Goal: Information Seeking & Learning: Learn about a topic

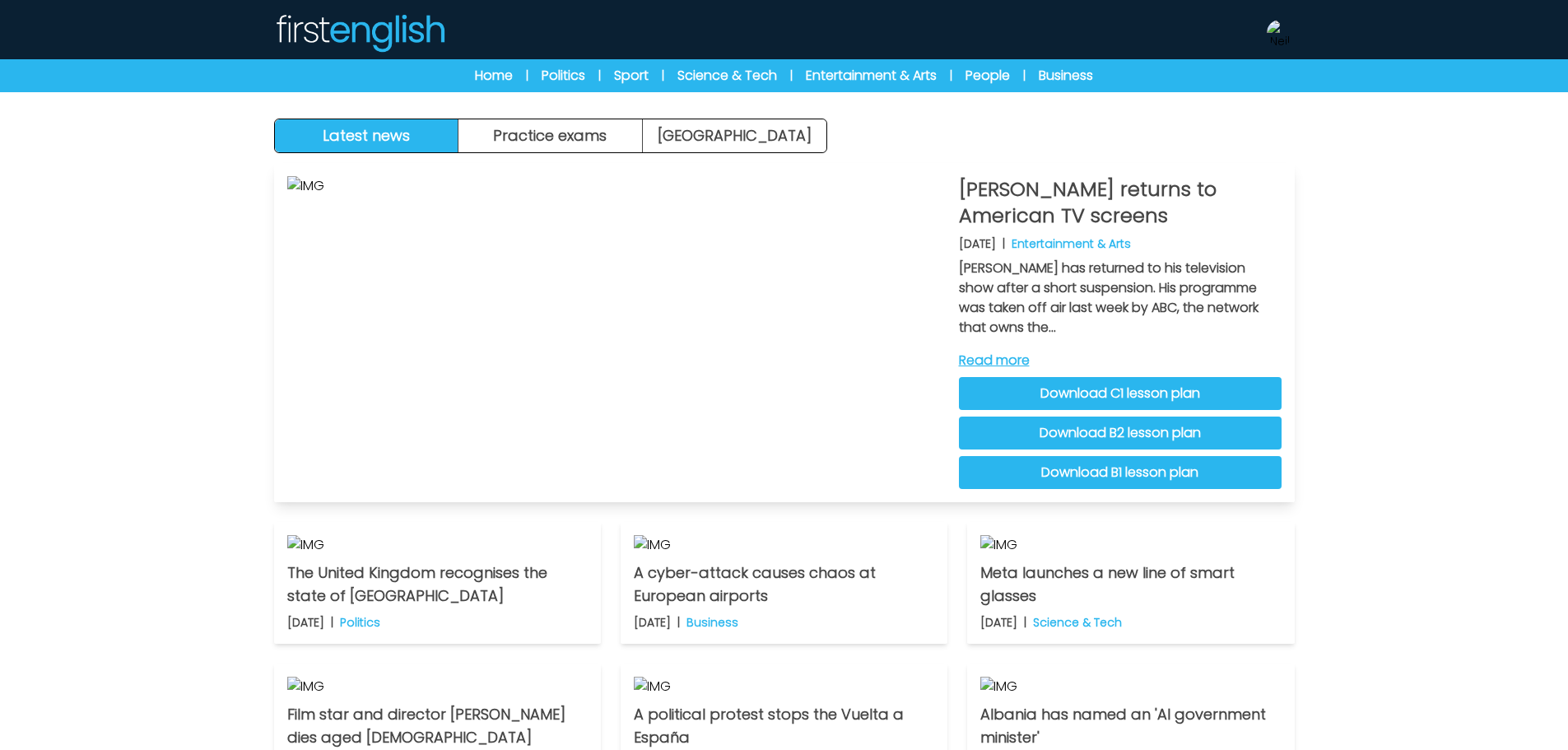
click at [1007, 361] on link "Read more" at bounding box center [1120, 361] width 323 height 19
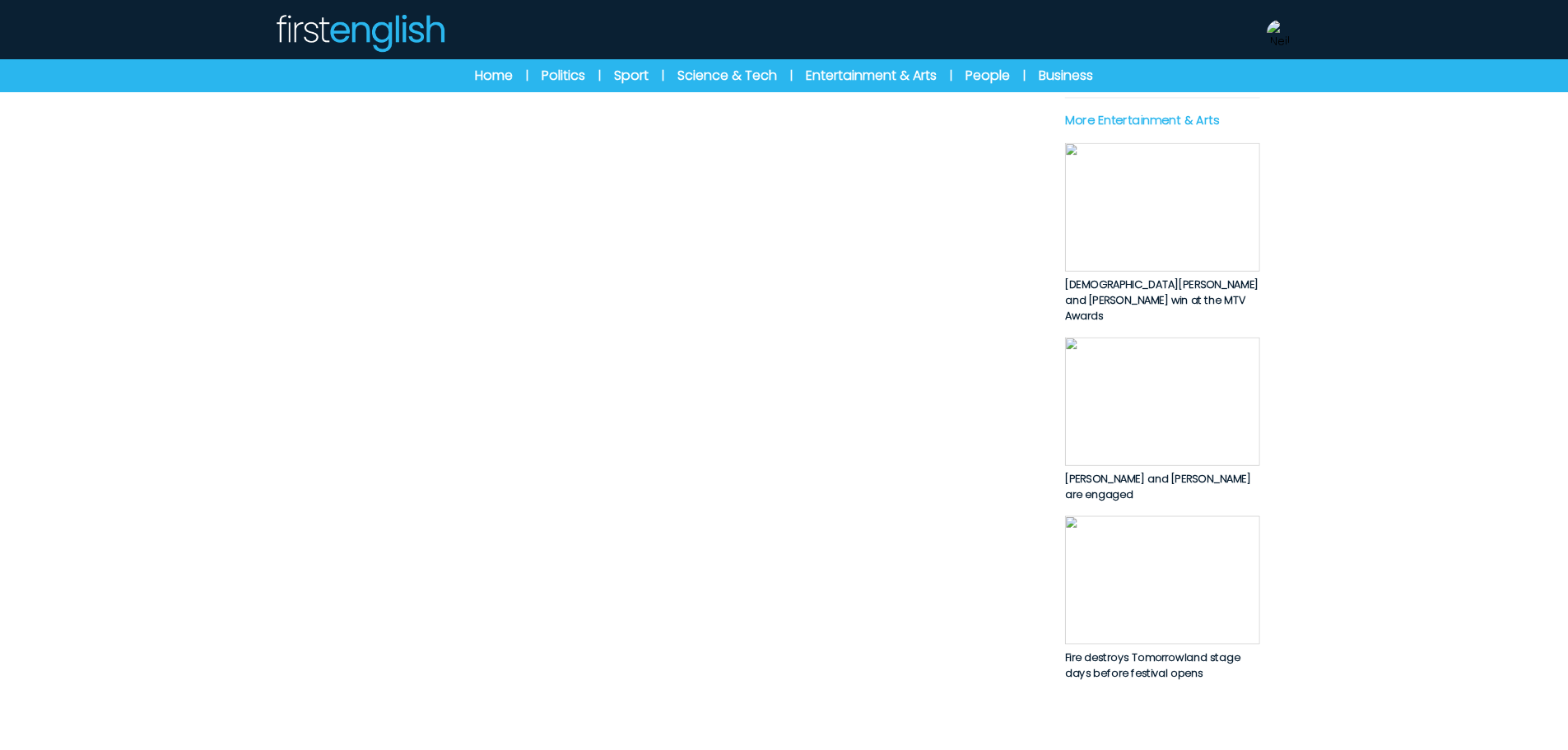
scroll to position [741, 0]
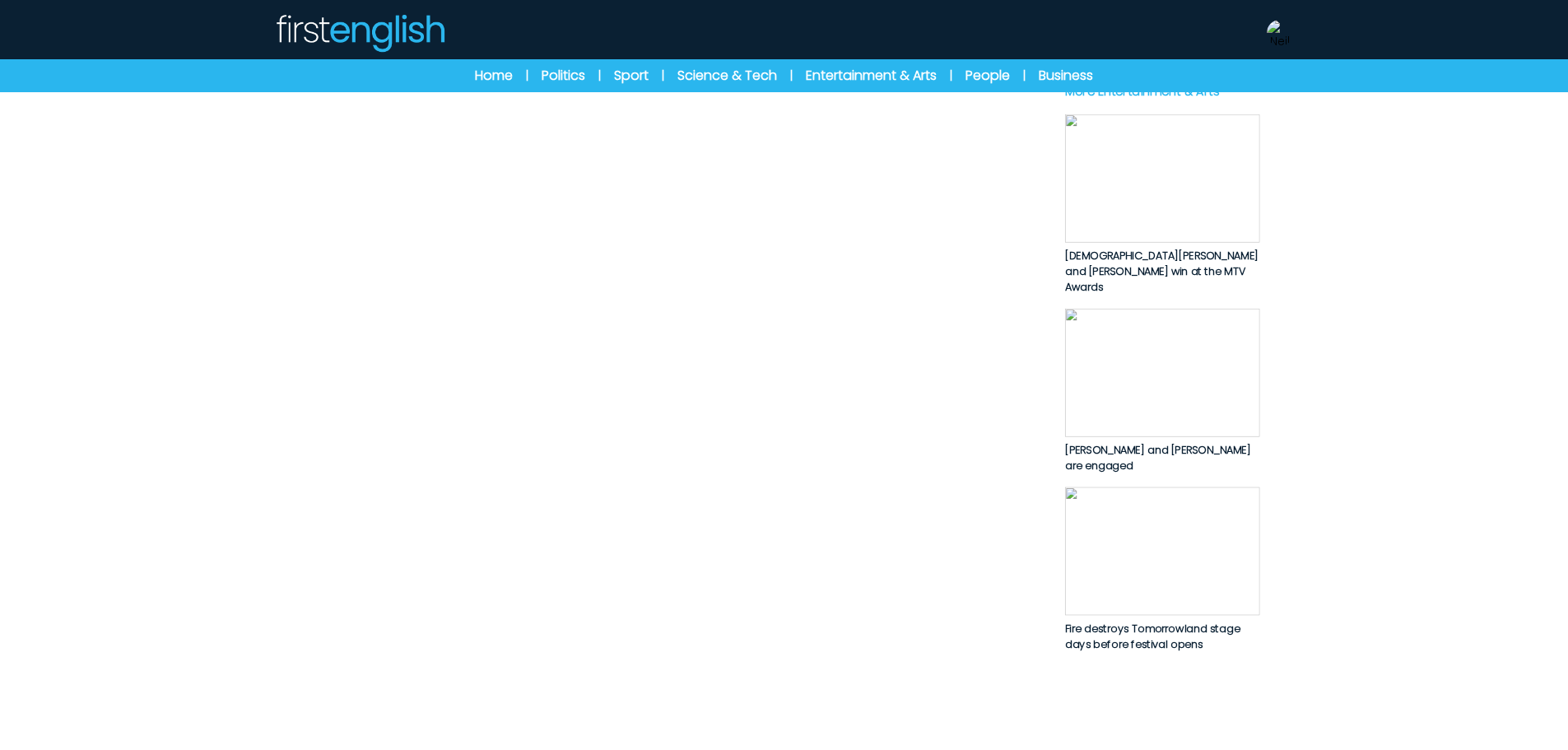
click at [728, 18] on button "Download Lesson Plans" at bounding box center [659, 2] width 203 height 33
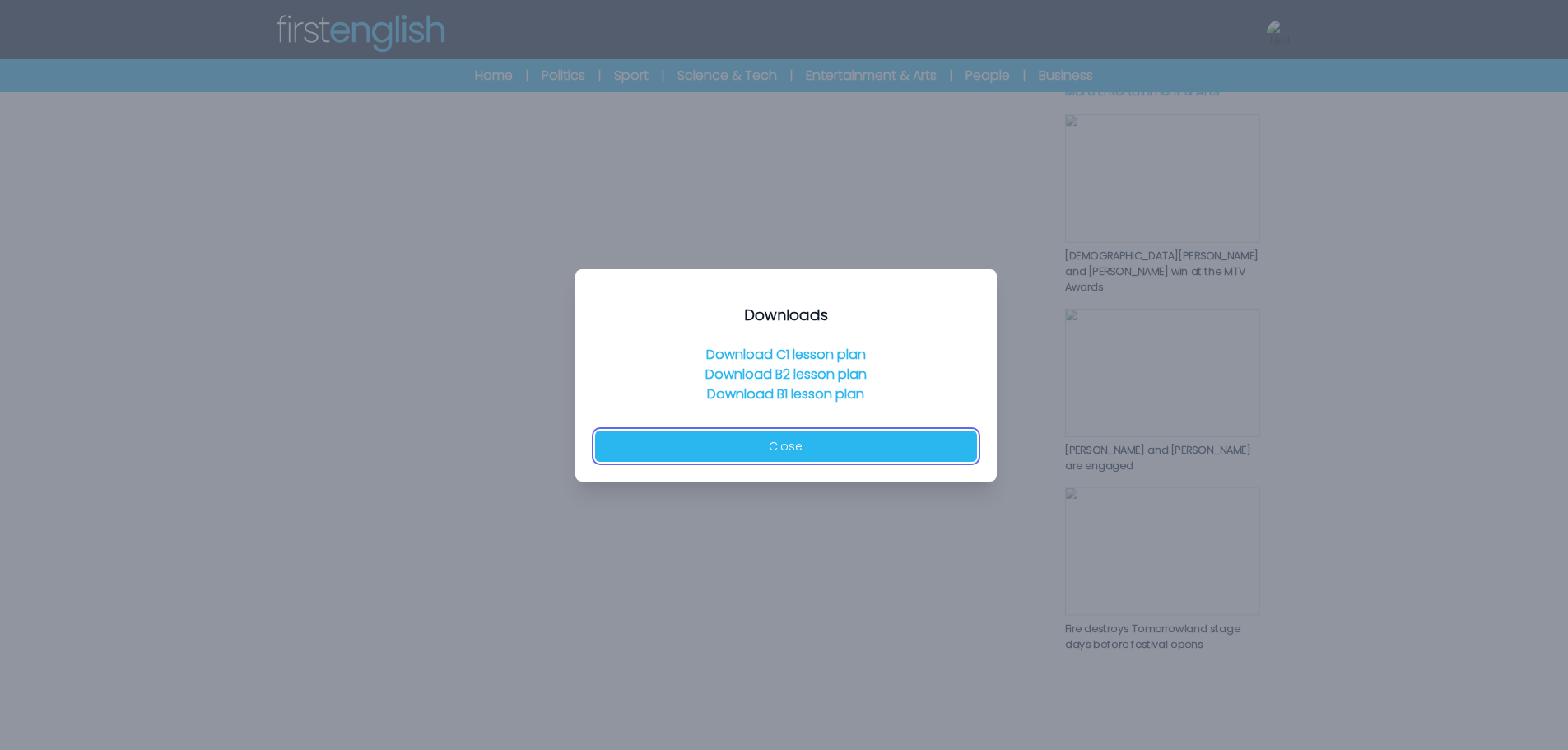
click at [829, 449] on button "Close" at bounding box center [786, 446] width 382 height 31
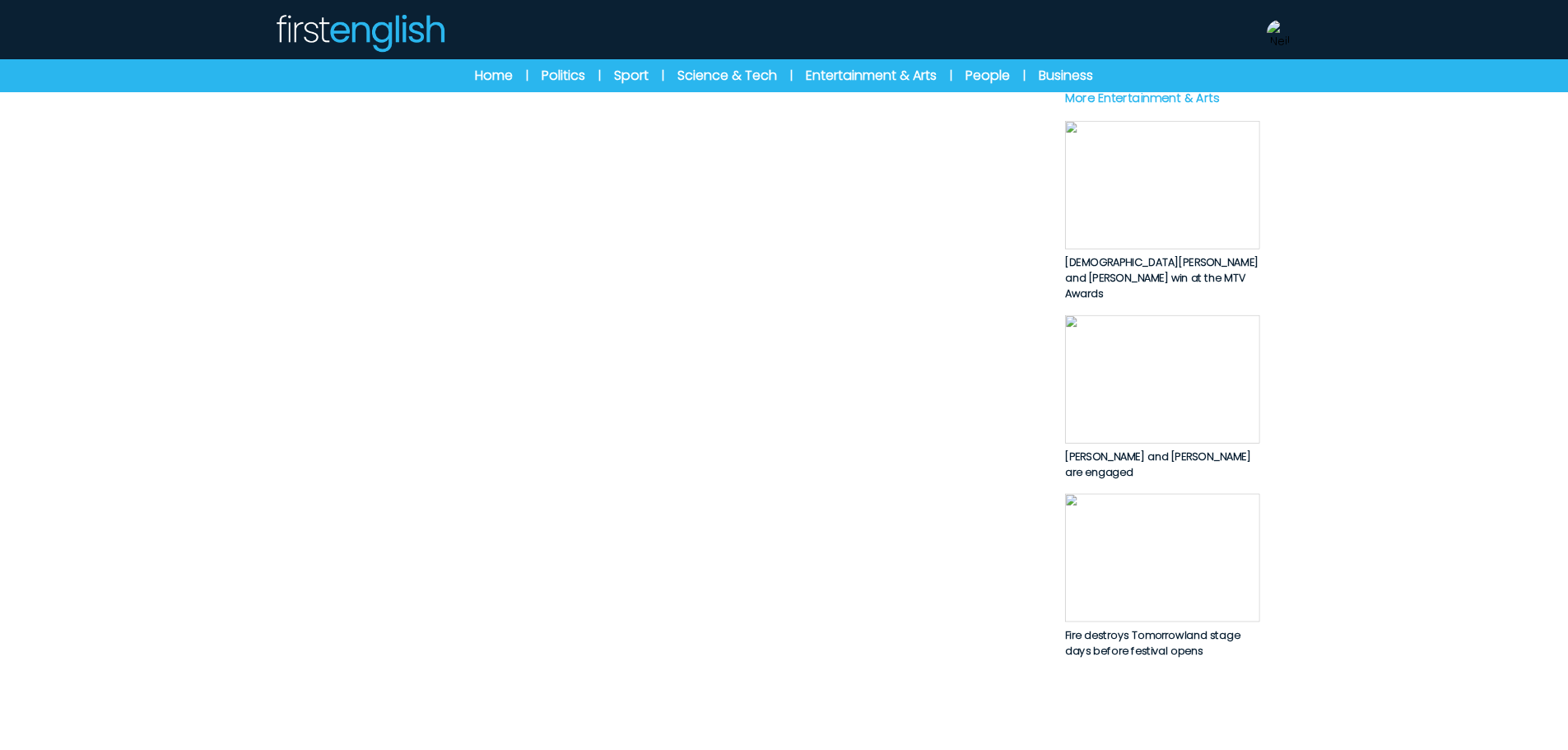
scroll to position [988, 0]
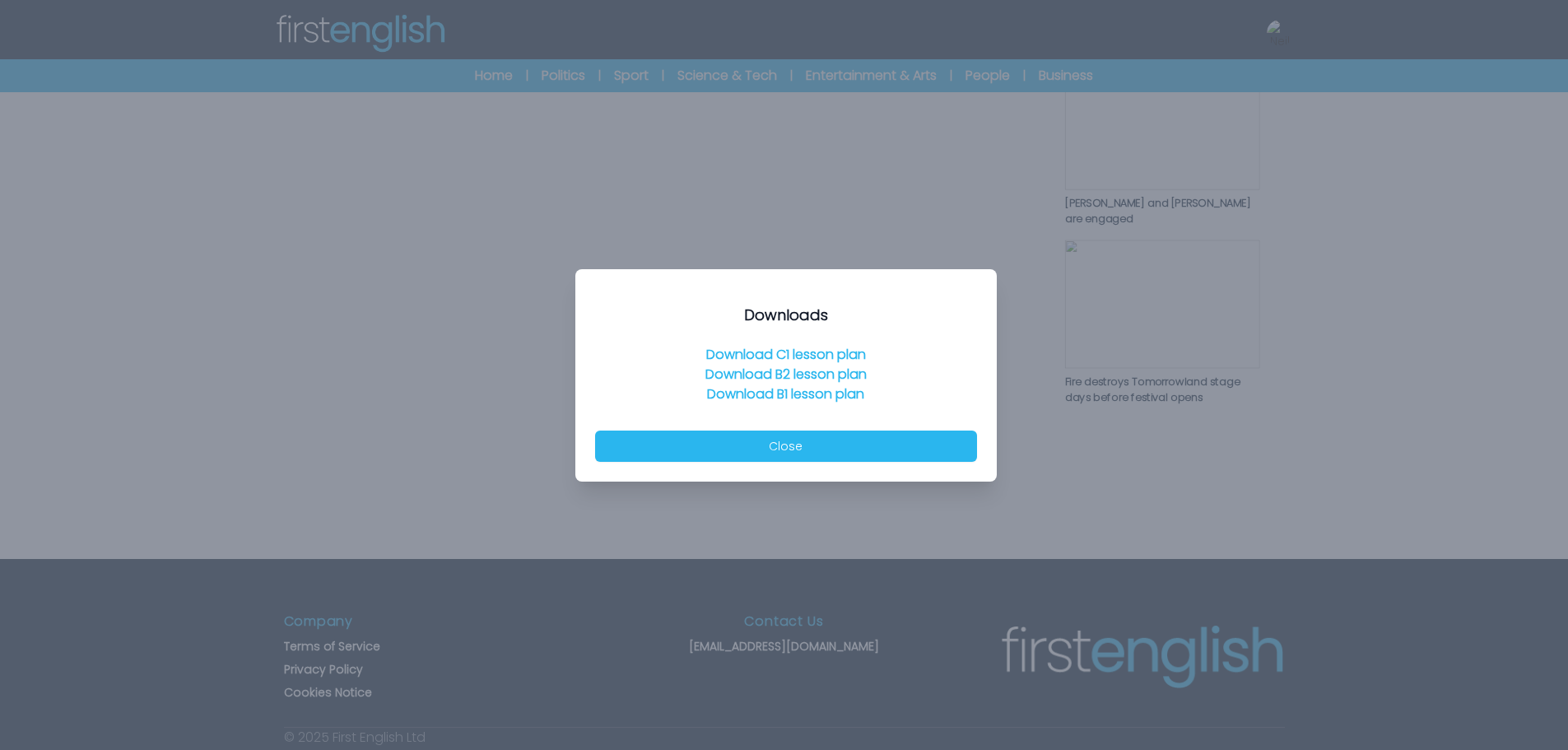
click at [858, 356] on link "Download C1 lesson plan" at bounding box center [786, 355] width 160 height 19
click at [816, 373] on link "Download B2 lesson plan" at bounding box center [786, 374] width 161 height 19
click at [1390, 483] on div at bounding box center [784, 375] width 1568 height 750
click at [746, 397] on link "Download B1 lesson plan" at bounding box center [786, 394] width 158 height 19
click at [801, 454] on button "Close" at bounding box center [786, 446] width 382 height 31
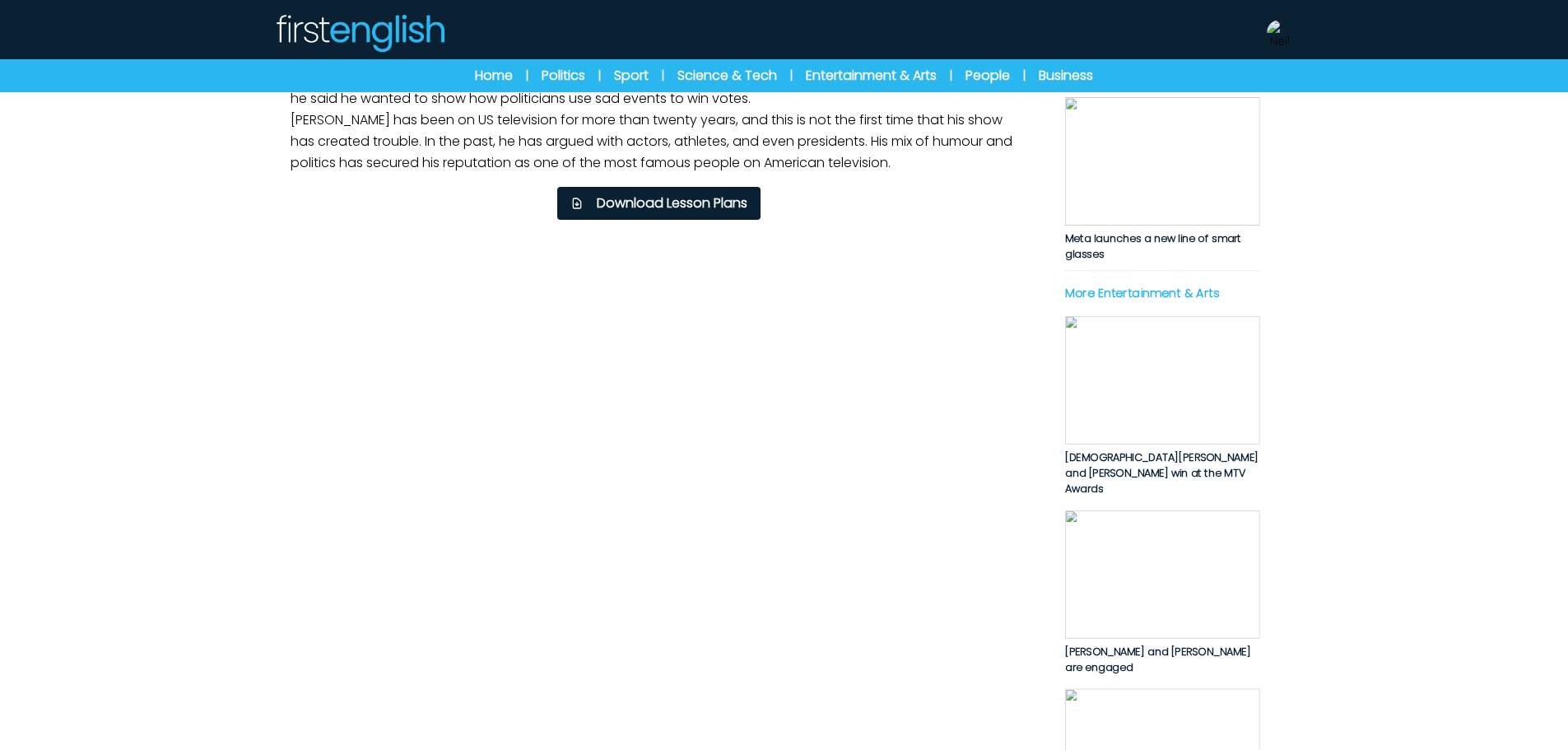
scroll to position [576, 0]
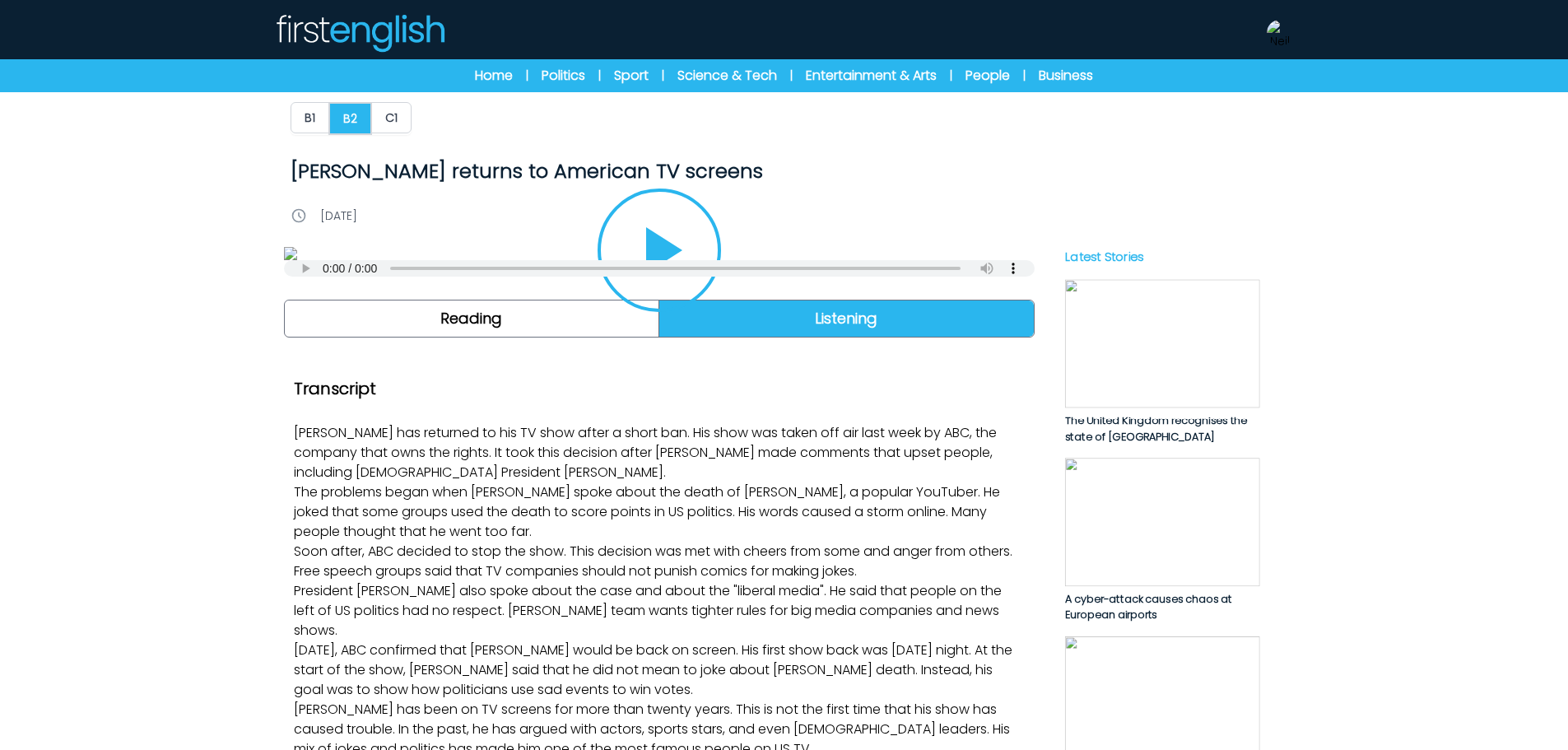
click at [629, 312] on button "Play/Pause" at bounding box center [659, 250] width 124 height 124
click at [677, 274] on icon "Play/Pause" at bounding box center [659, 250] width 40 height 46
click at [383, 121] on button "C1" at bounding box center [392, 118] width 41 height 31
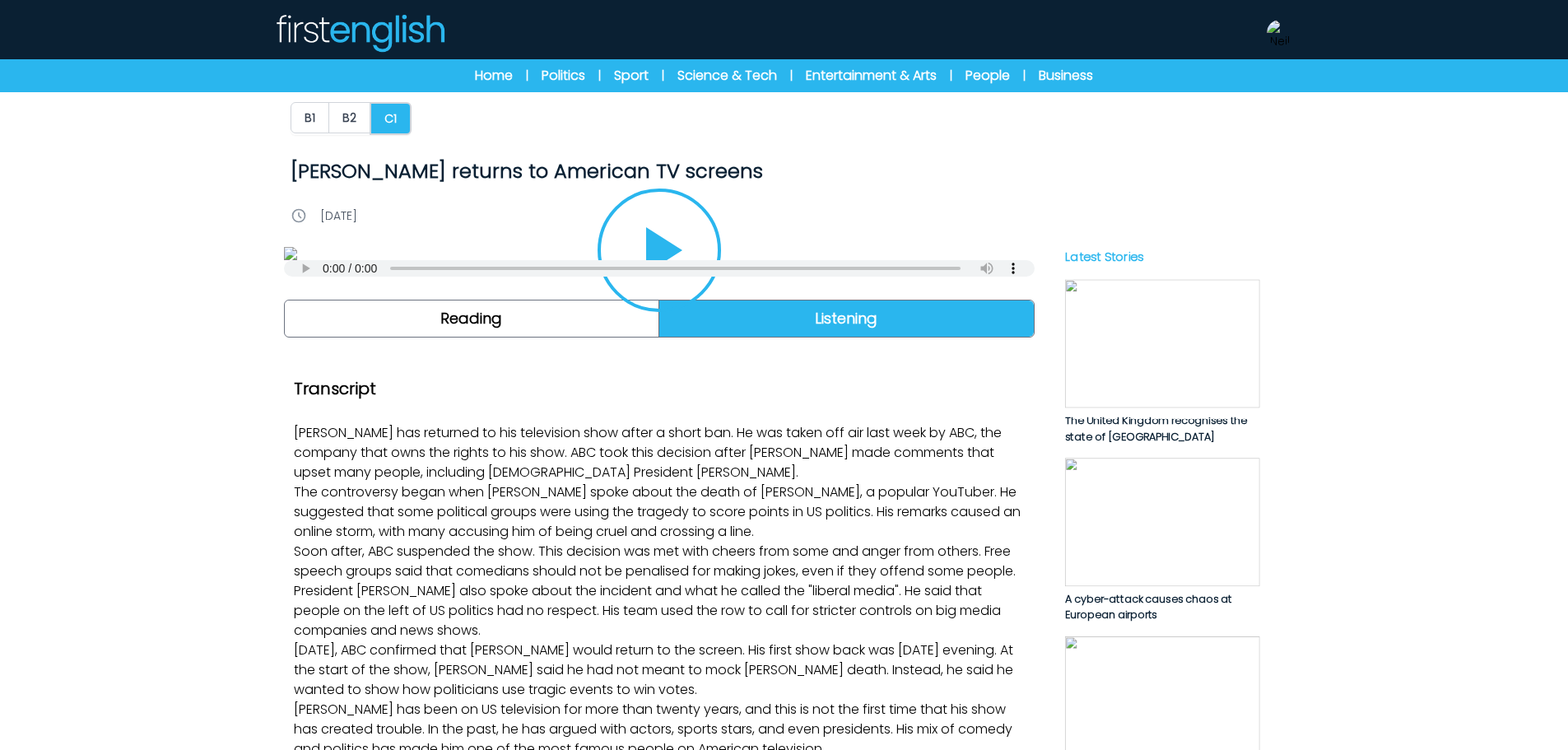
click at [688, 290] on icon "Play/Pause" at bounding box center [659, 250] width 79 height 79
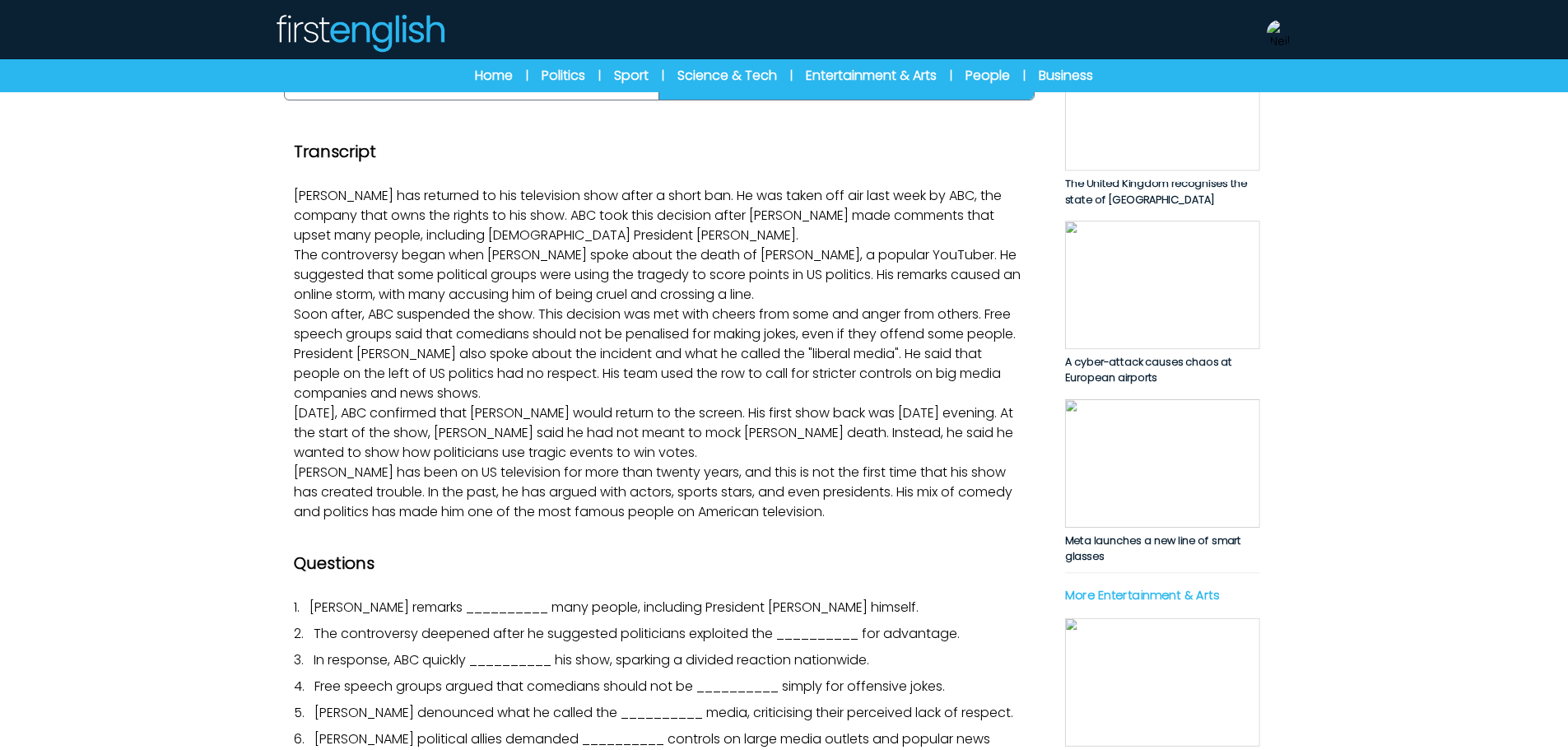
scroll to position [247, 0]
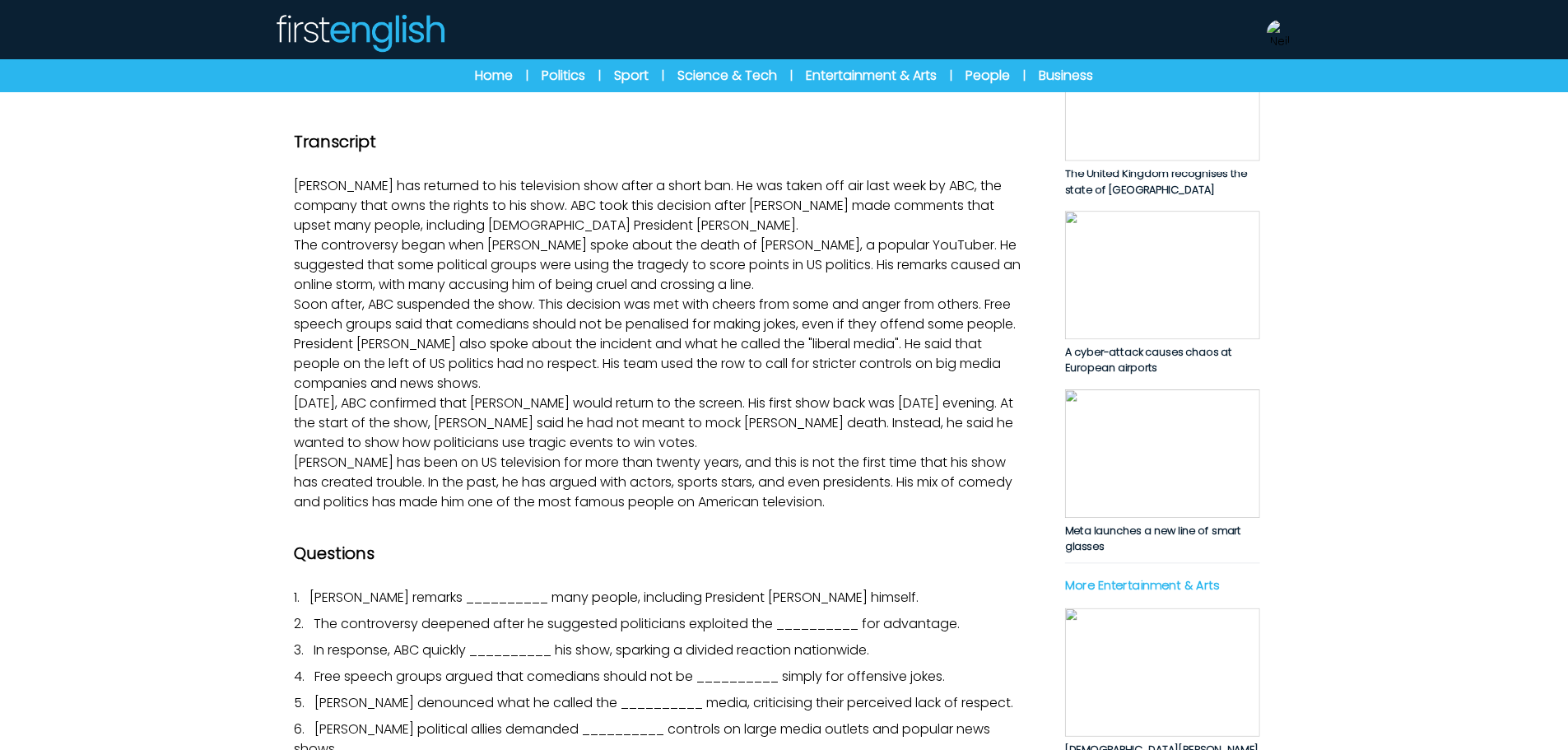
click at [674, 26] on icon "Play/Pause" at bounding box center [659, 4] width 40 height 46
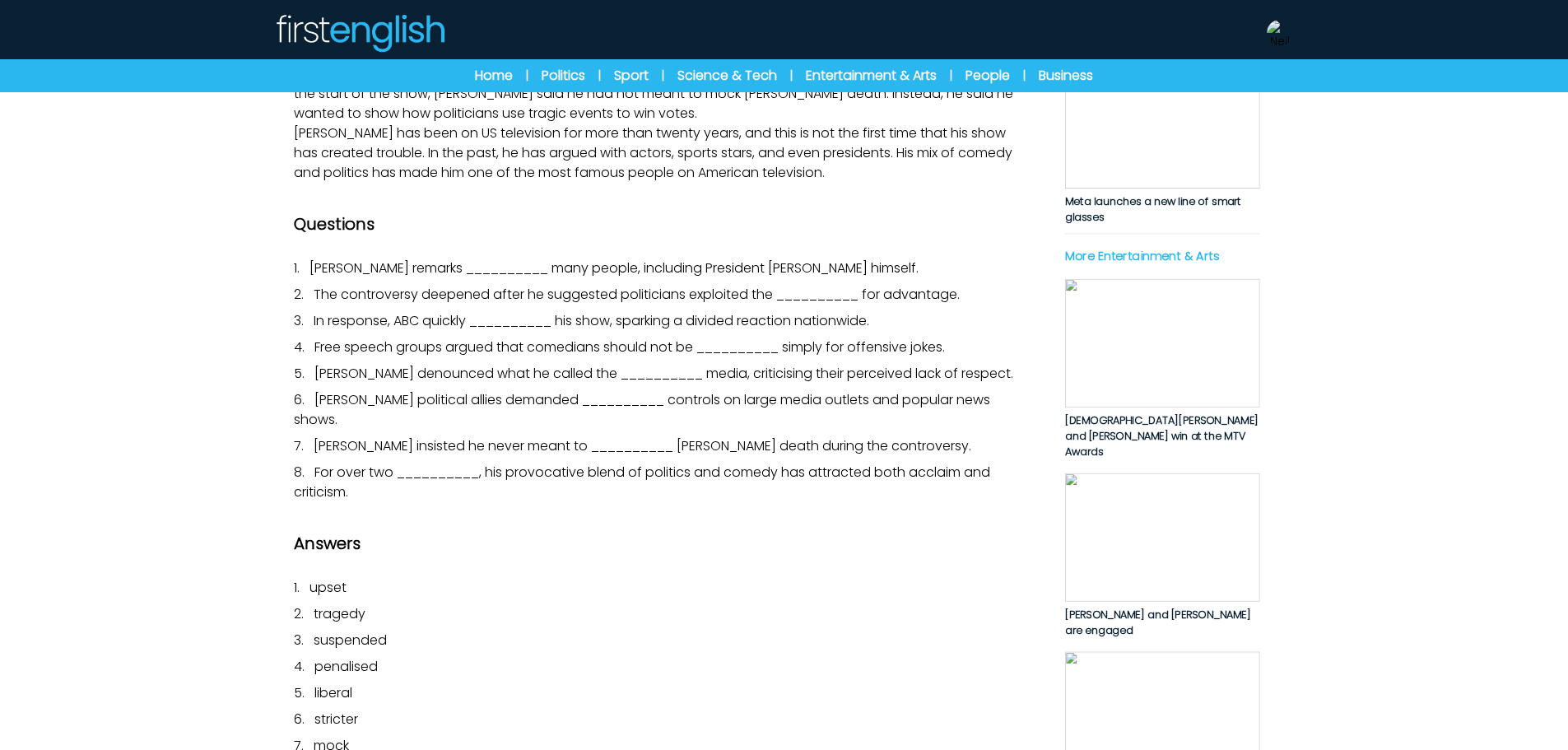
scroll to position [0, 0]
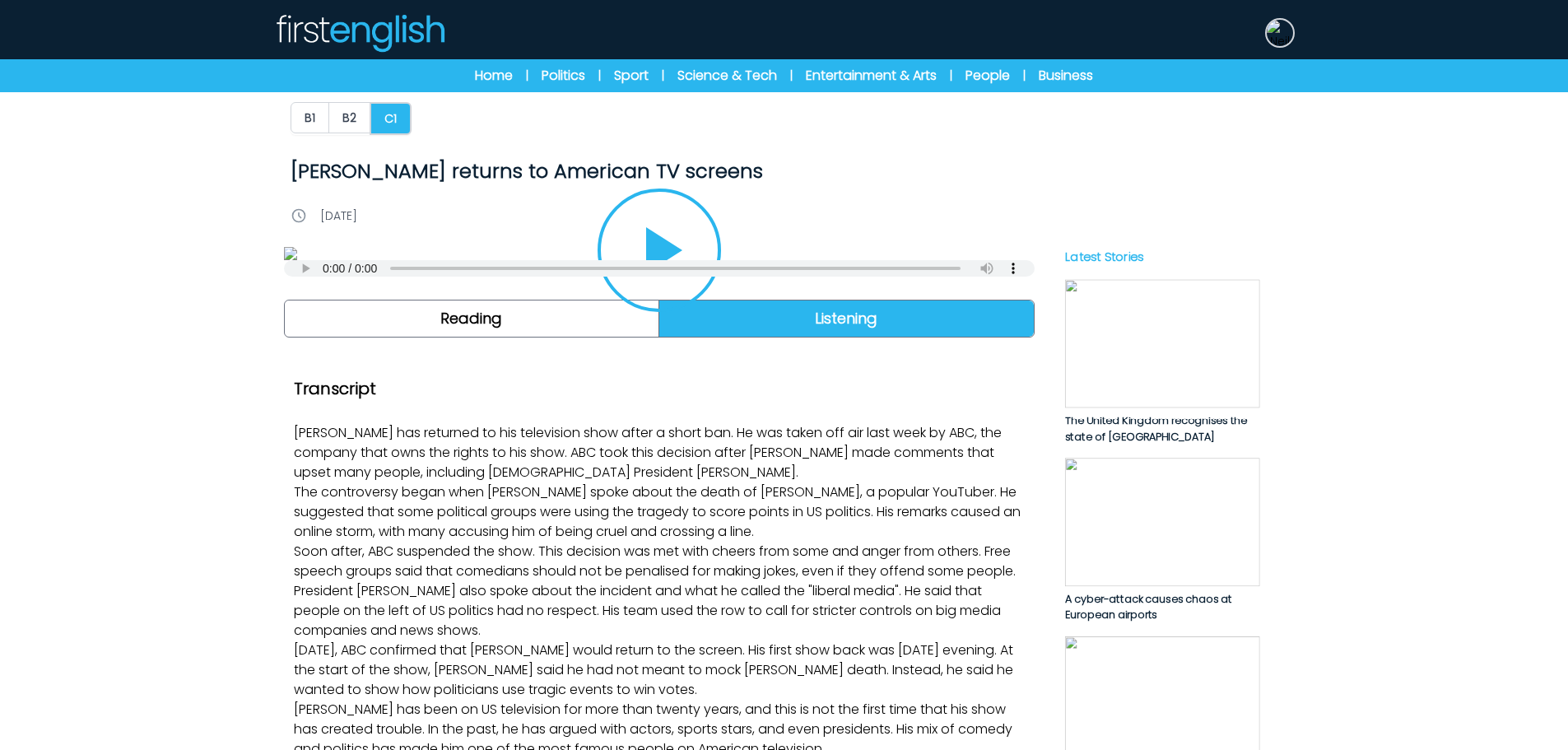
click at [1278, 38] on img at bounding box center [1280, 32] width 26 height 26
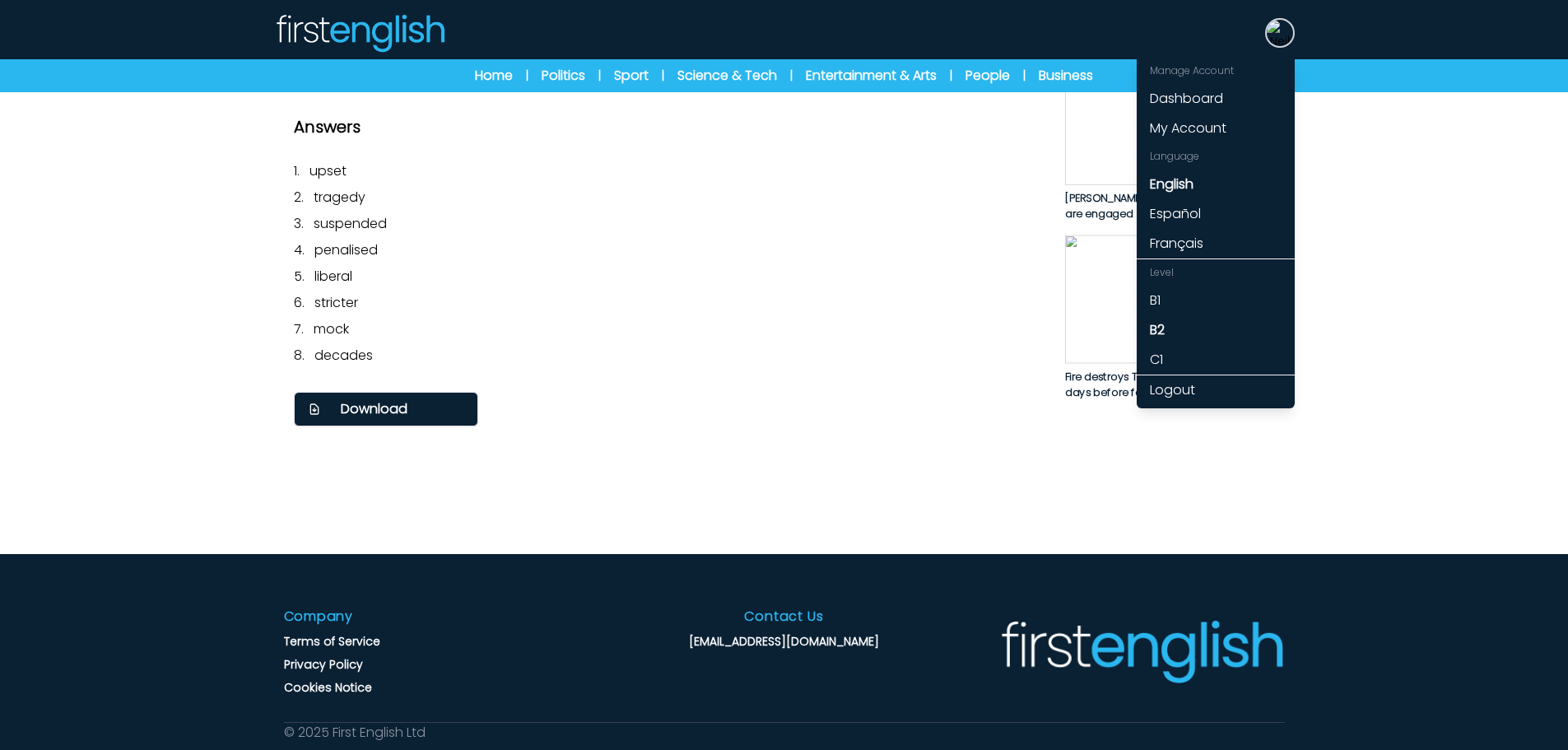
scroll to position [1317, 0]
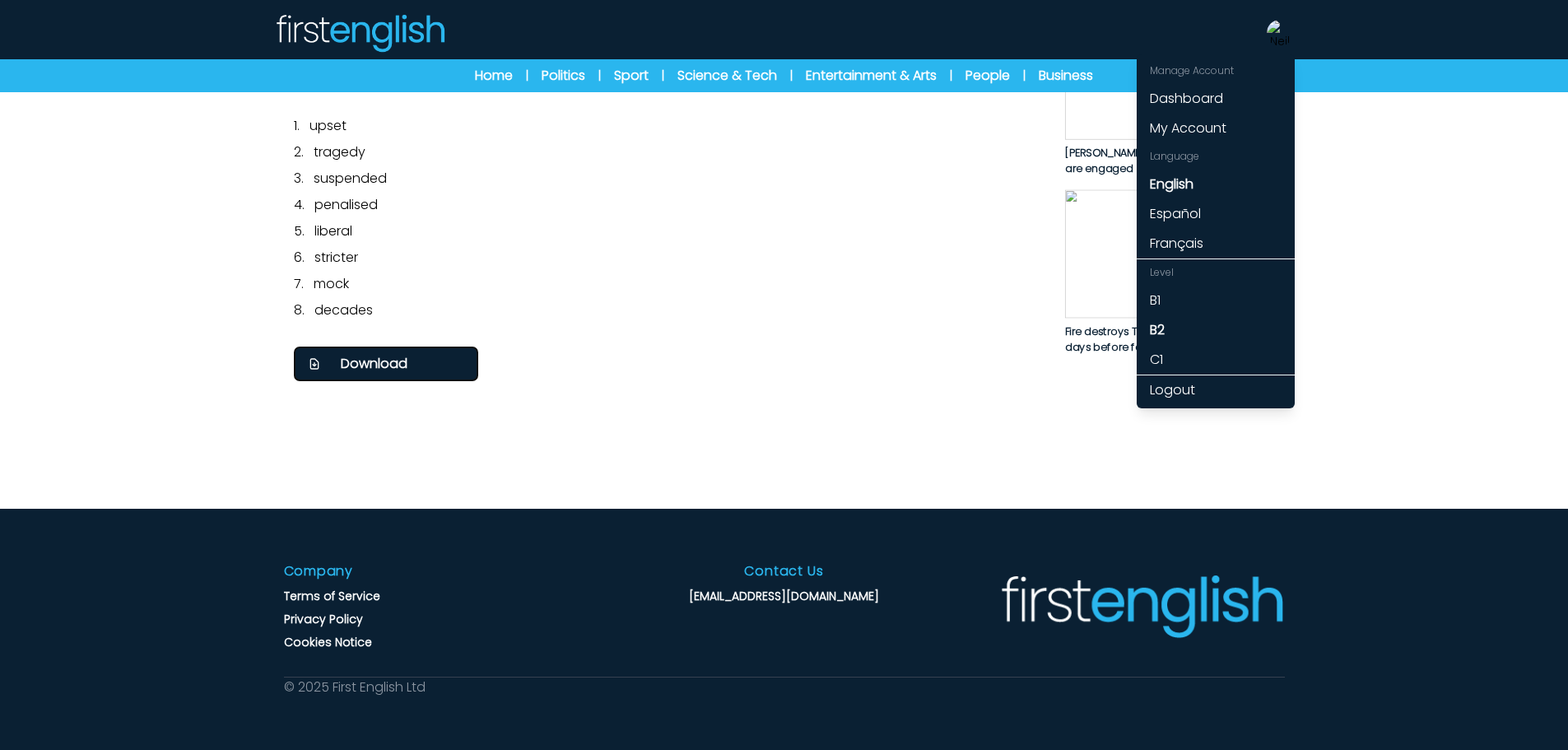
click at [430, 381] on button "Download" at bounding box center [386, 364] width 185 height 35
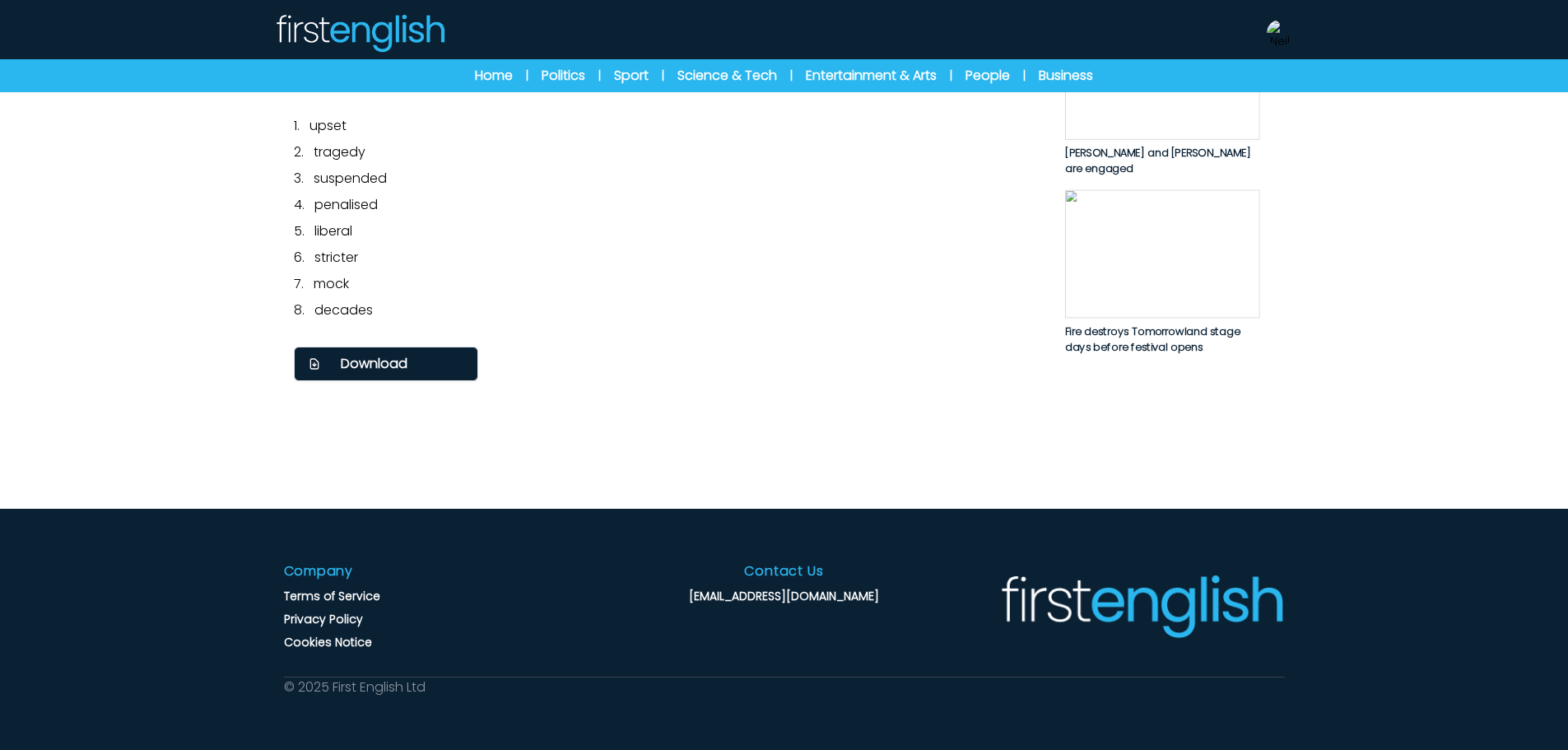
click at [956, 188] on p "3. suspended" at bounding box center [659, 179] width 731 height 19
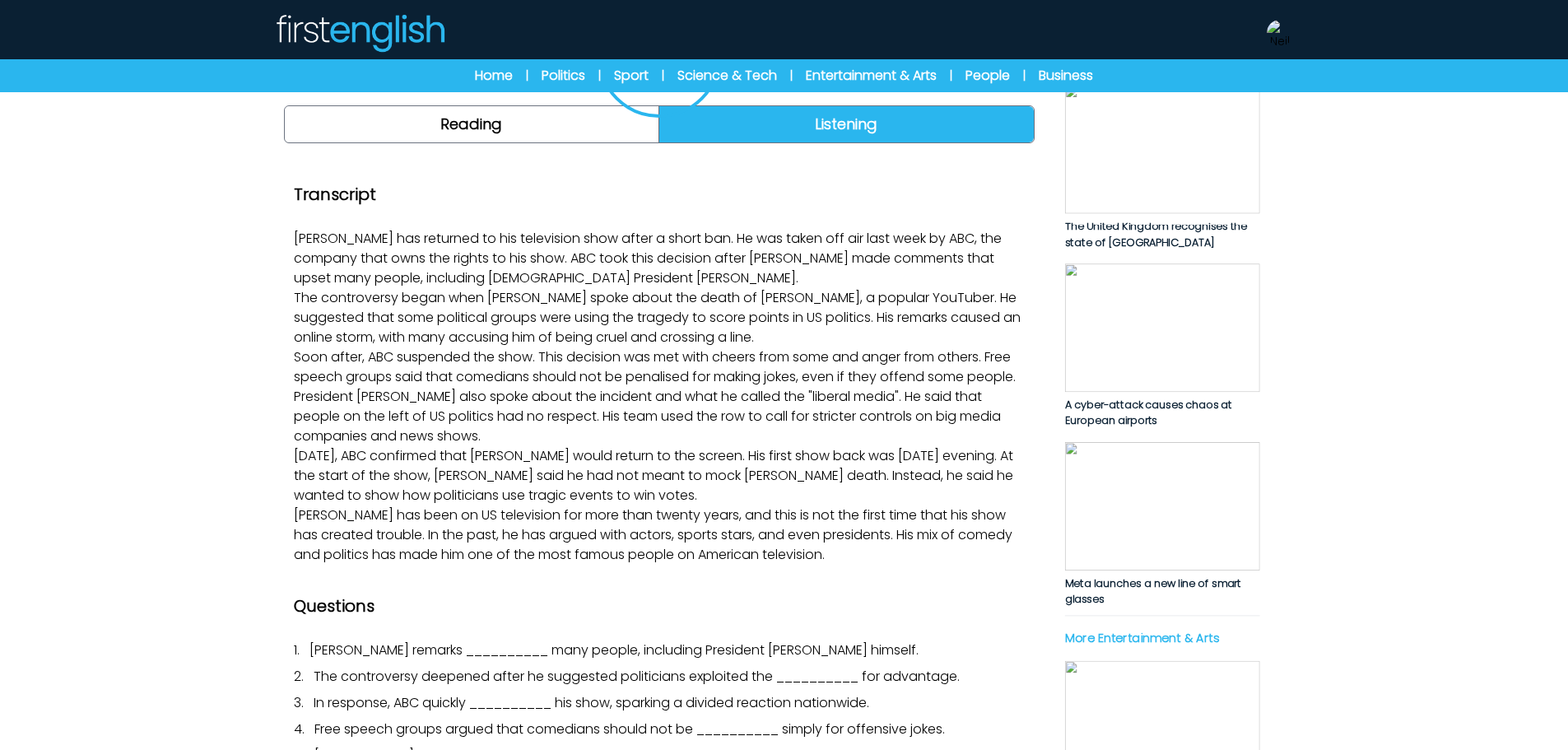
scroll to position [0, 0]
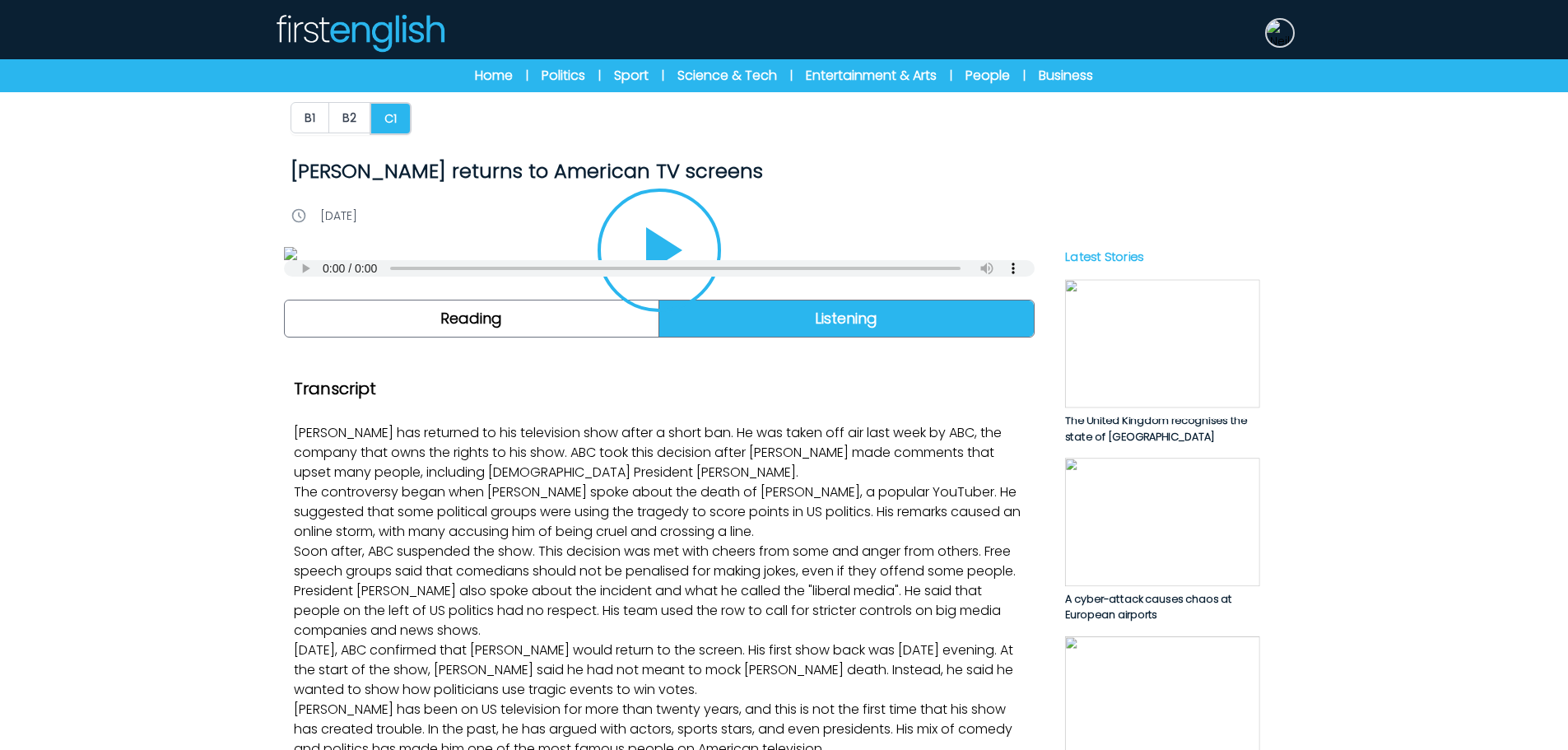
click at [1280, 28] on img at bounding box center [1280, 32] width 26 height 26
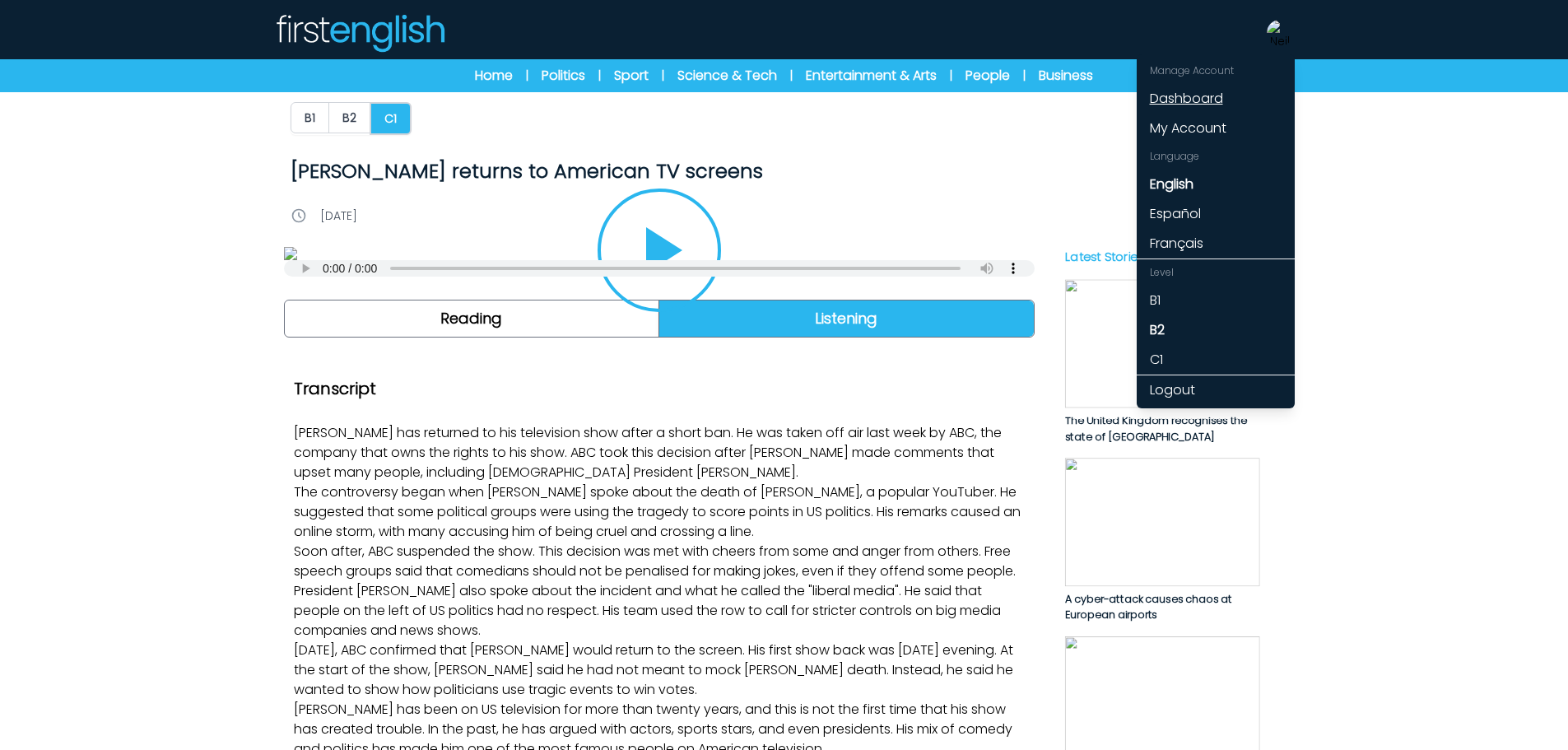
click at [1205, 97] on link "Dashboard" at bounding box center [1216, 99] width 159 height 30
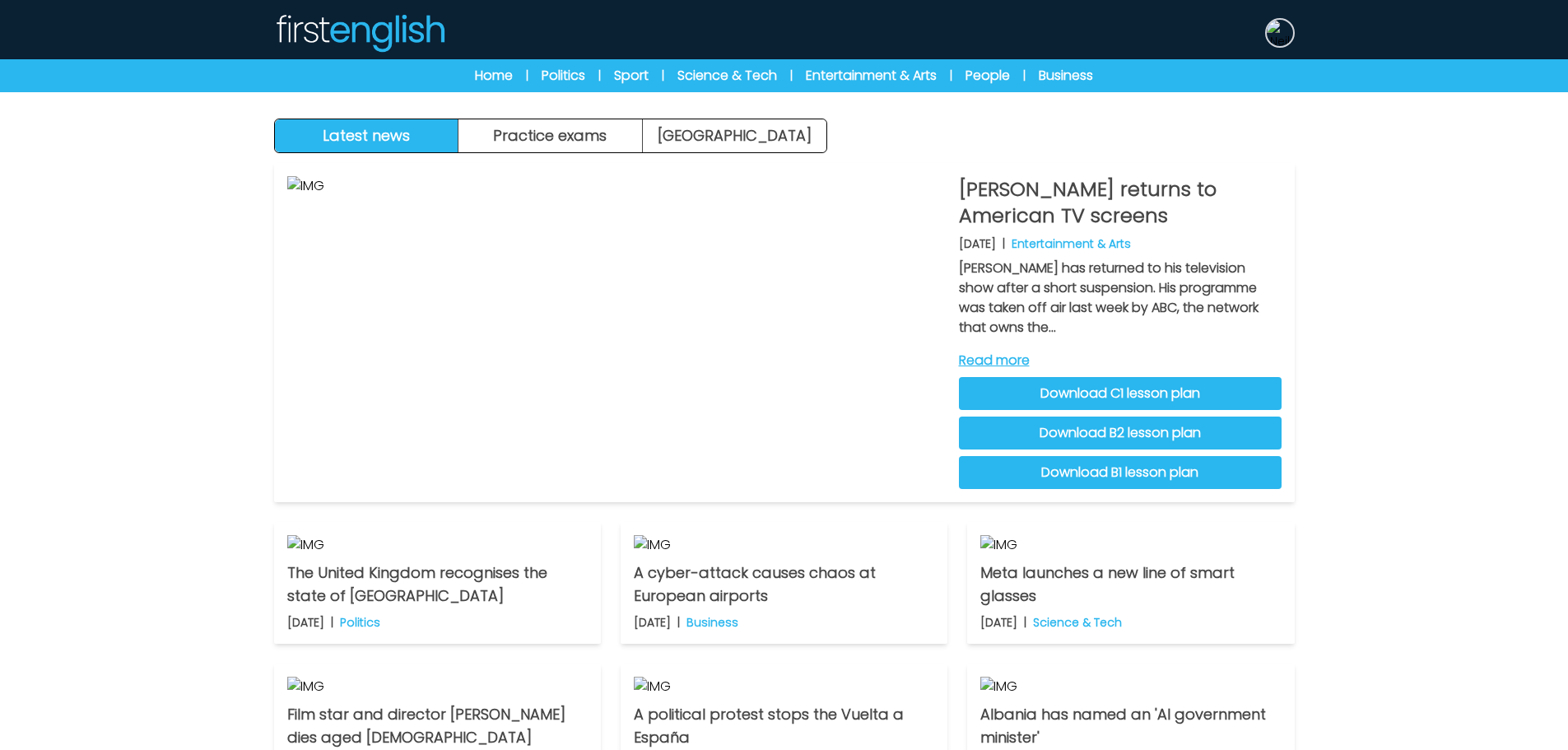
click at [1274, 36] on img at bounding box center [1280, 32] width 26 height 26
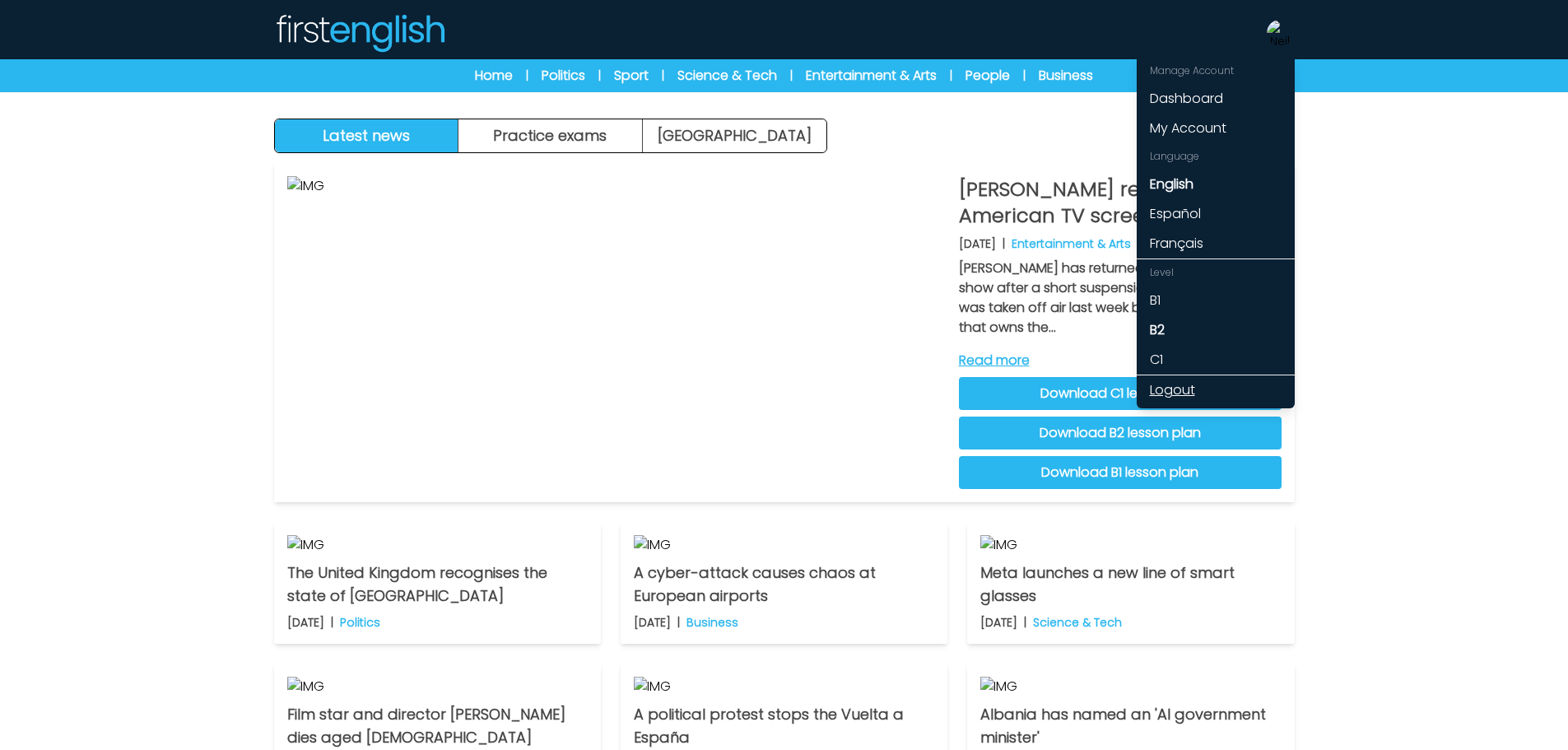
click at [1179, 400] on link "Logout" at bounding box center [1216, 389] width 159 height 30
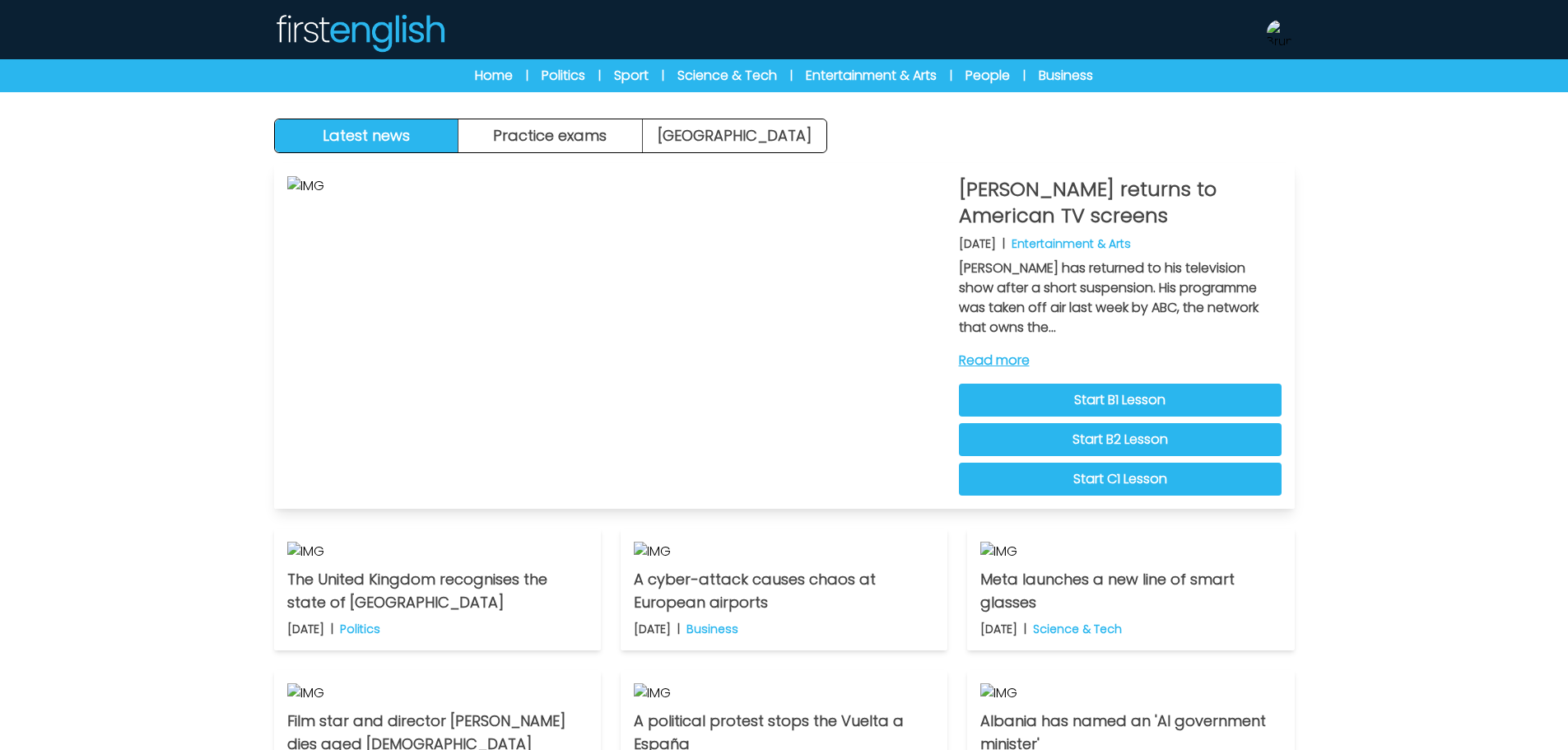
click at [1022, 353] on link "Read more" at bounding box center [1120, 361] width 323 height 19
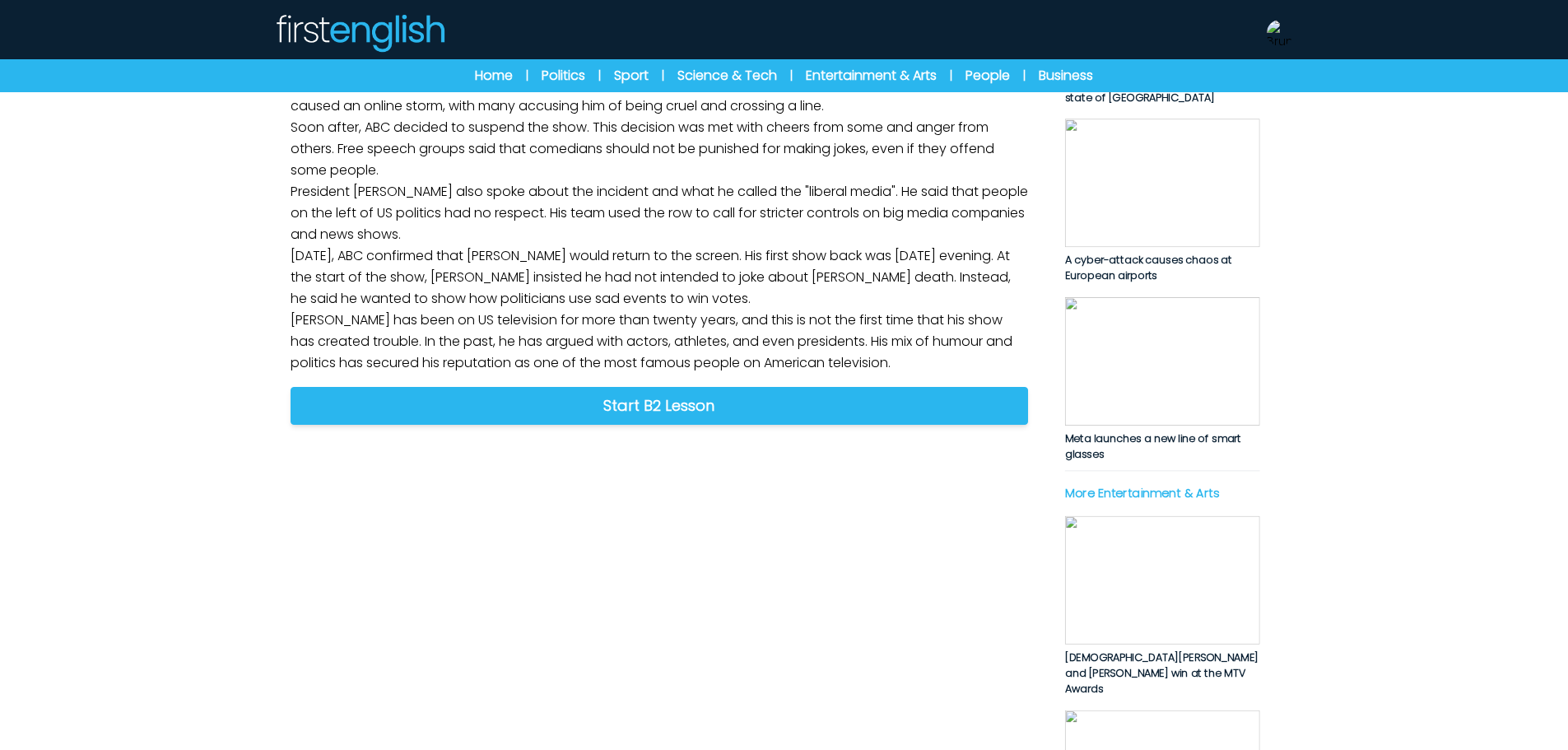
scroll to position [494, 0]
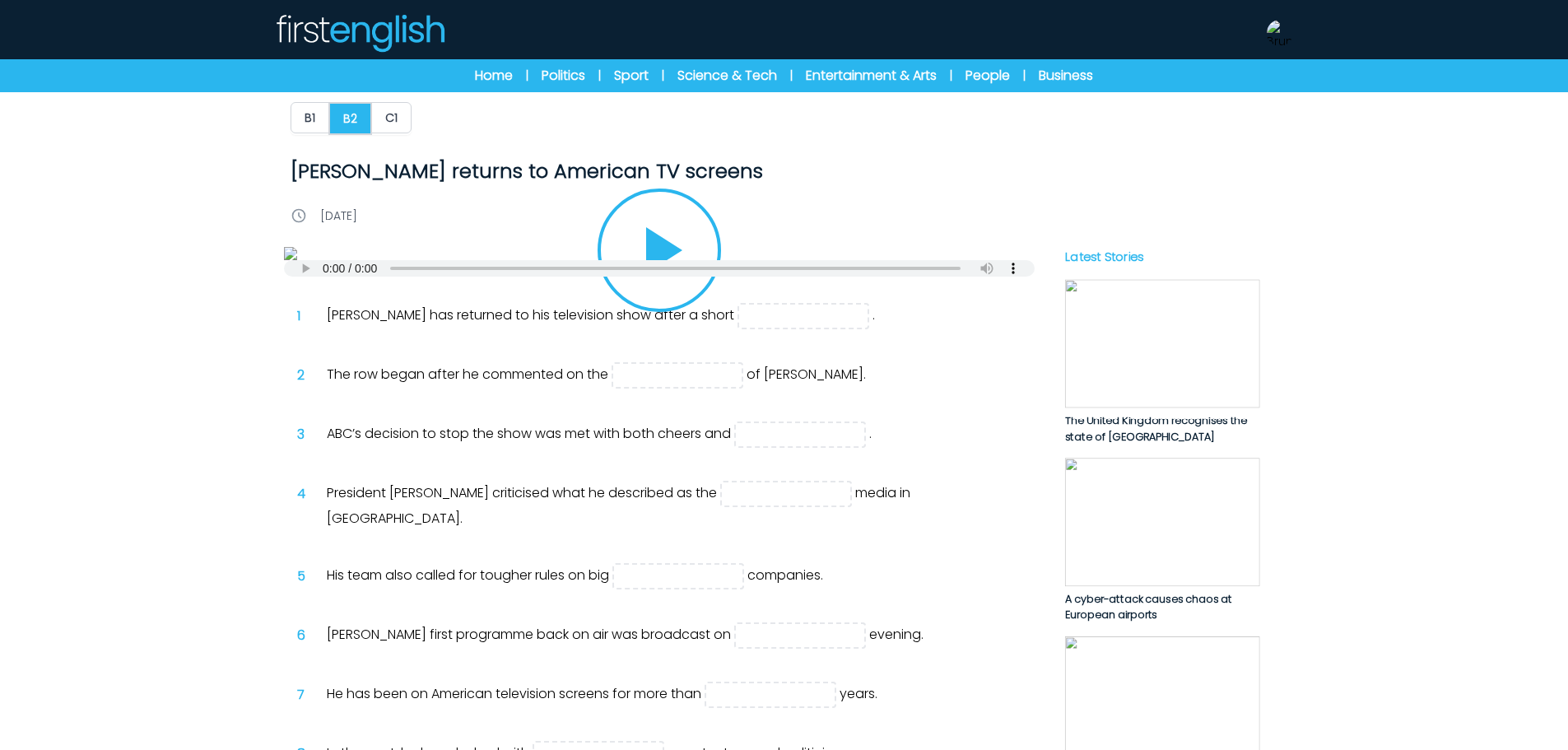
click at [606, 260] on img at bounding box center [659, 254] width 751 height 14
click at [702, 312] on button "Play/Pause" at bounding box center [659, 250] width 124 height 124
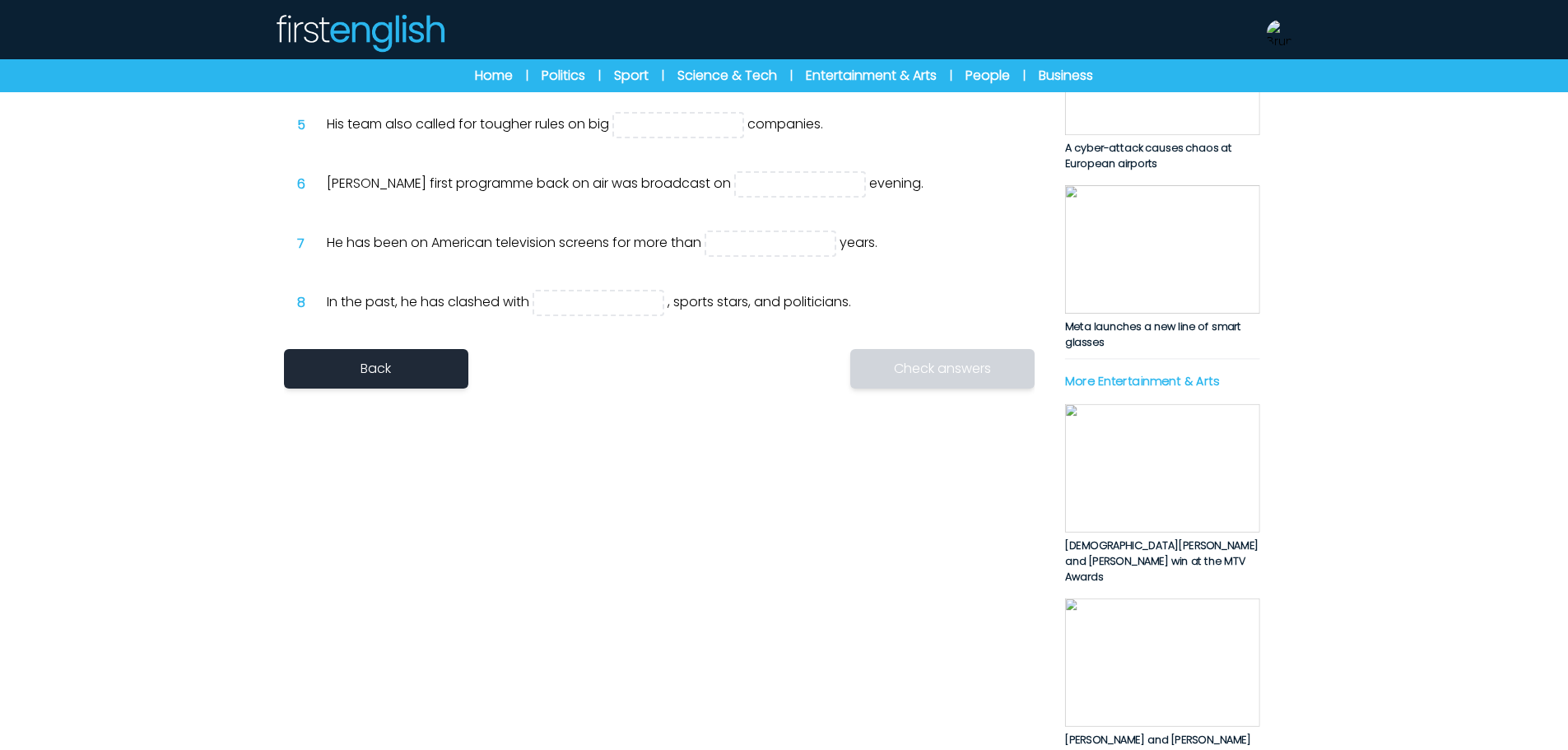
scroll to position [330, 0]
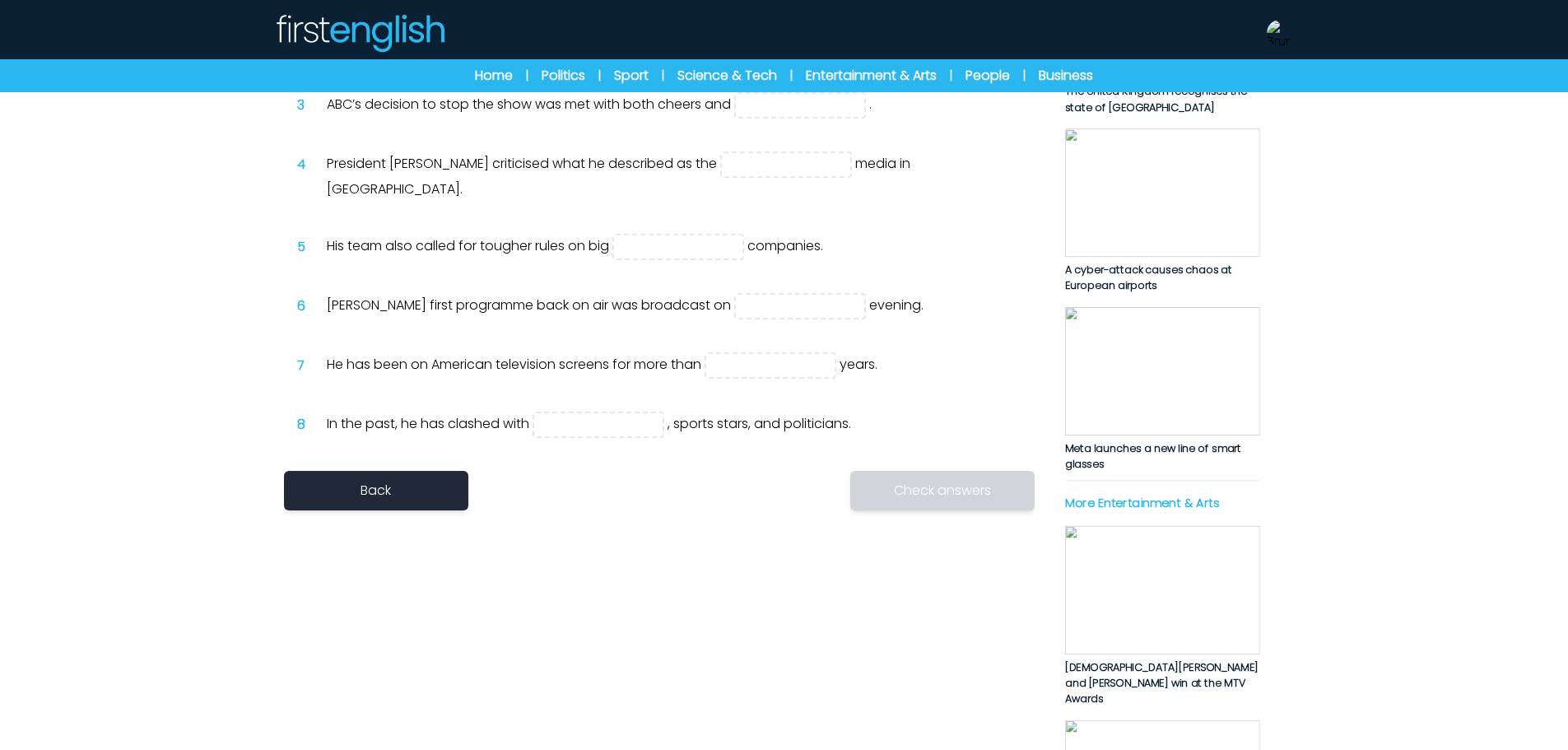
type input "***"
type input "*****"
click at [808, 119] on input "text" at bounding box center [800, 104] width 131 height 26
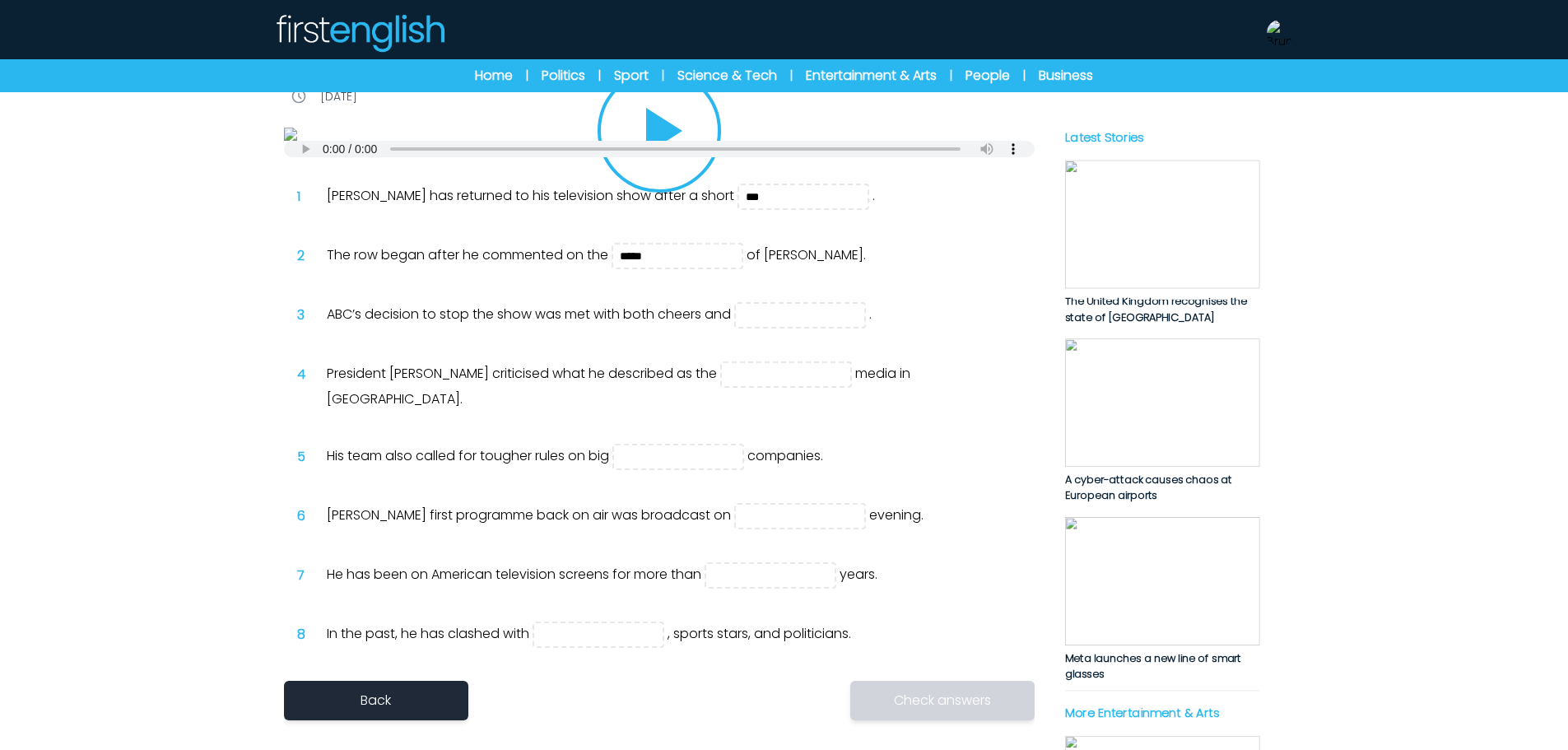
scroll to position [0, 0]
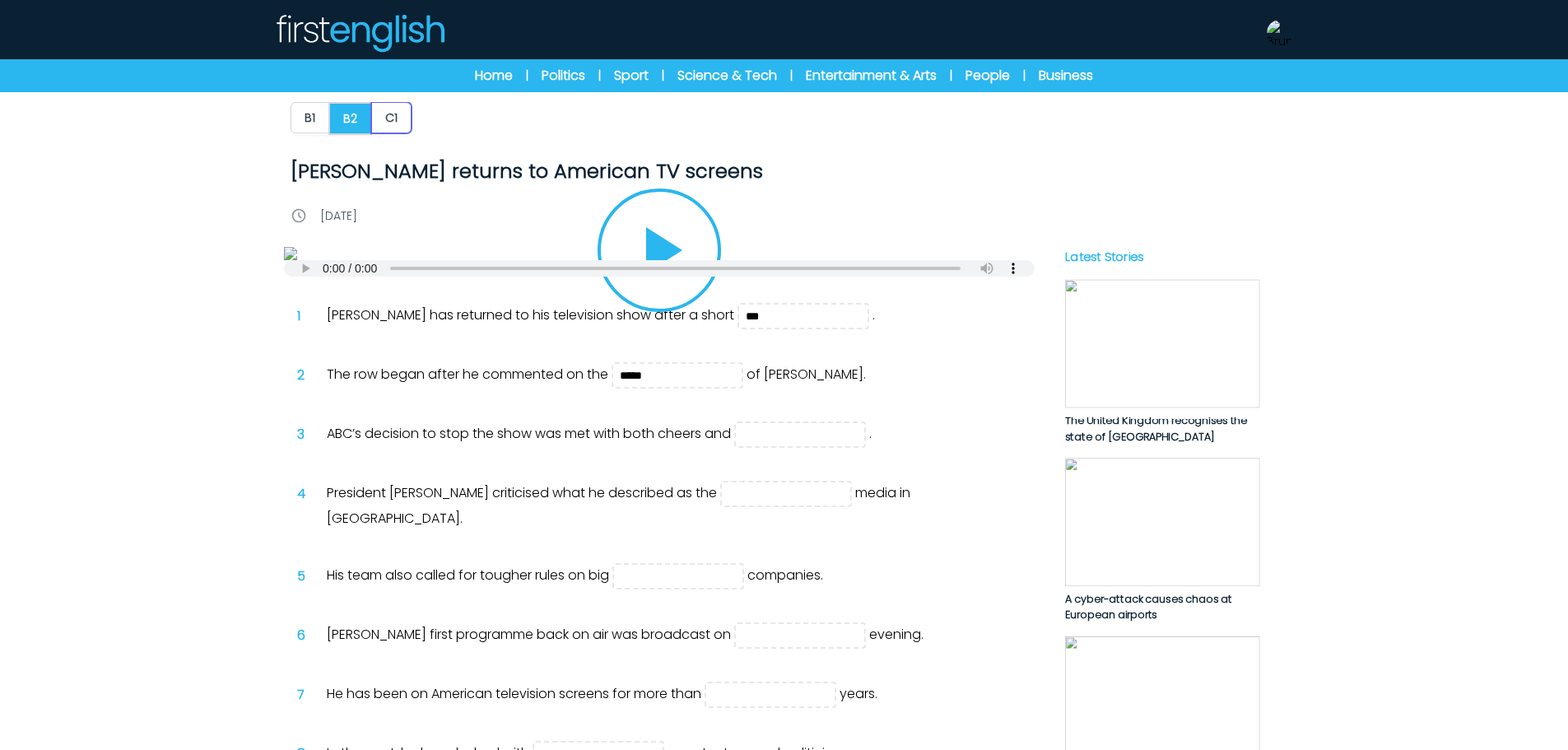
click at [399, 125] on button "C1" at bounding box center [392, 118] width 41 height 31
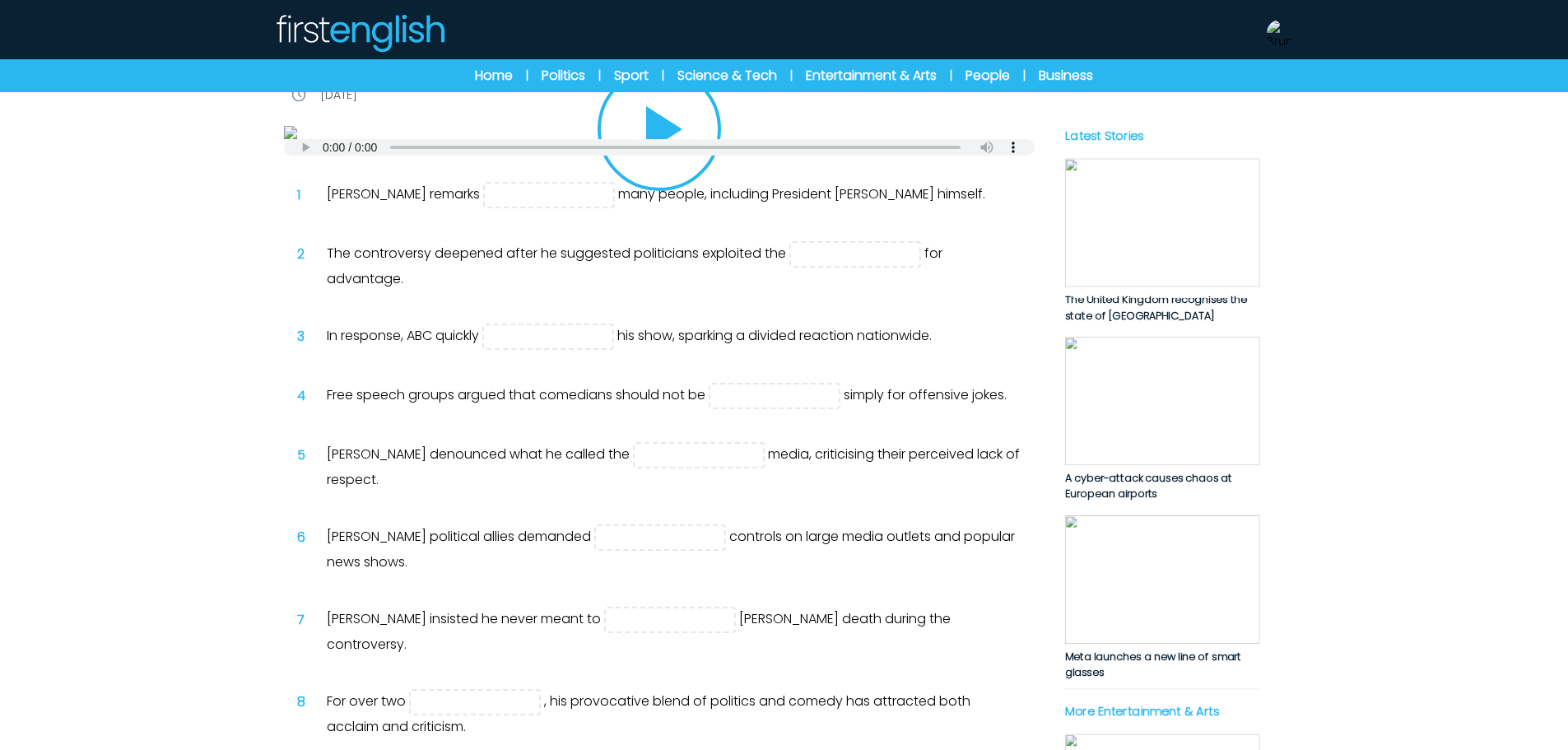
scroll to position [164, 0]
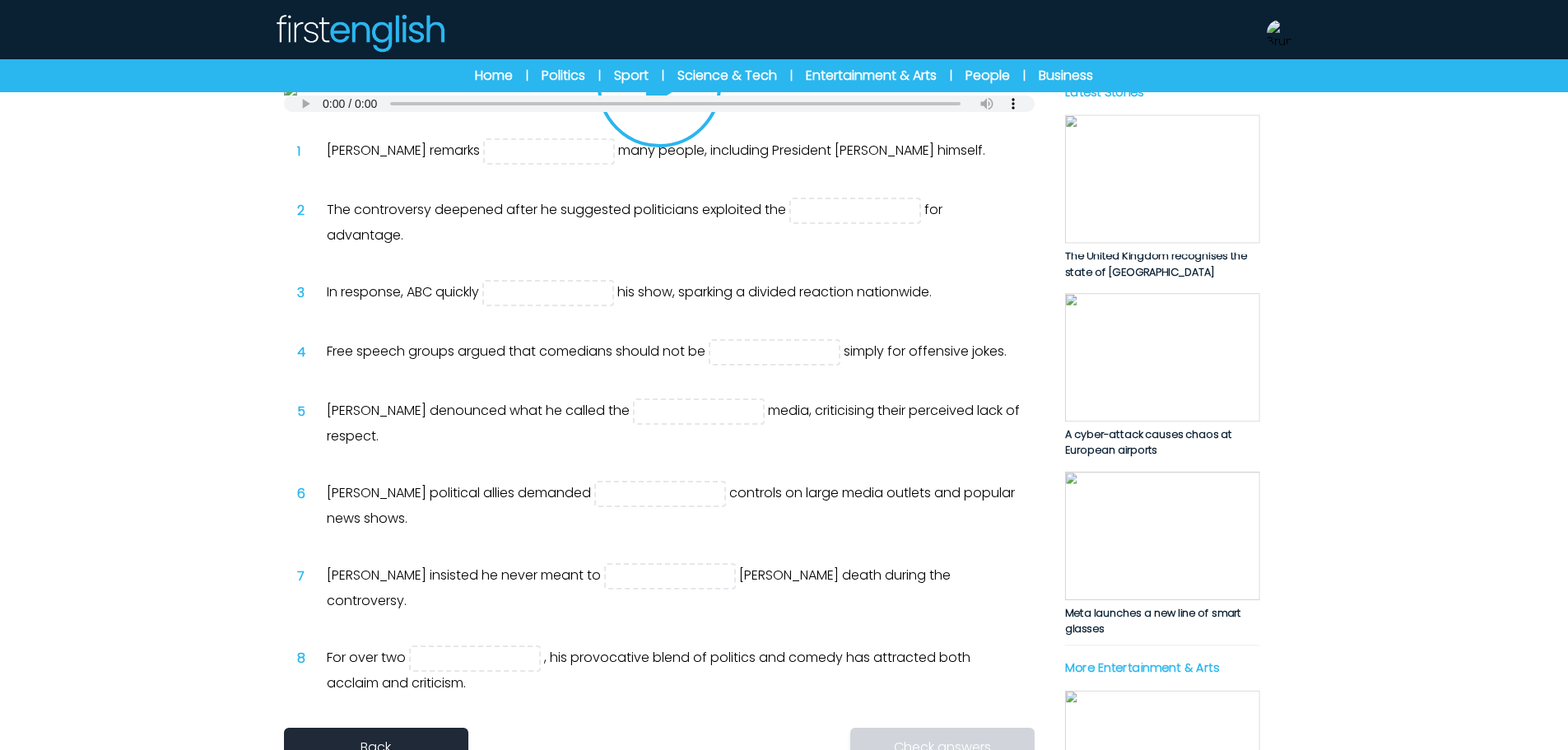
click at [691, 125] on icon "Play/Pause" at bounding box center [659, 86] width 79 height 79
click at [1268, 35] on img at bounding box center [1280, 32] width 26 height 26
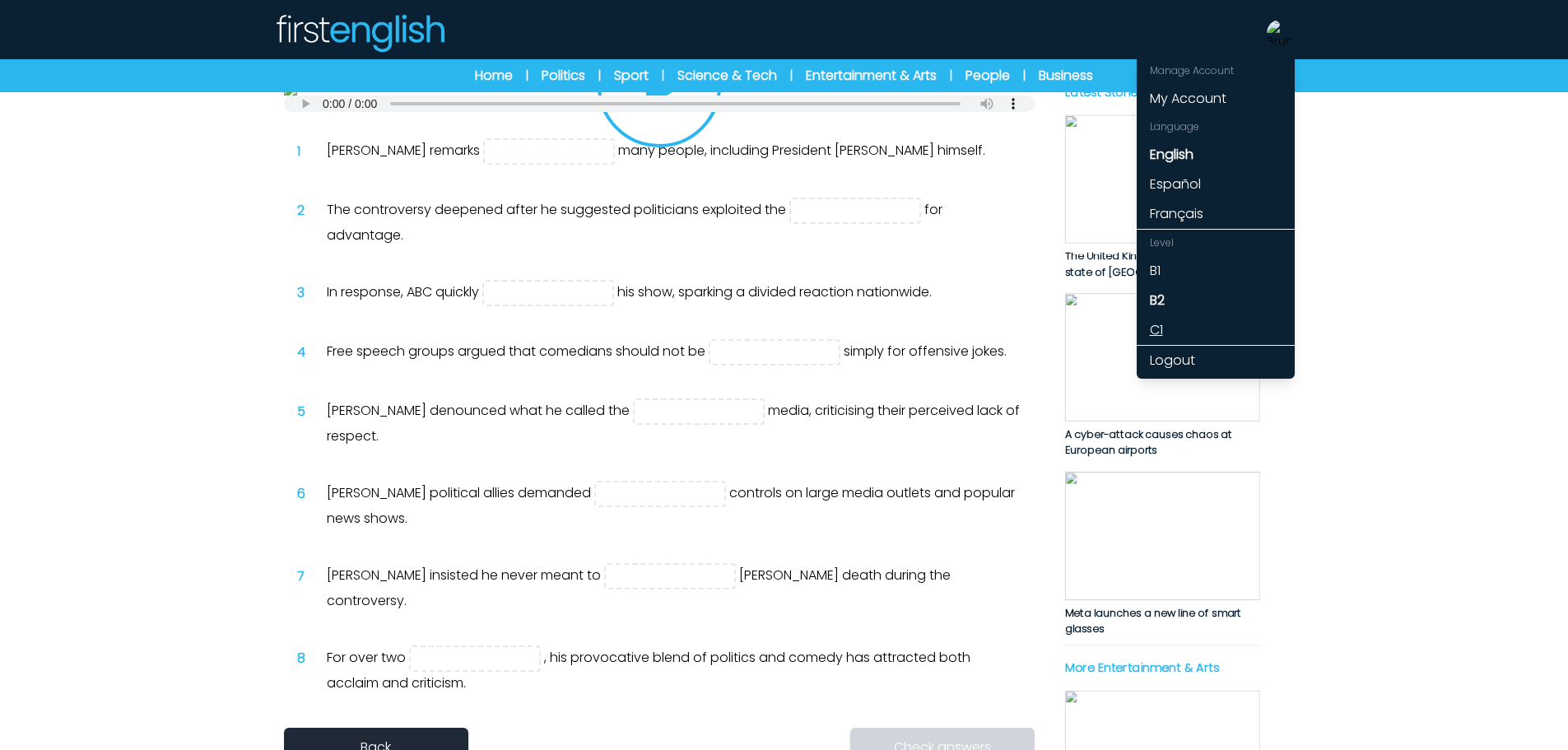
click at [1151, 331] on link "C1" at bounding box center [1216, 330] width 159 height 30
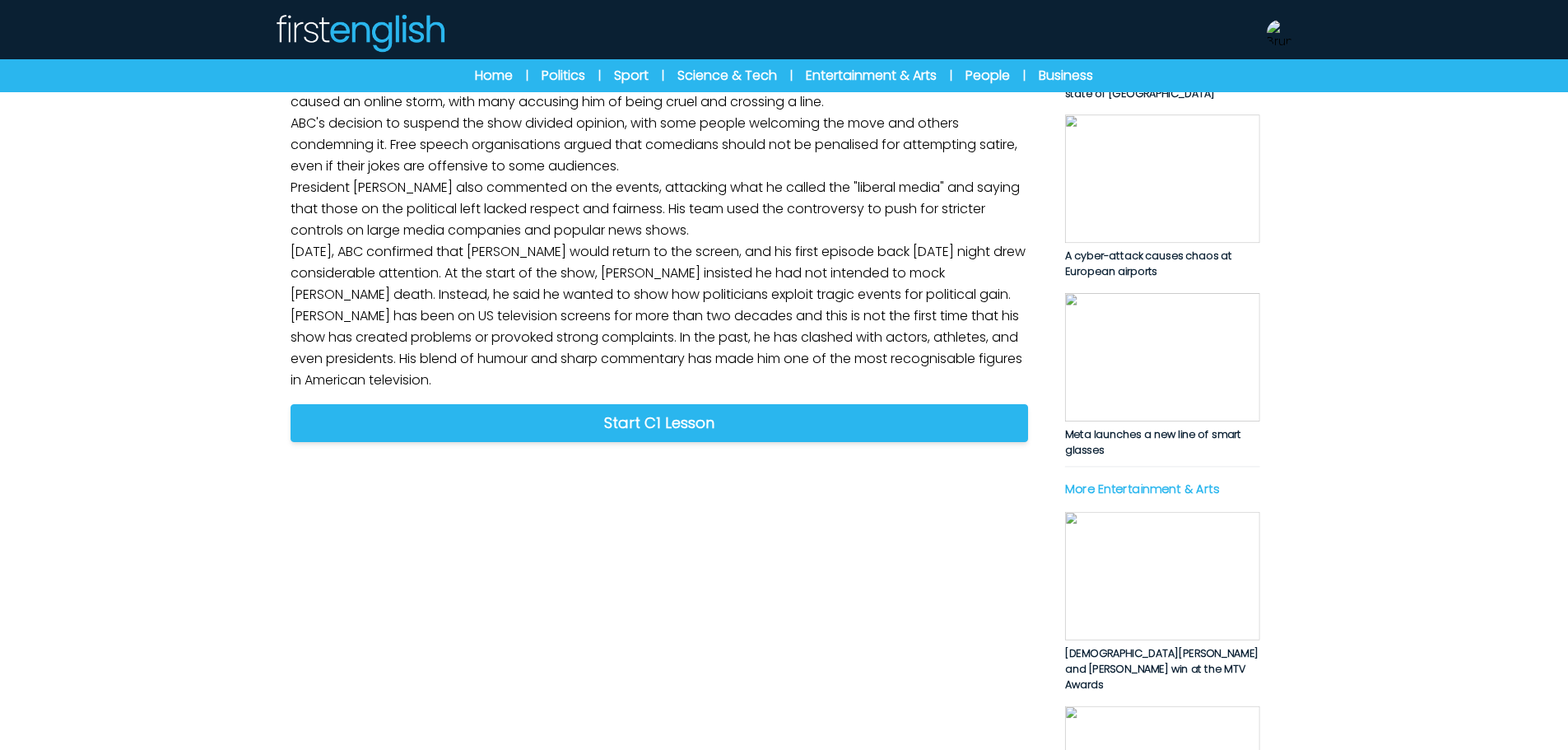
scroll to position [412, 0]
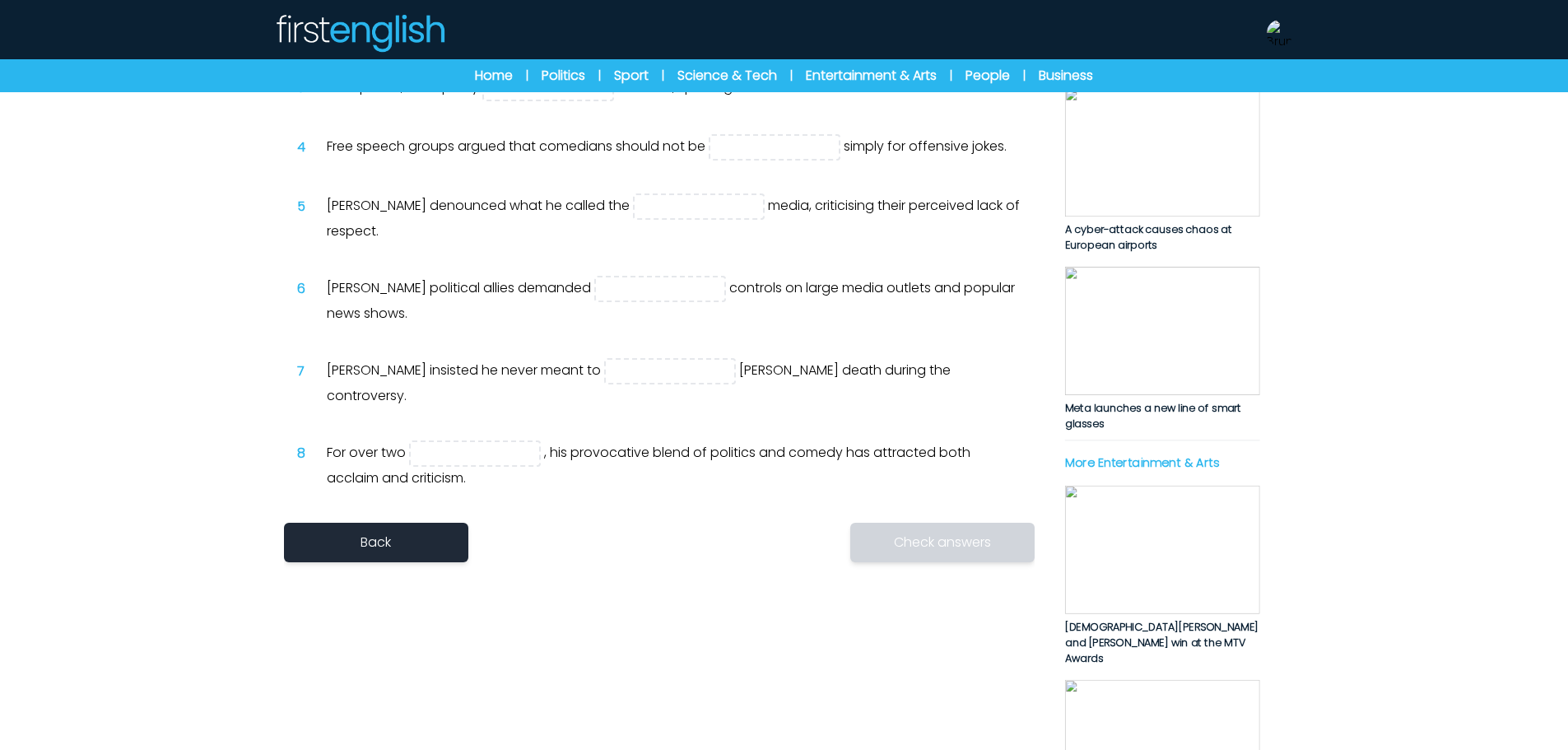
scroll to position [330, 0]
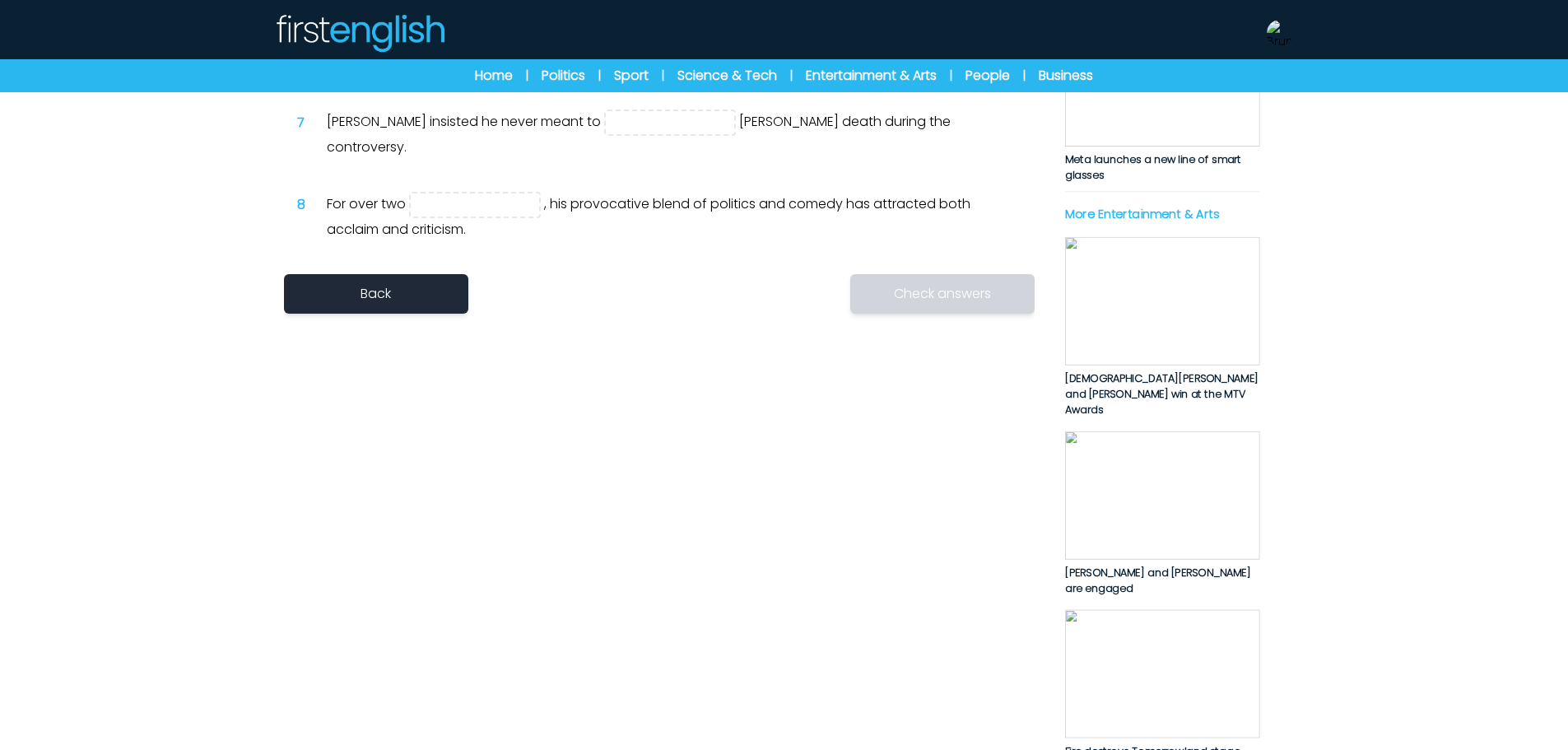
scroll to position [576, 0]
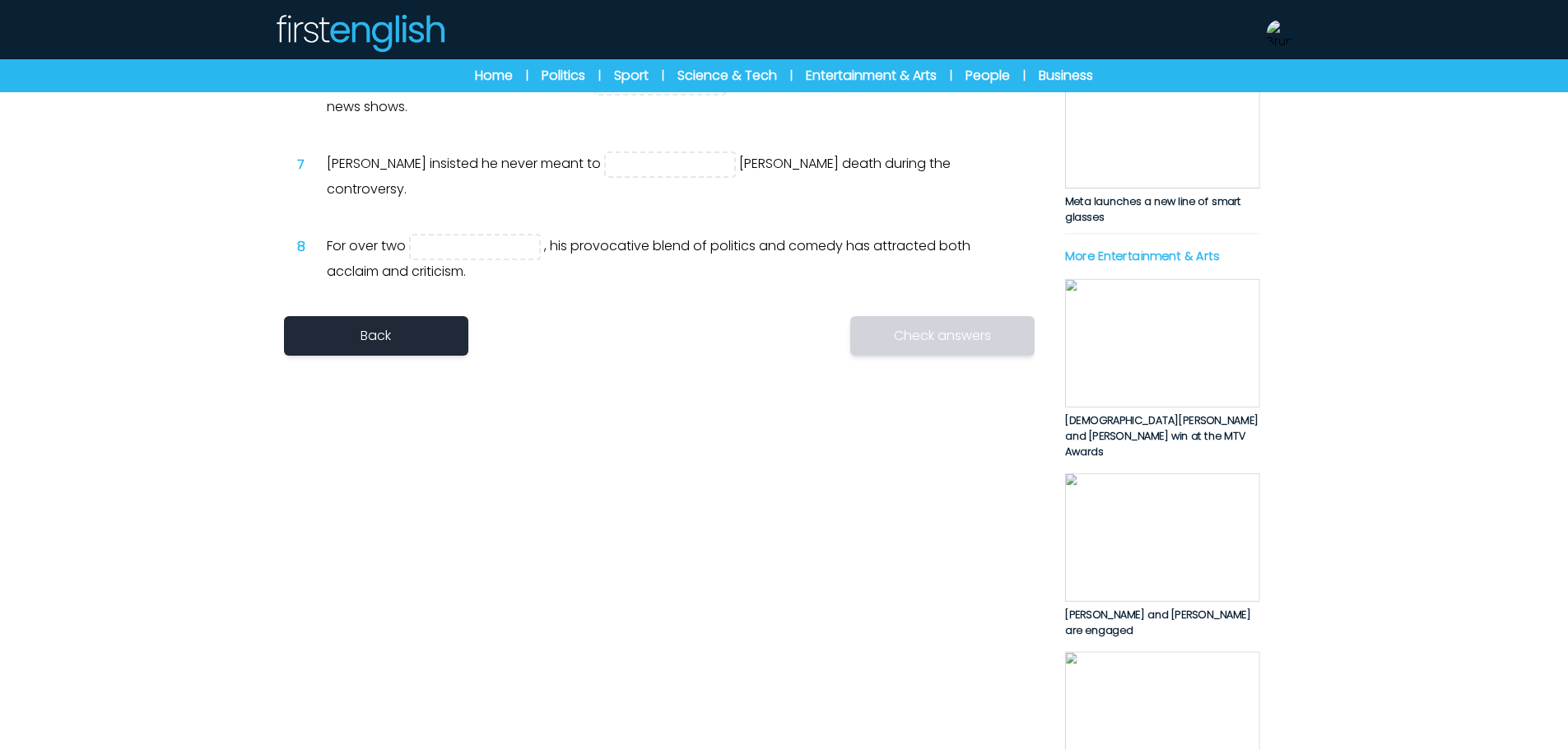
type input "*****"
click at [629, 275] on div "1 [PERSON_NAME] remarks ***** many people, including President [PERSON_NAME] hi…" at bounding box center [659, 5] width 751 height 583
type input "*******"
type input "*********"
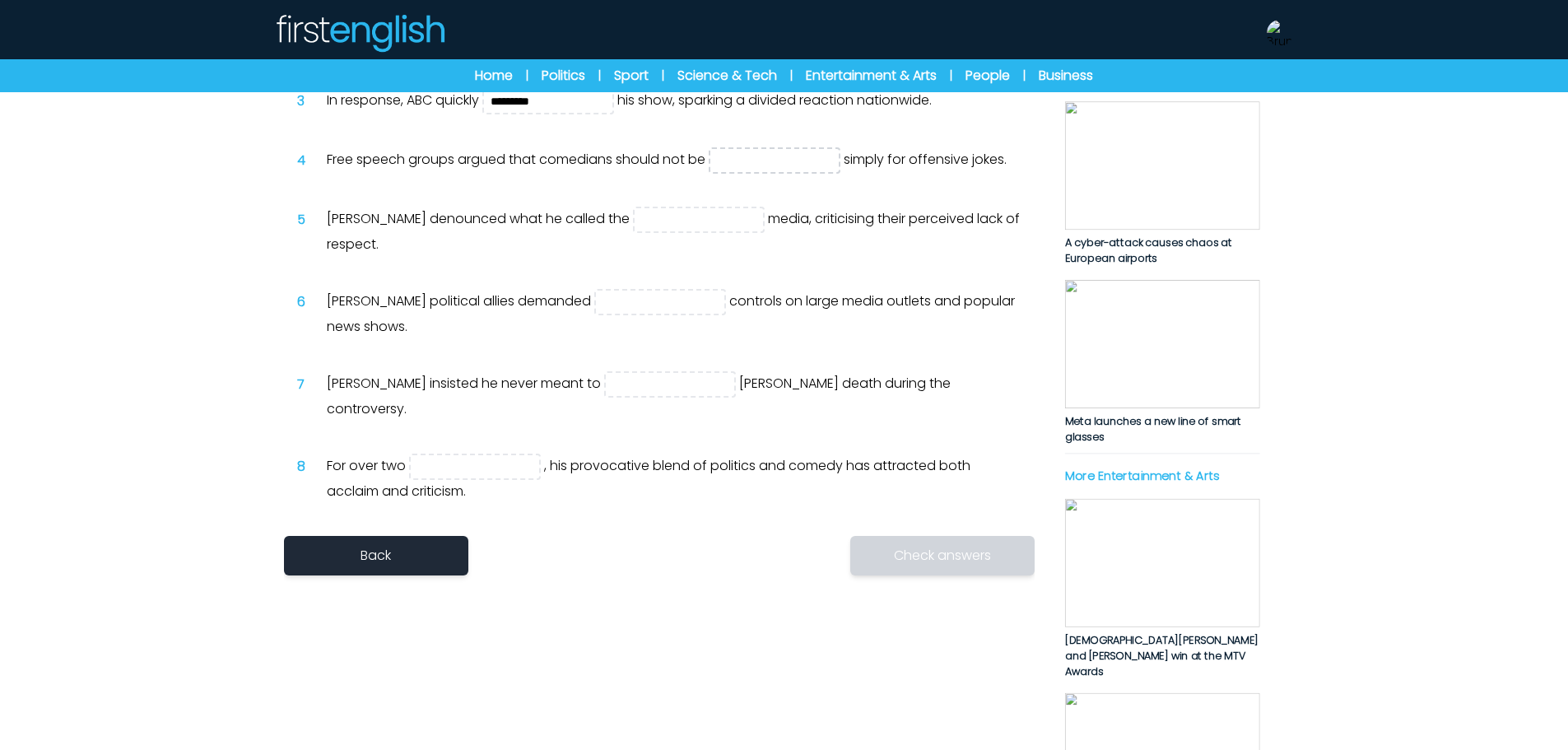
scroll to position [82, 0]
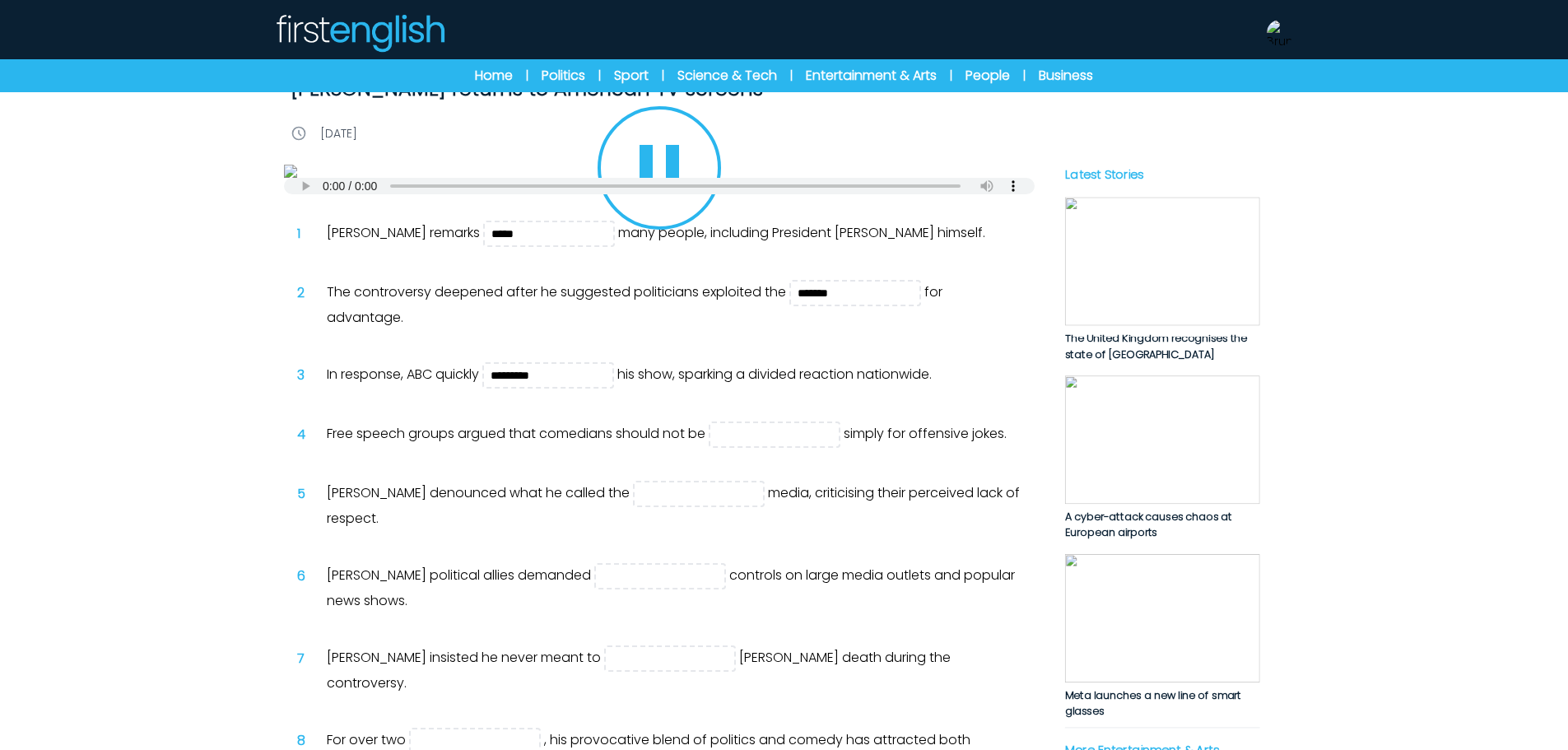
click at [681, 208] on icon "Play/Pause" at bounding box center [659, 168] width 79 height 79
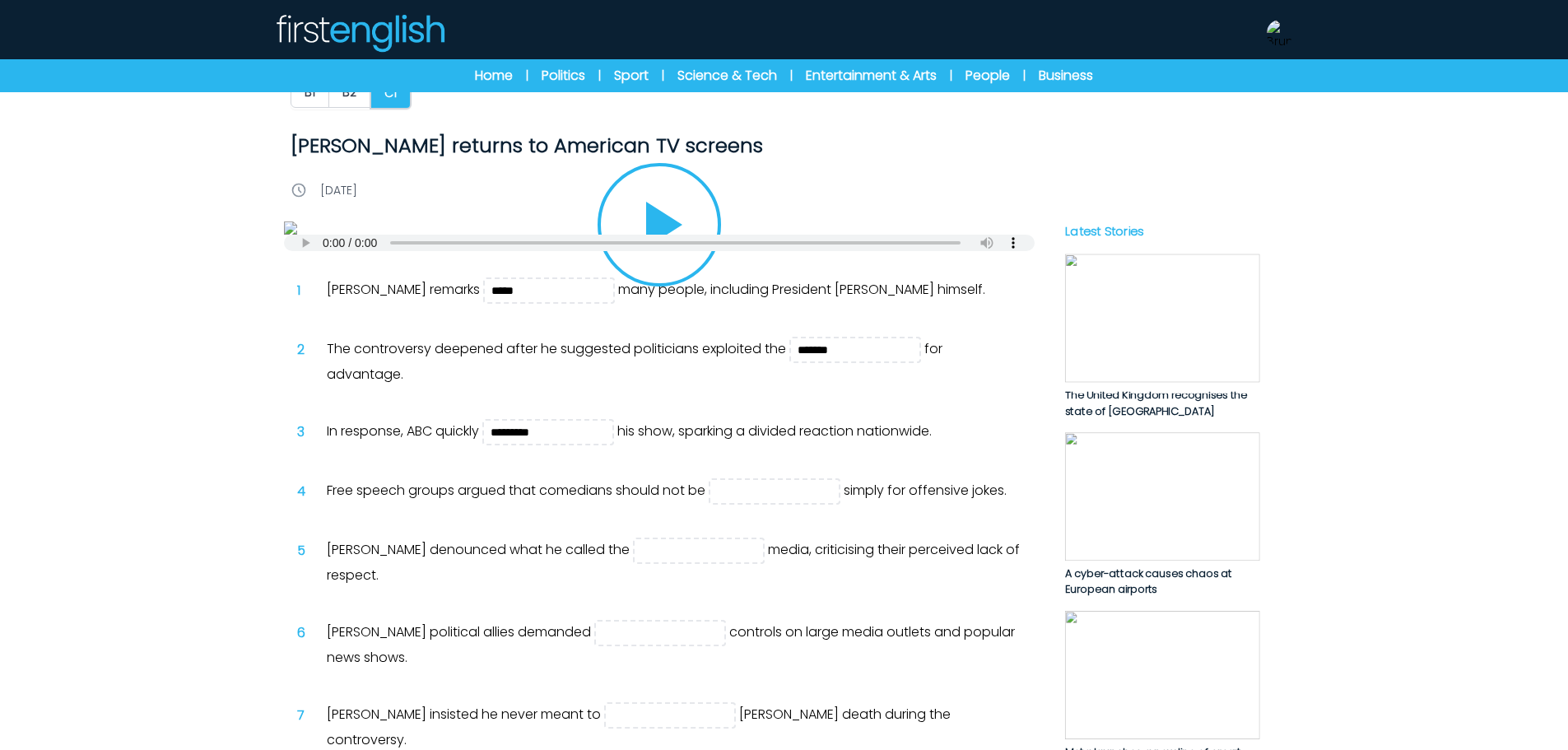
scroll to position [0, 0]
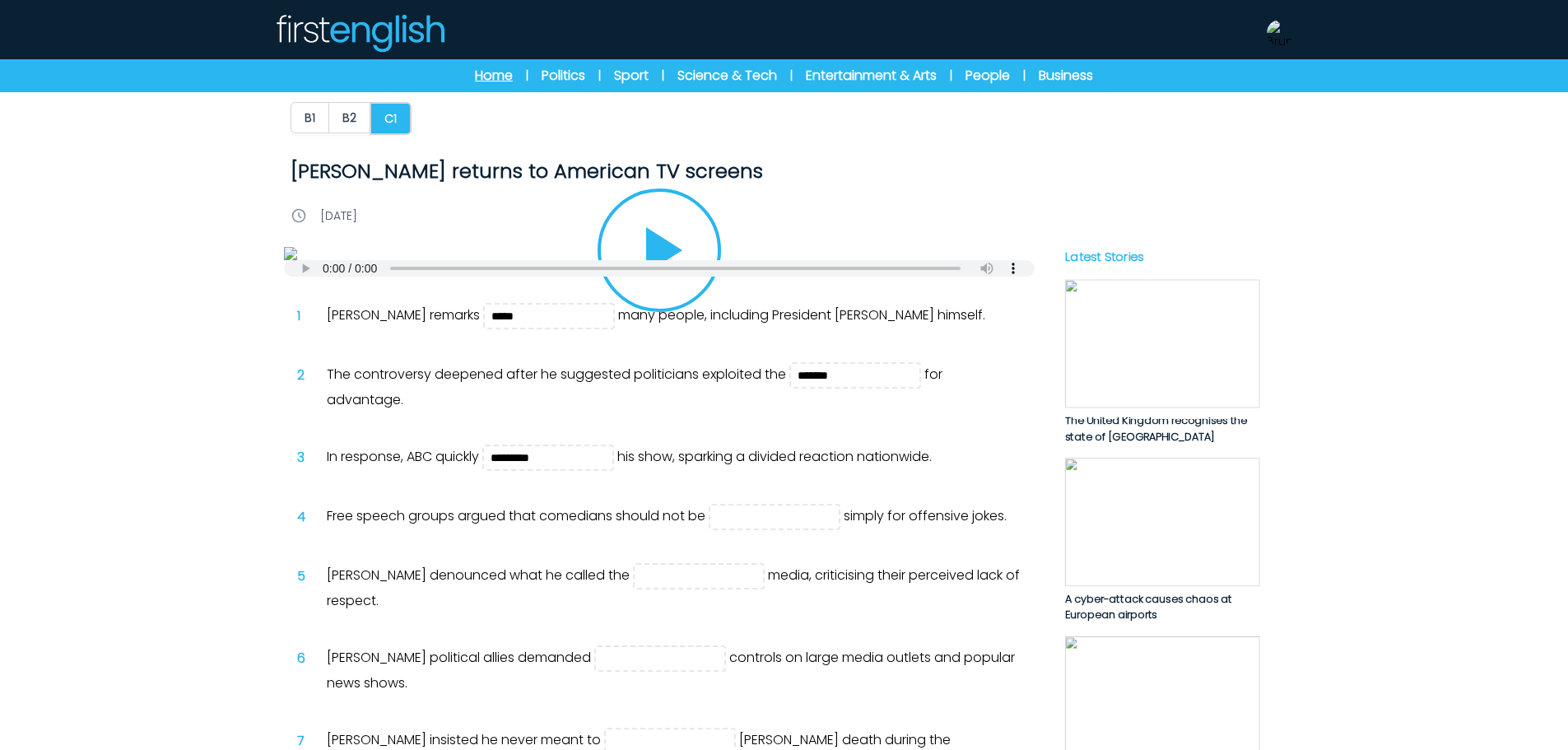
click at [508, 76] on link "Home" at bounding box center [493, 75] width 38 height 19
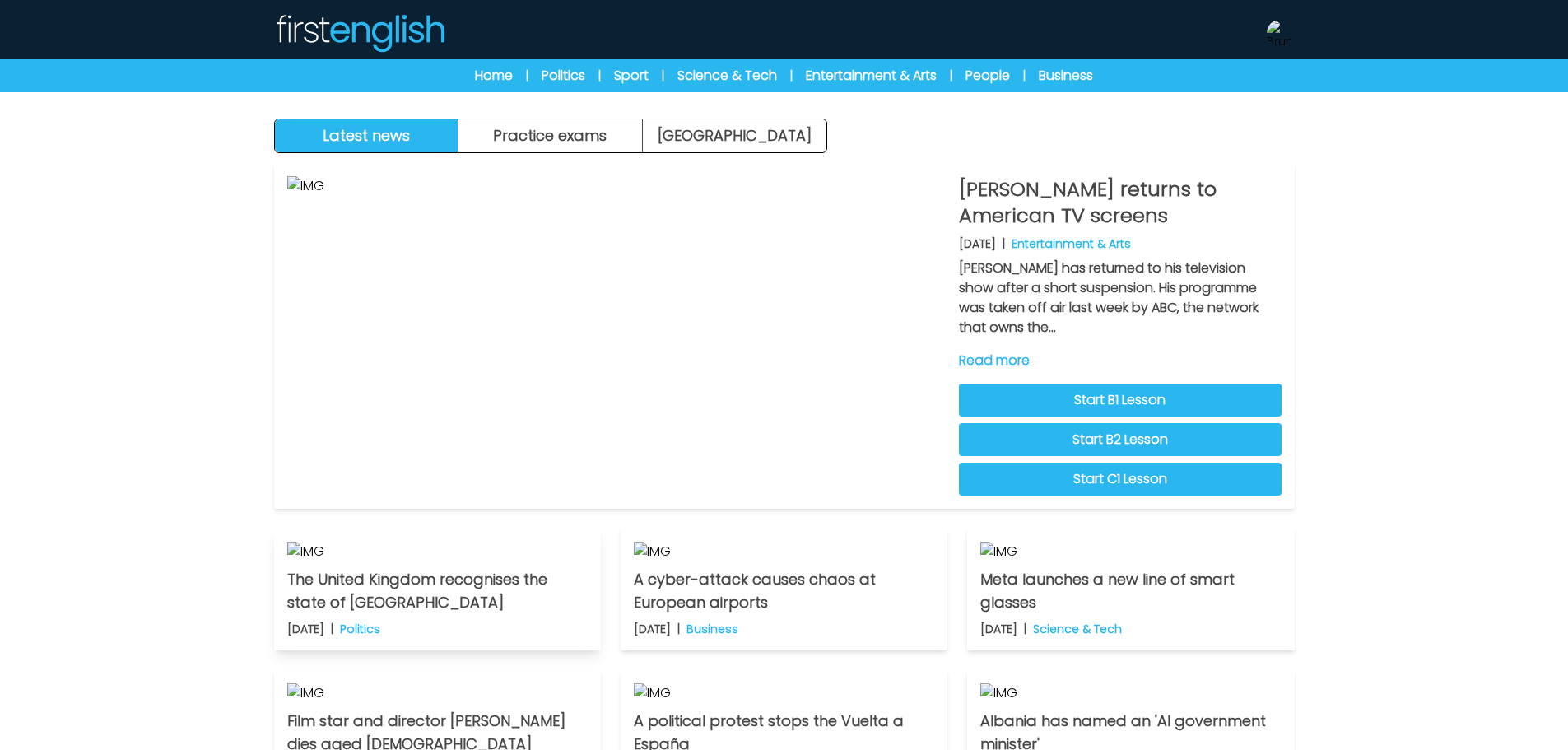
click at [558, 562] on img at bounding box center [437, 551] width 301 height 19
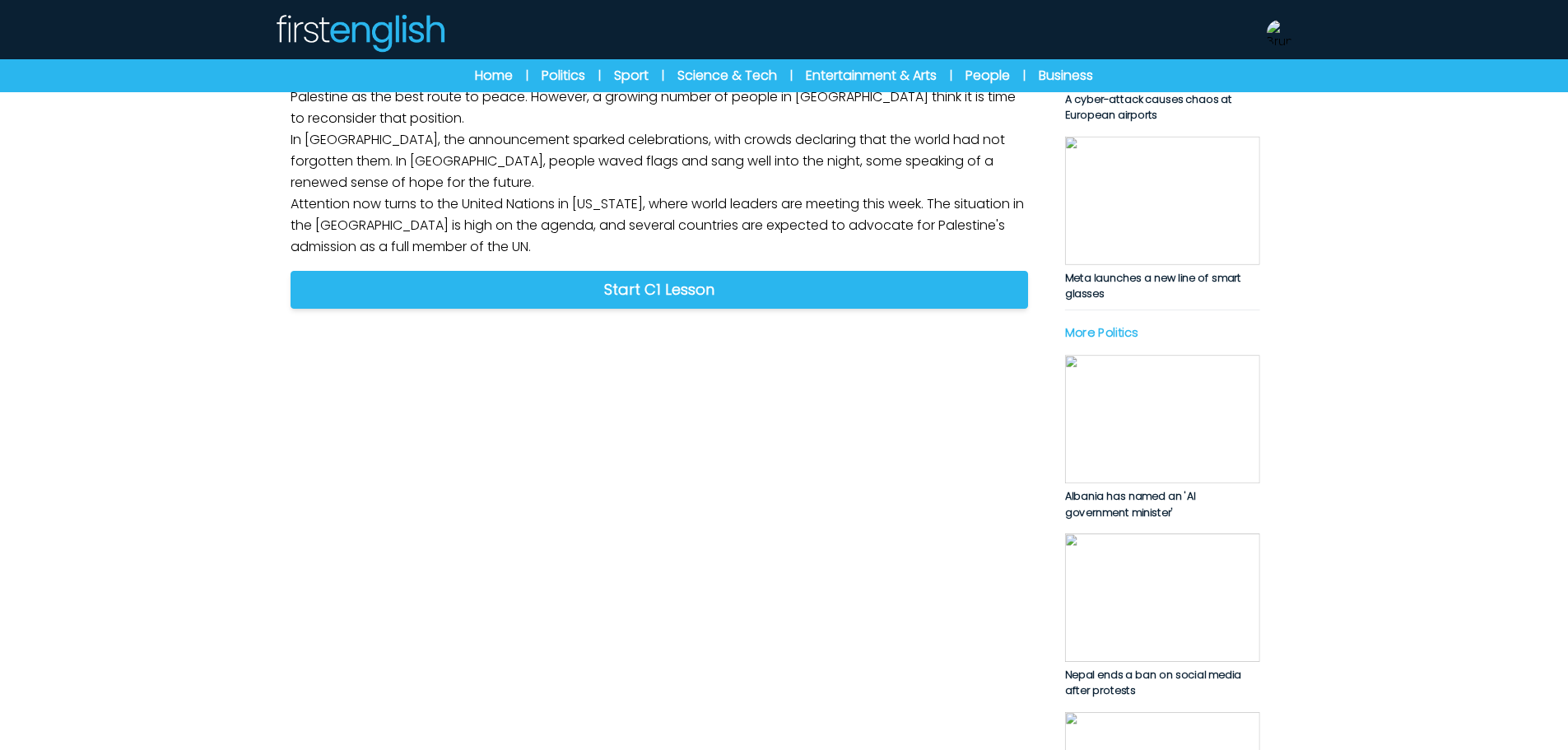
scroll to position [576, 0]
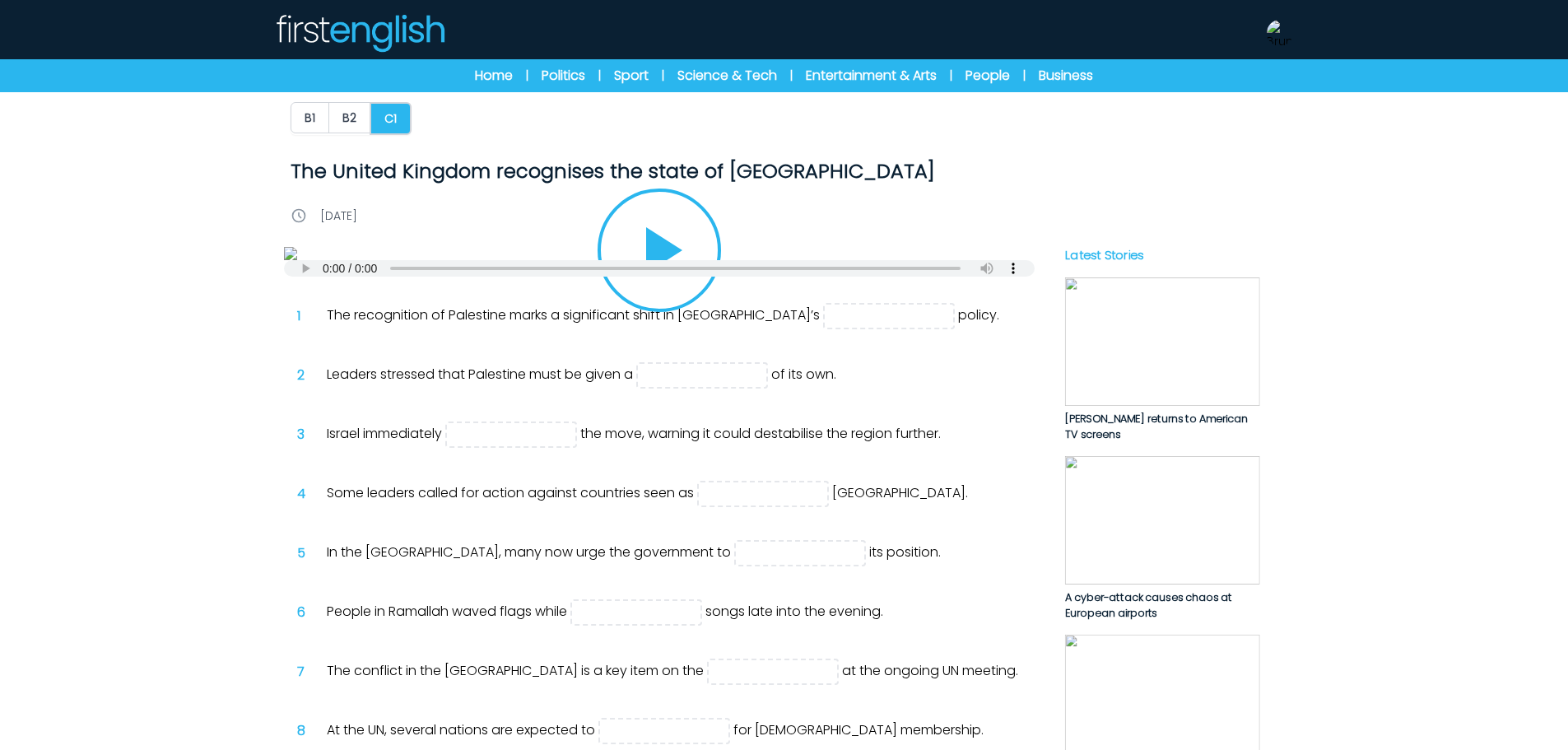
click at [683, 290] on icon "Play/Pause" at bounding box center [659, 250] width 79 height 79
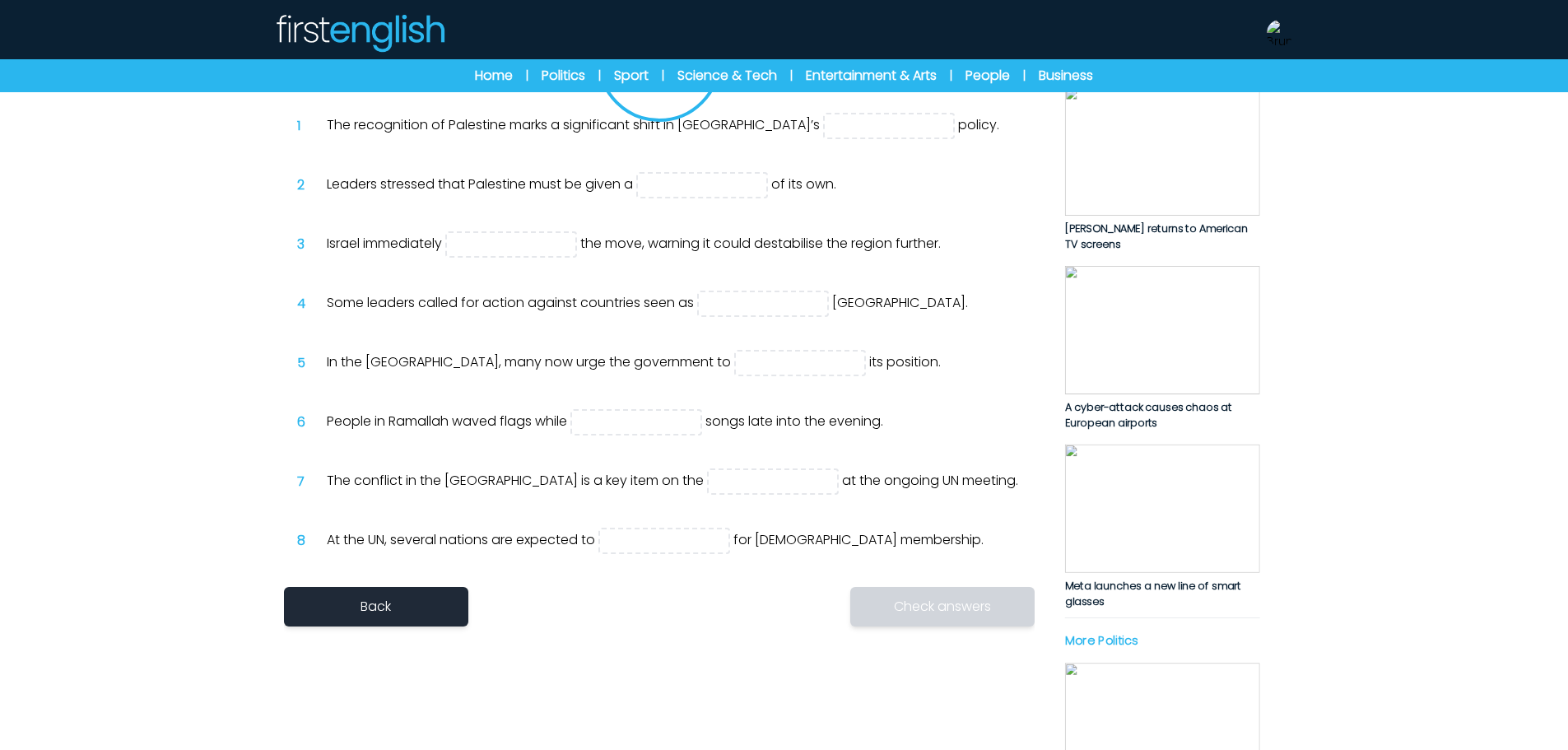
scroll to position [247, 0]
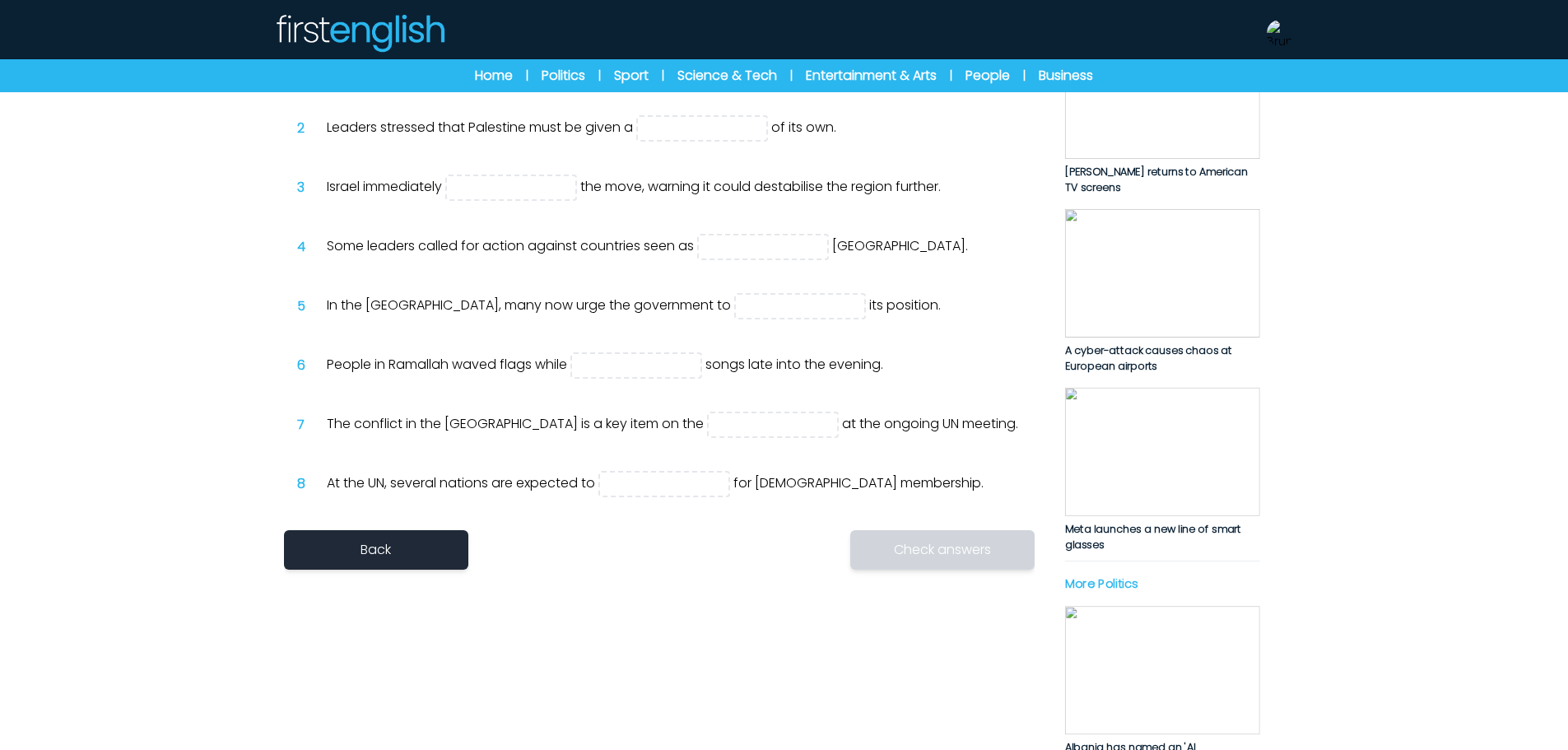
click at [682, 43] on icon "Play/Pause" at bounding box center [659, 4] width 79 height 79
click at [1150, 284] on img at bounding box center [1162, 273] width 195 height 129
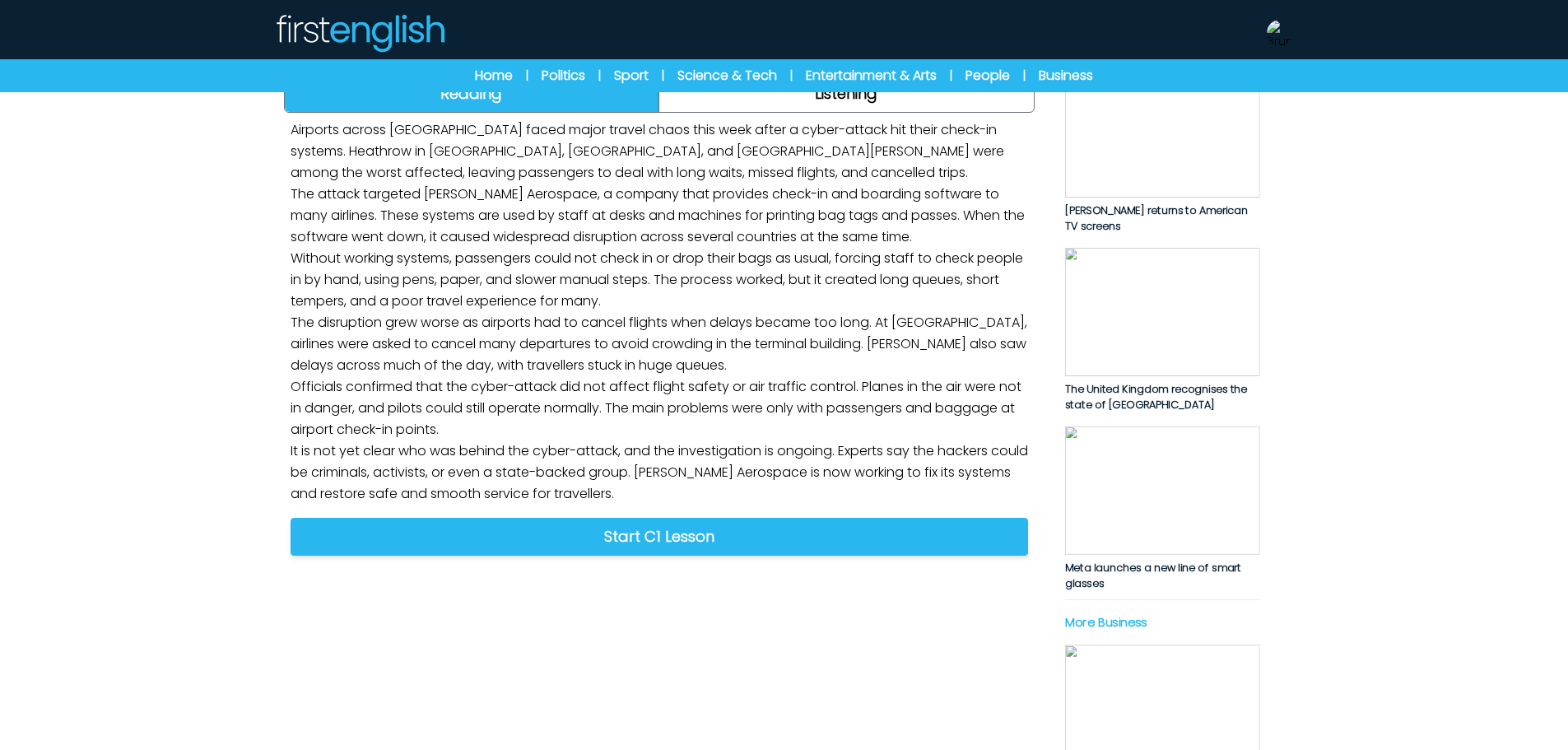
scroll to position [247, 0]
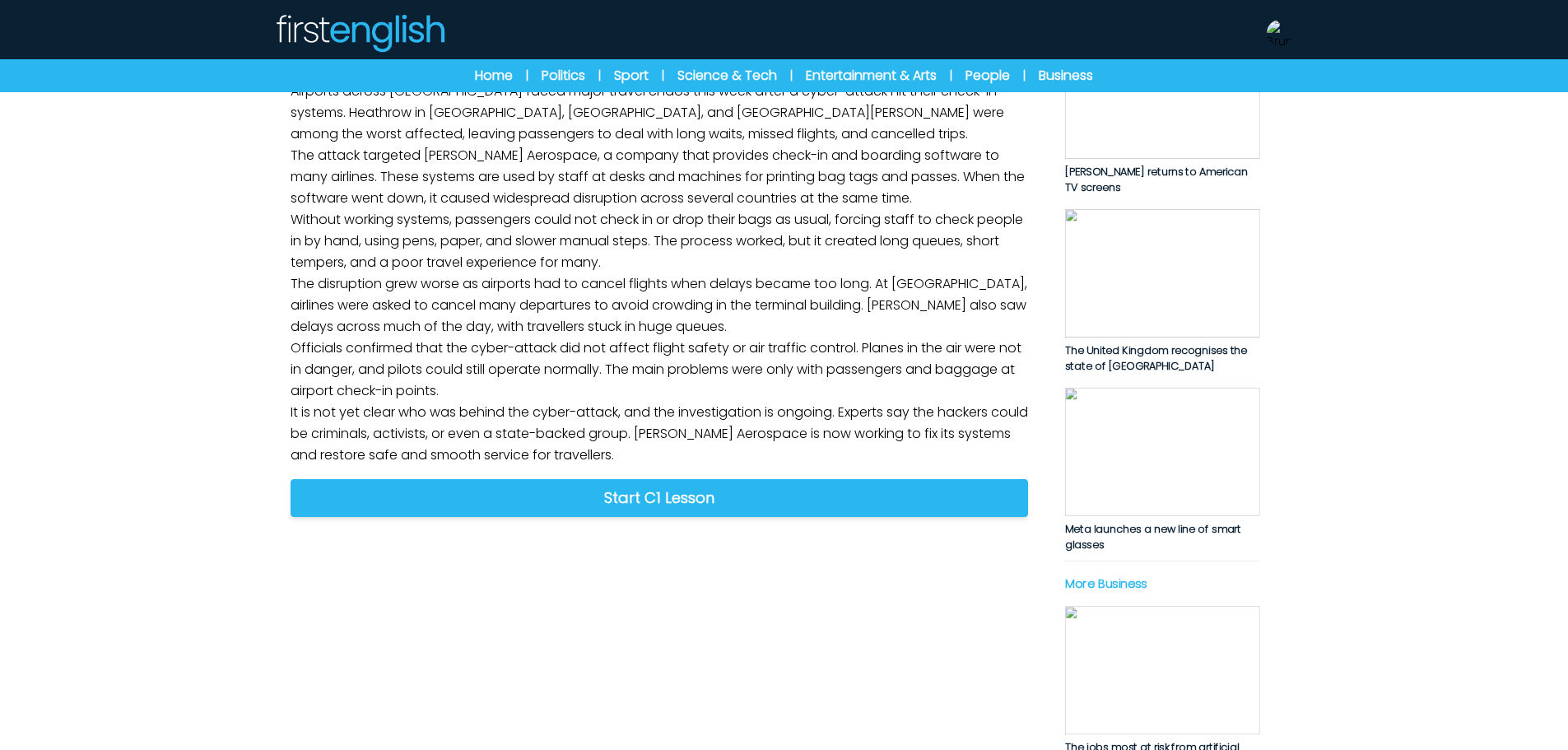
click at [814, 73] on link "Listening" at bounding box center [847, 54] width 375 height 36
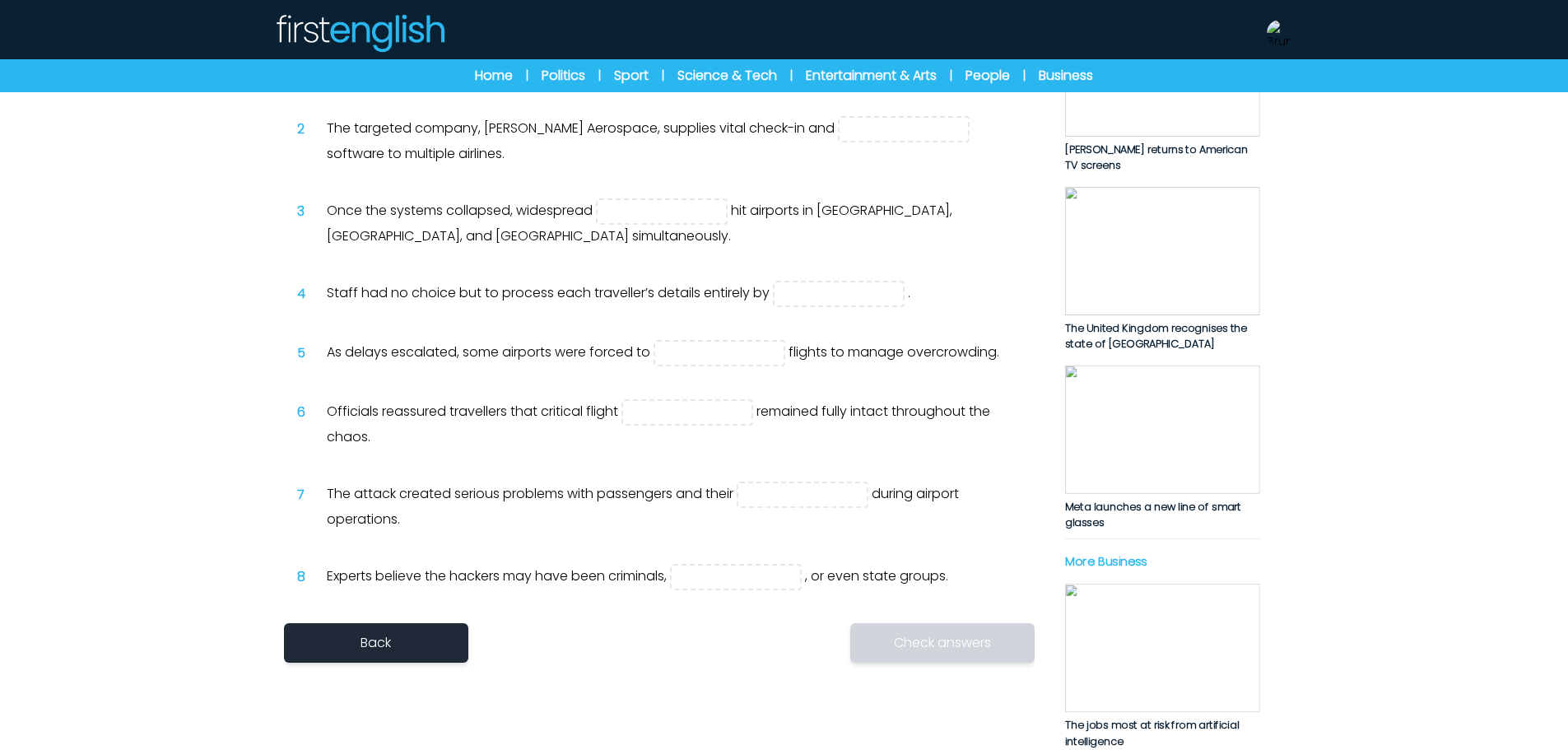
scroll to position [330, 0]
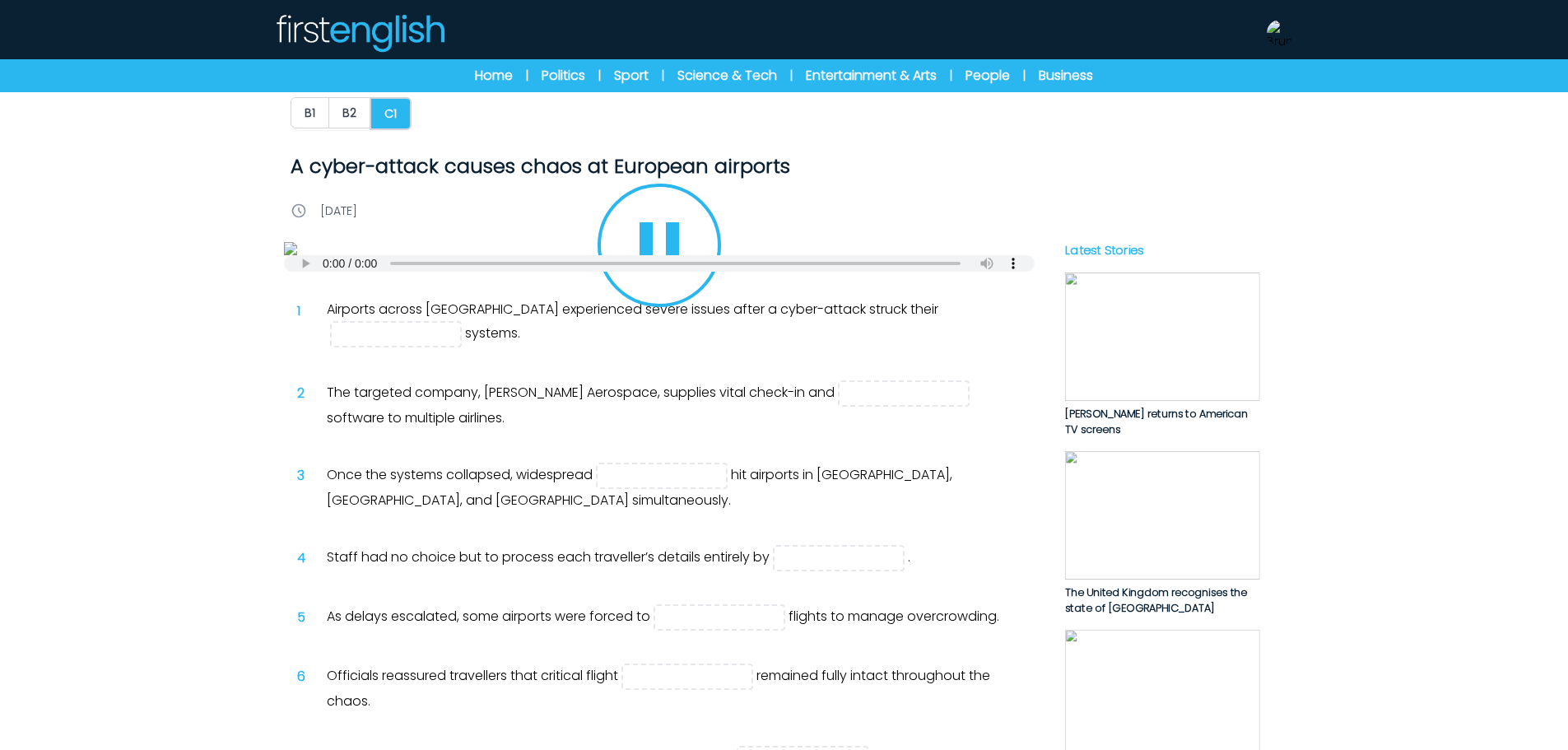
scroll to position [0, 0]
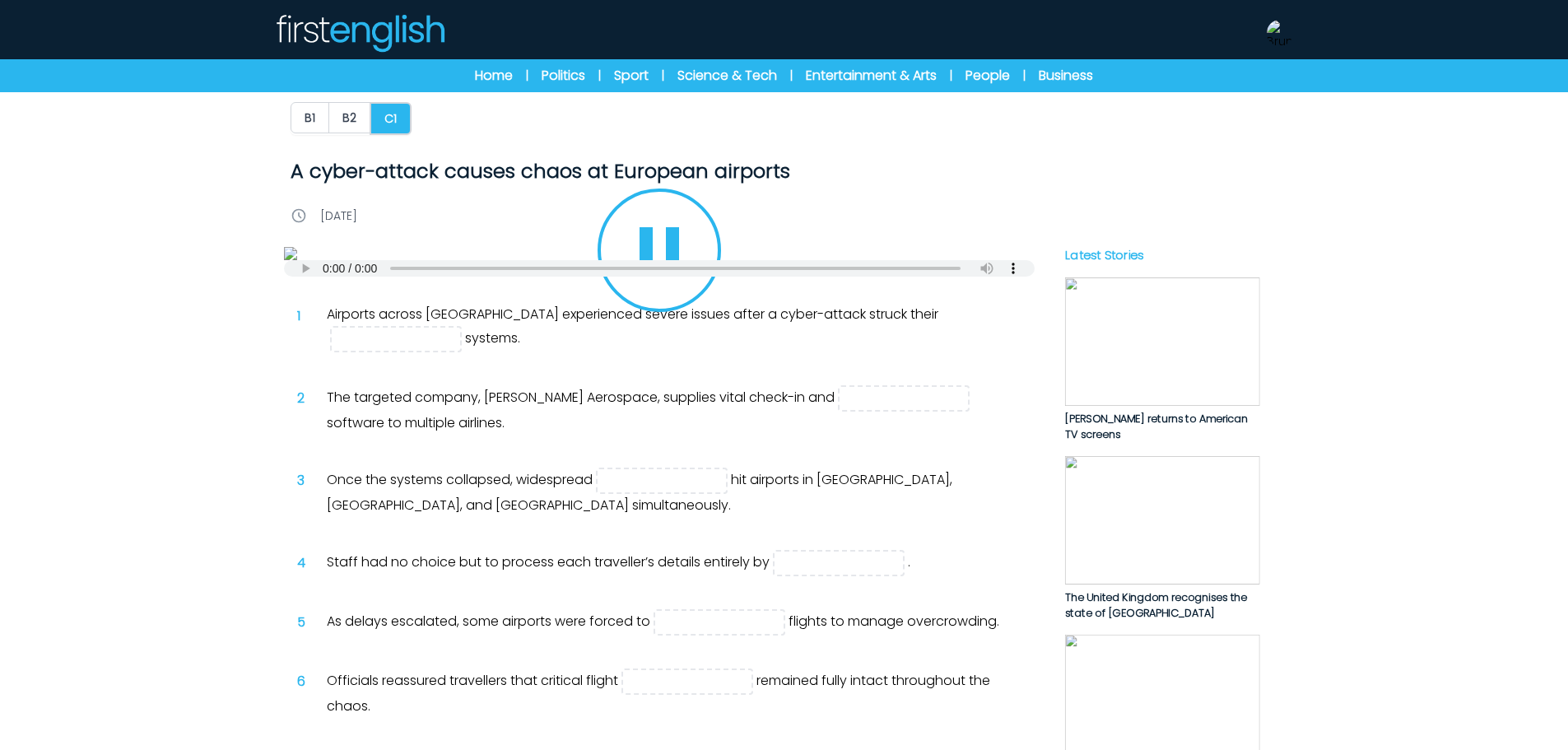
click at [680, 290] on icon "Play/Pause" at bounding box center [659, 250] width 79 height 79
click at [501, 80] on link "Home" at bounding box center [493, 75] width 38 height 19
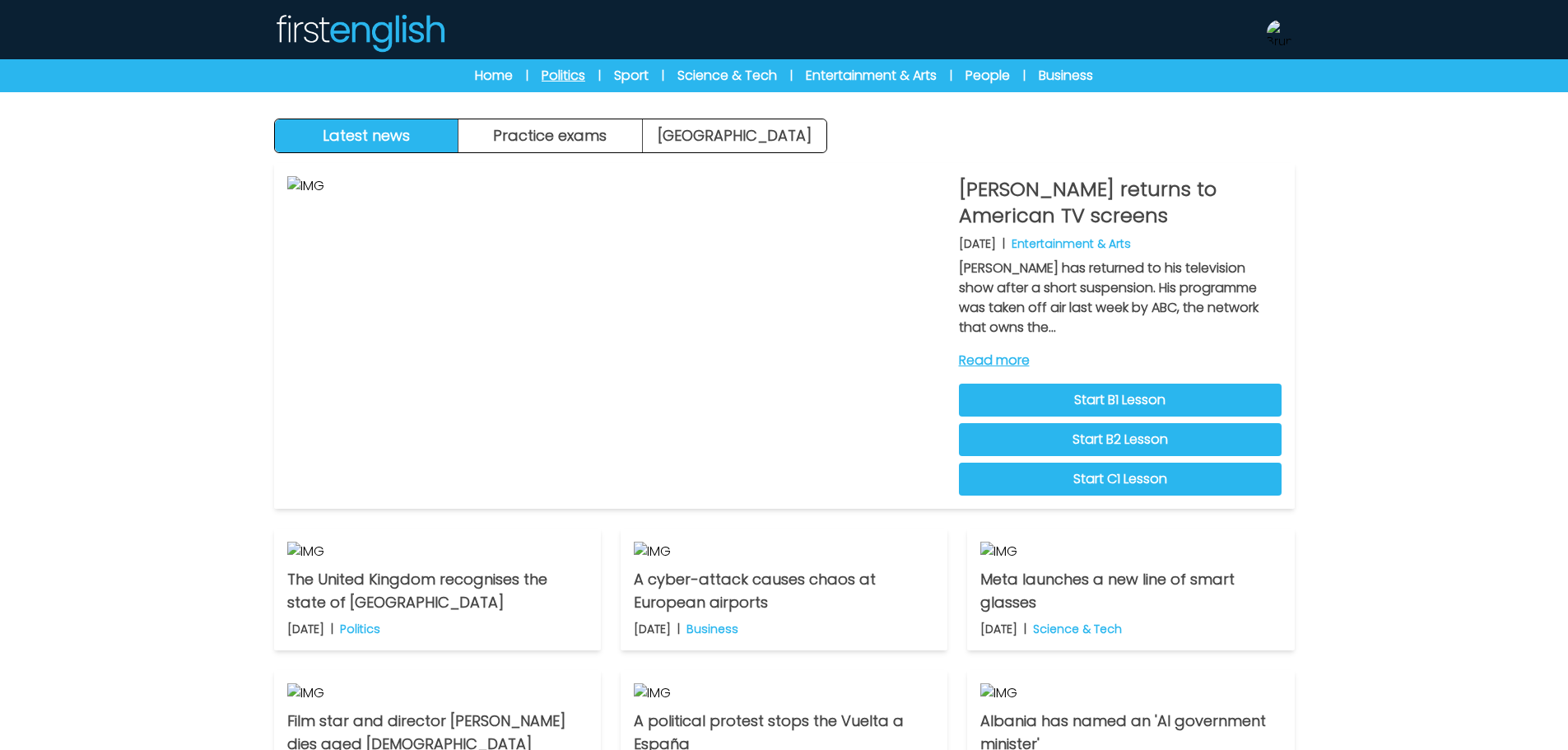
click at [572, 75] on link "Politics" at bounding box center [563, 75] width 44 height 19
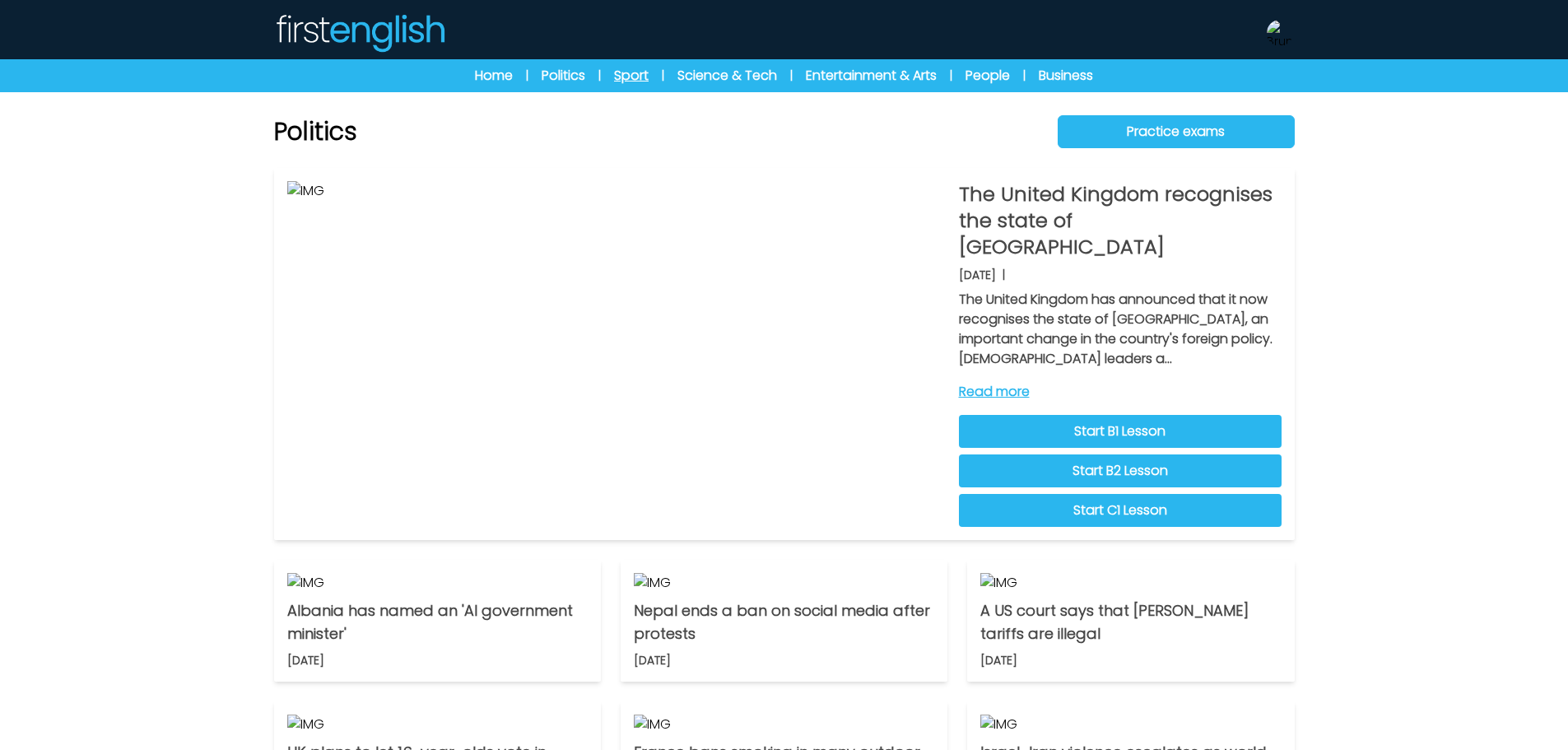
click at [631, 80] on link "Sport" at bounding box center [631, 75] width 35 height 19
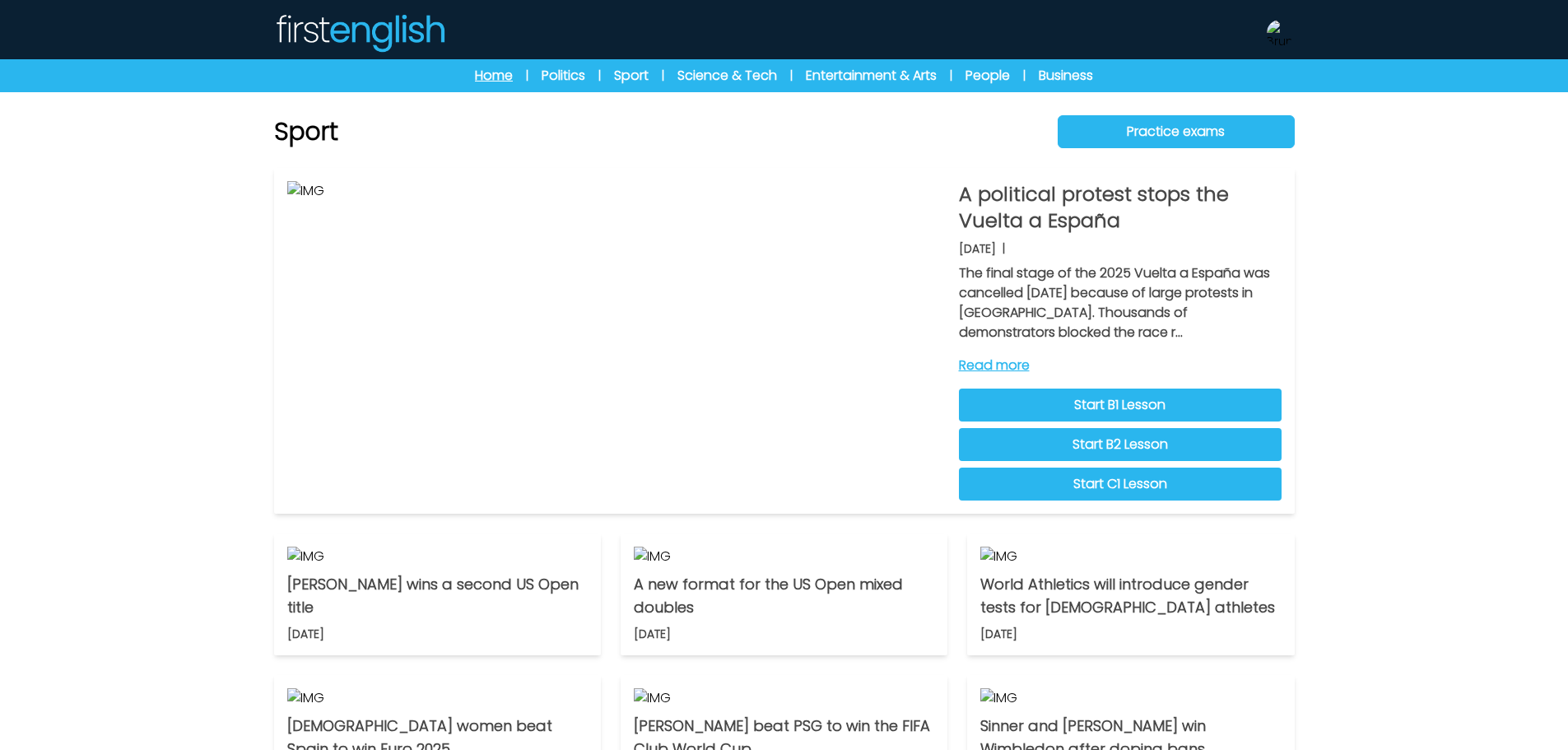
click at [488, 76] on link "Home" at bounding box center [493, 75] width 38 height 19
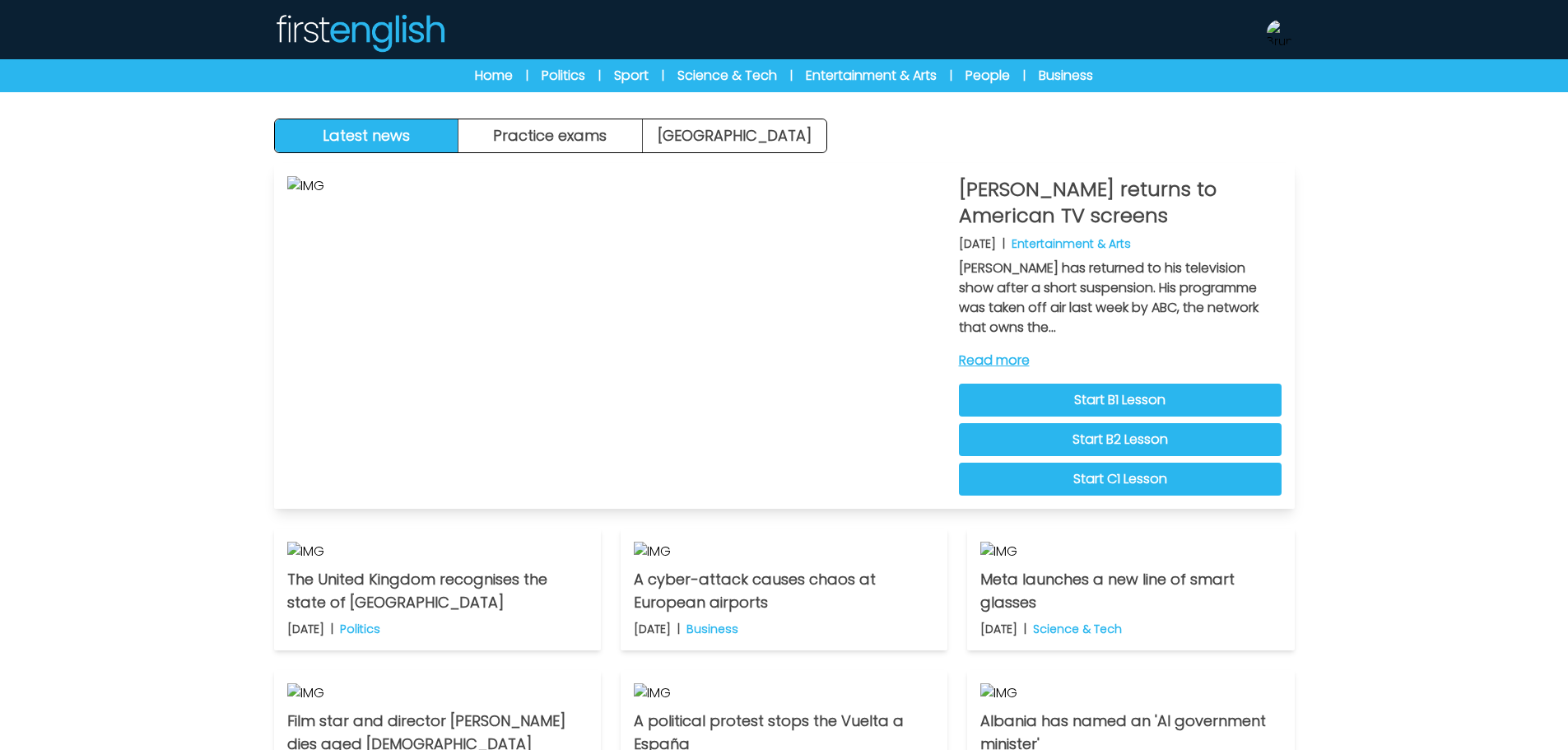
click at [1022, 358] on link "Read more" at bounding box center [1120, 361] width 323 height 19
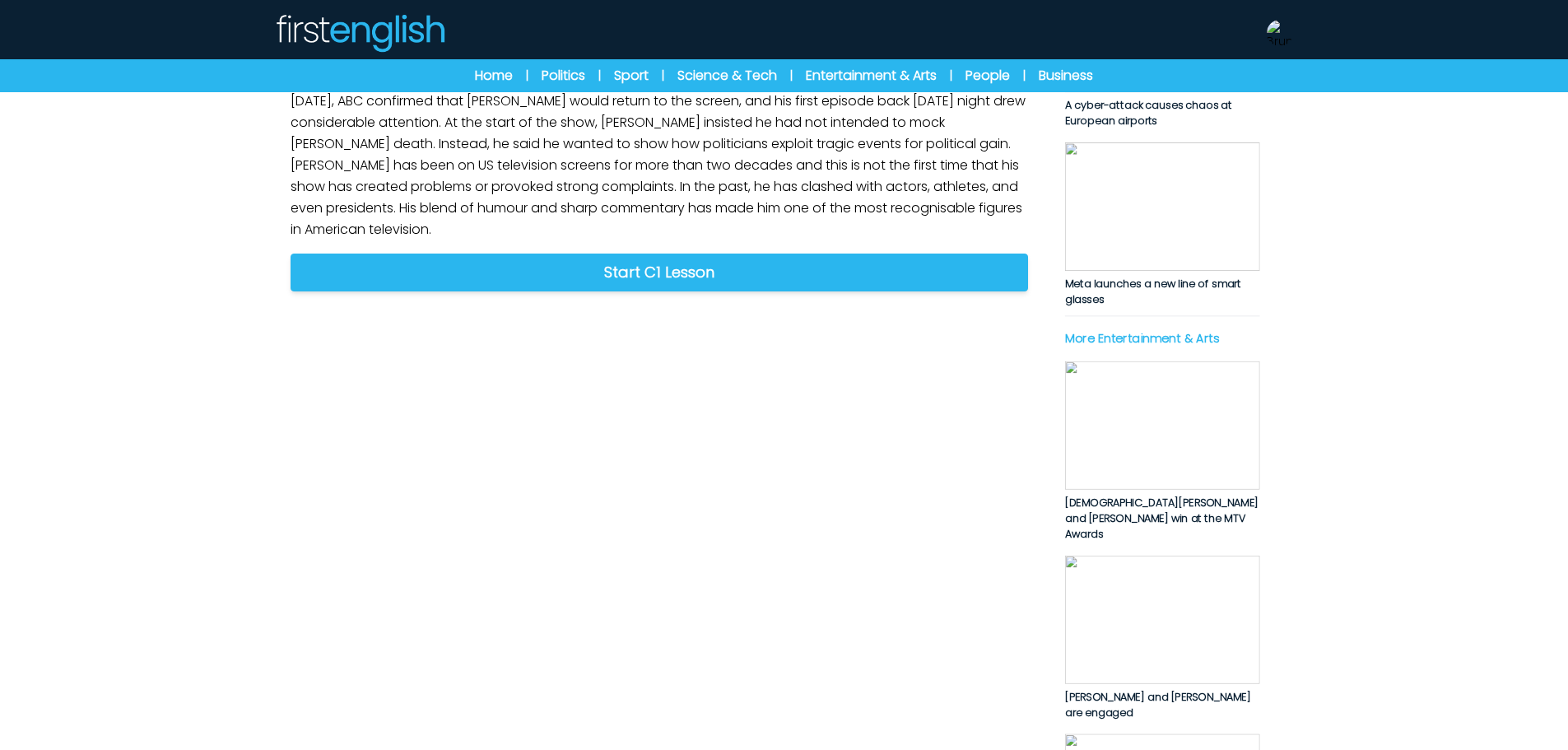
scroll to position [576, 0]
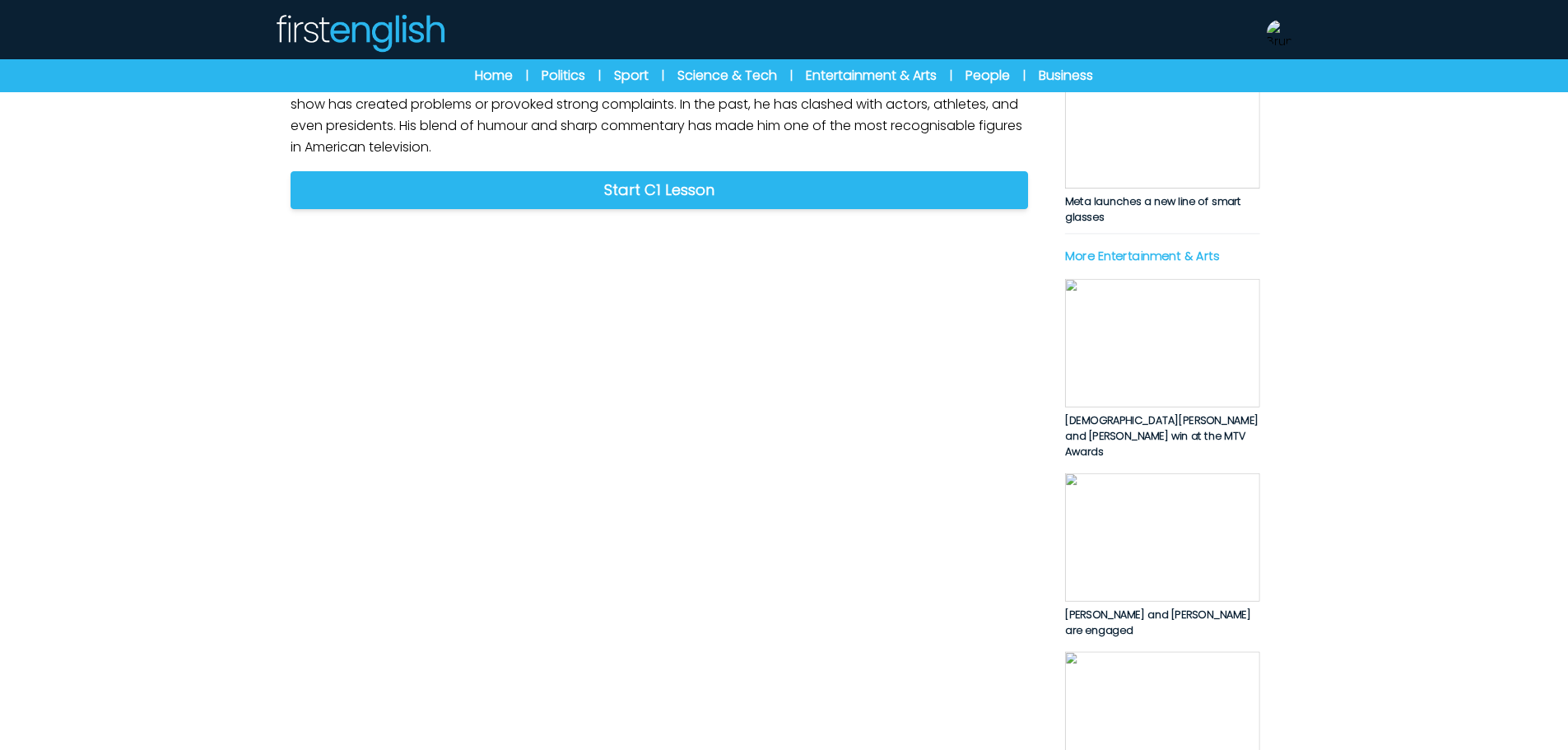
drag, startPoint x: 268, startPoint y: 270, endPoint x: 720, endPoint y: 562, distance: 538.1
click at [720, 562] on div "B1 B2 C1 Jimmy Kimmel returns to American TV screens Jimmy Kimmel returns to Am…" at bounding box center [785, 202] width 1054 height 1537
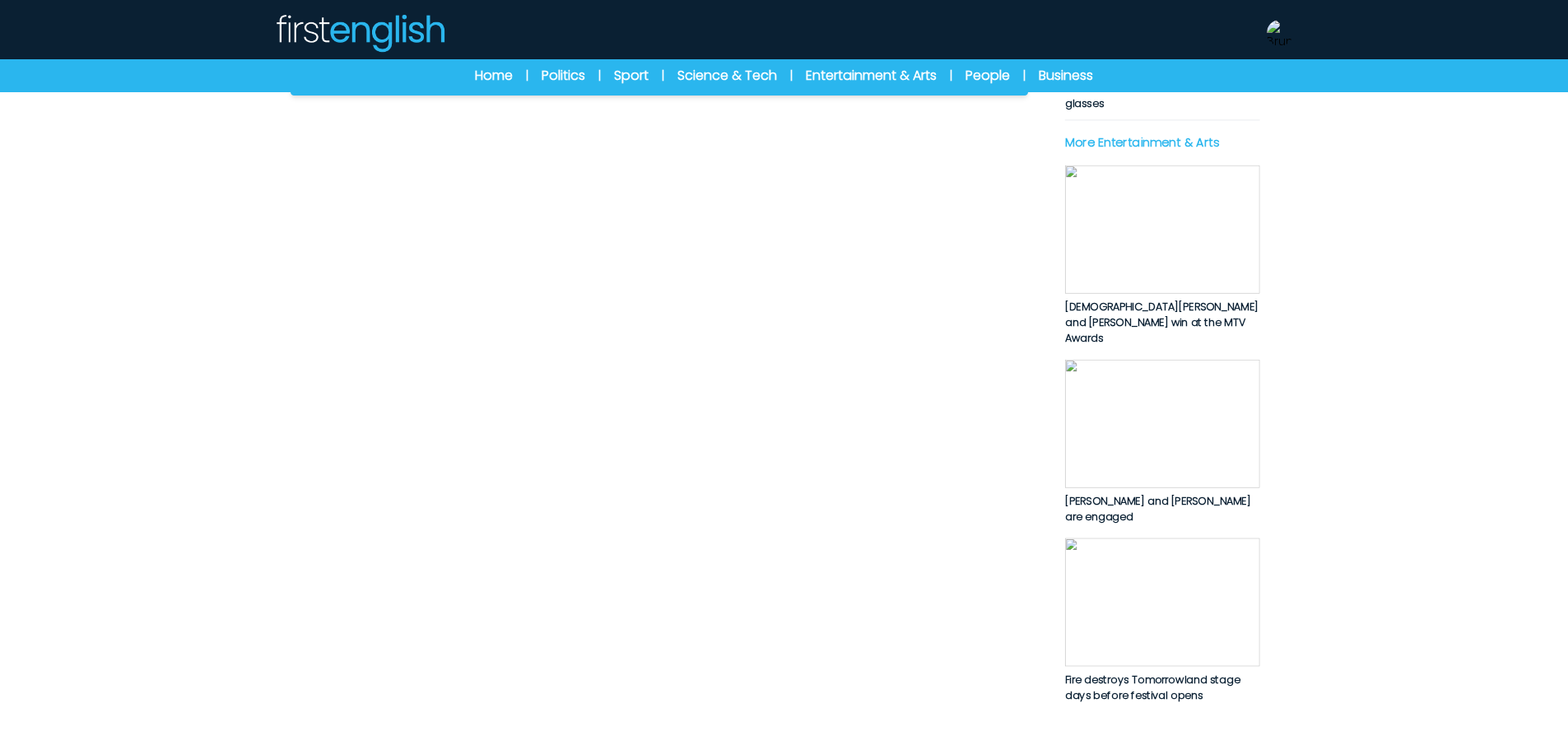
scroll to position [741, 0]
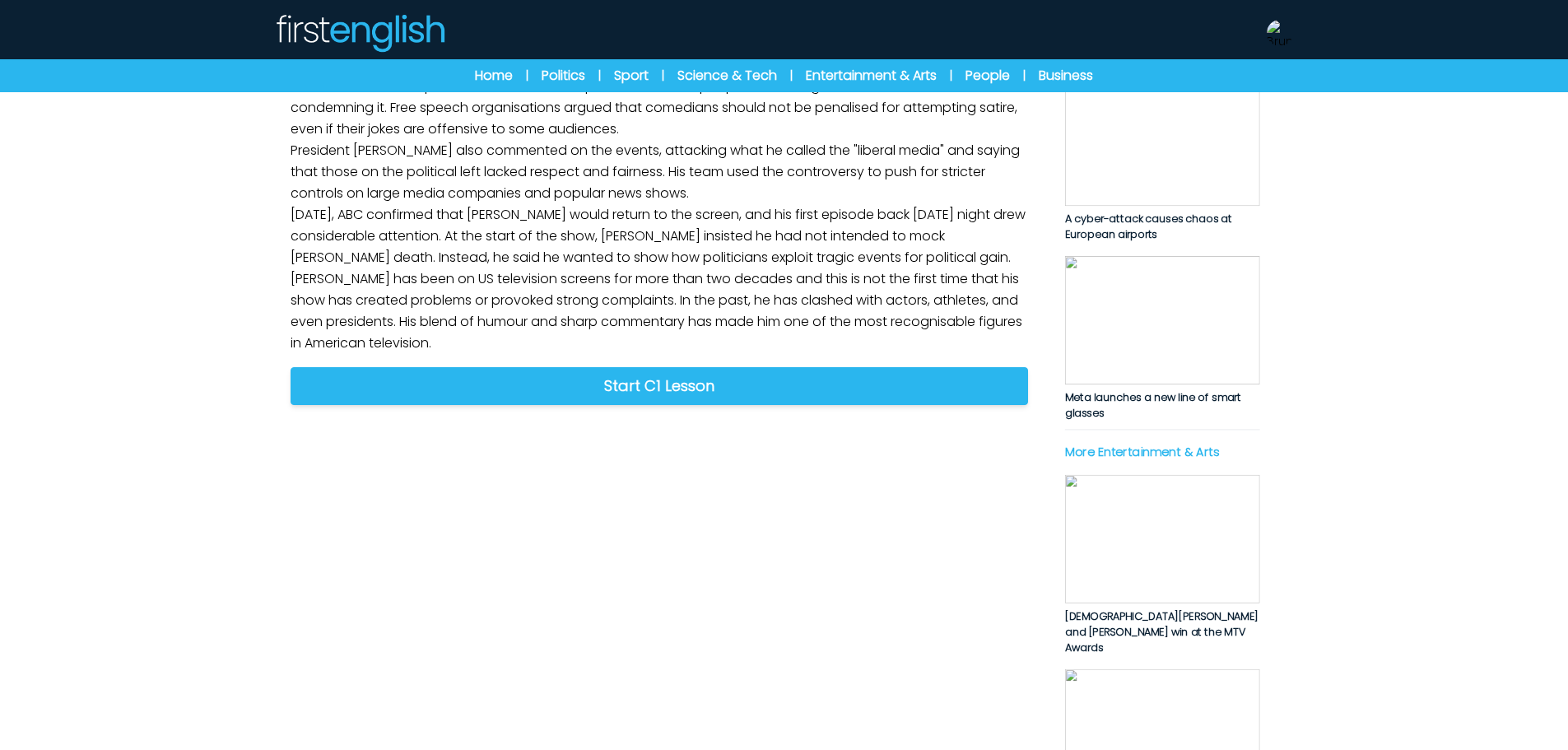
scroll to position [330, 0]
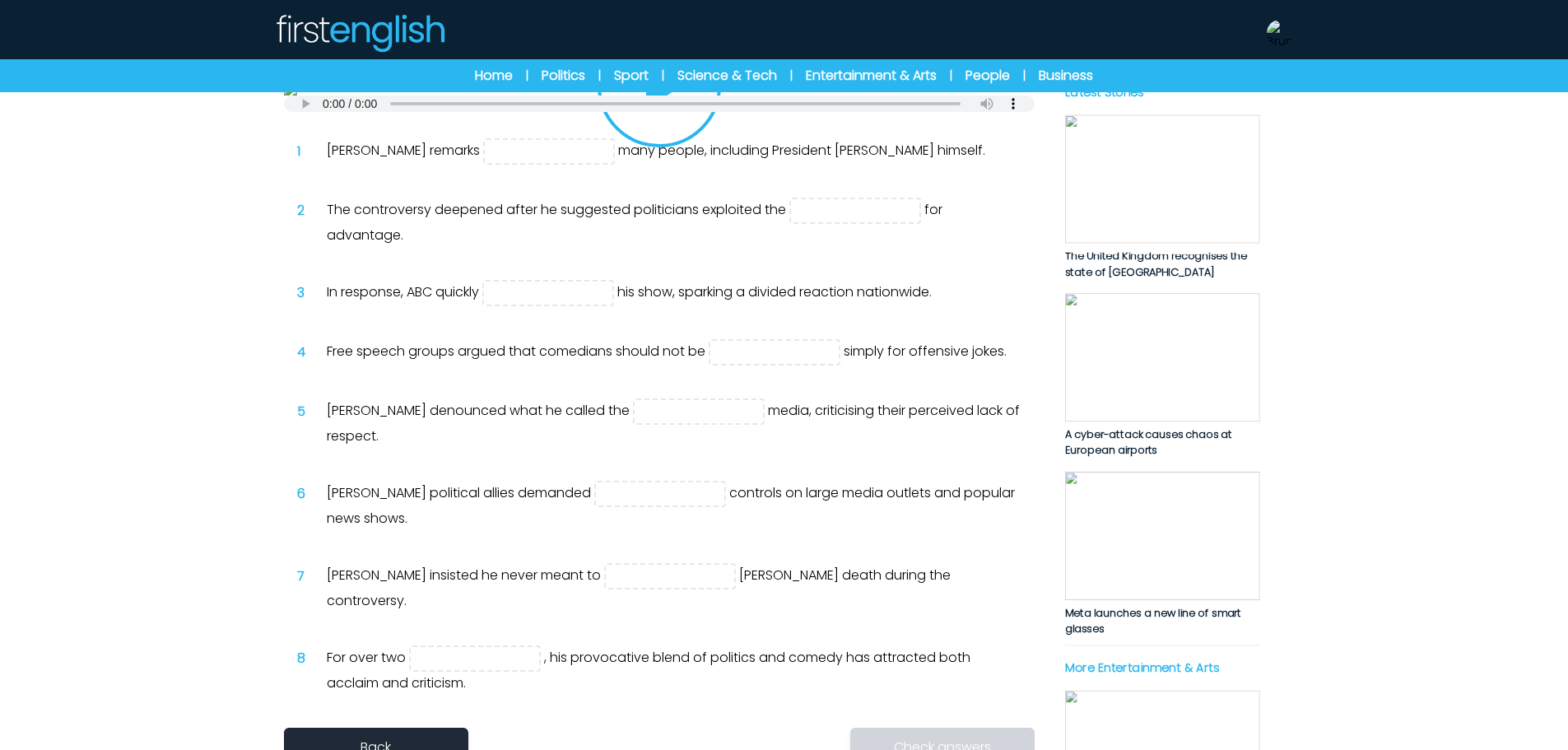
scroll to position [82, 0]
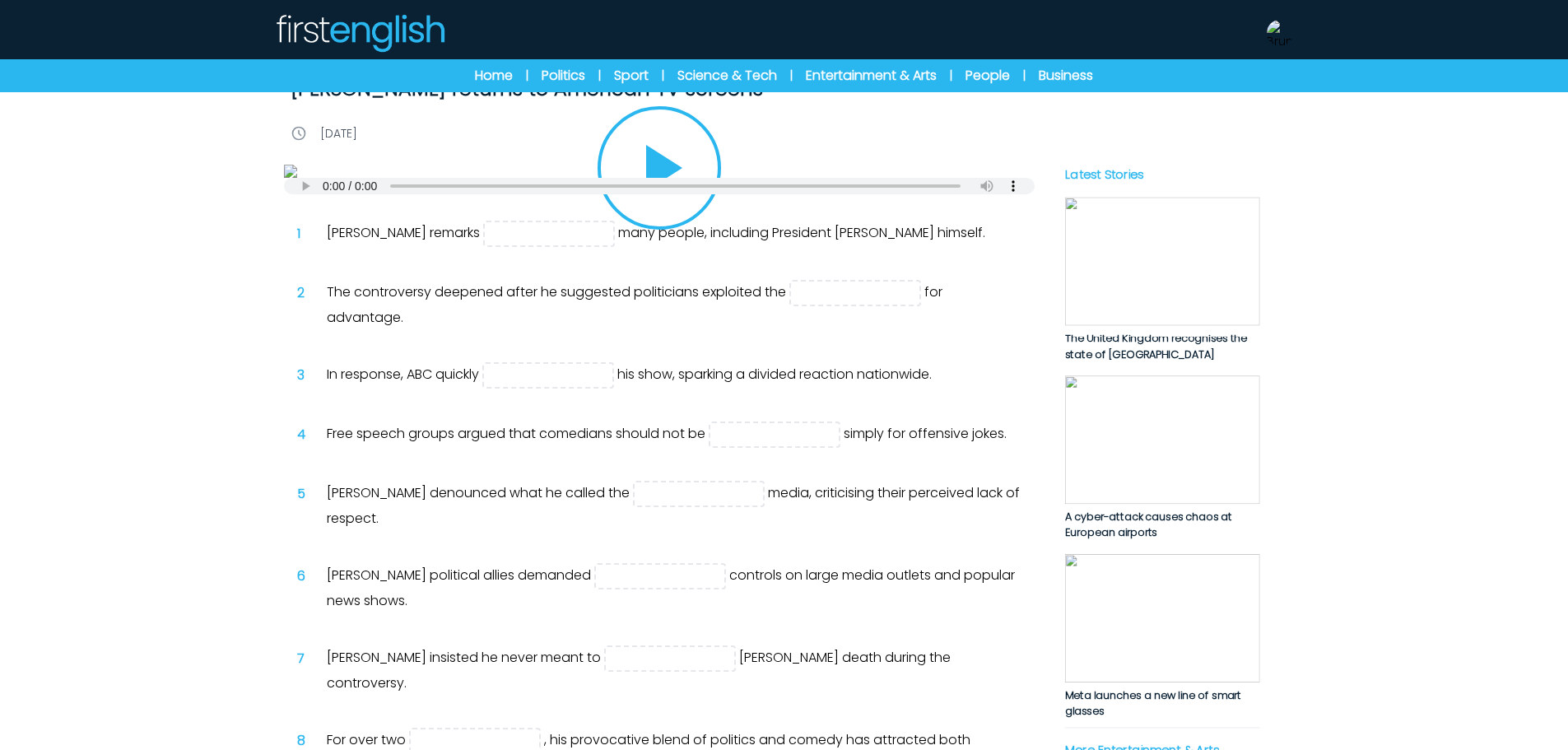
click at [660, 191] on icon "Play/Pause" at bounding box center [664, 168] width 36 height 46
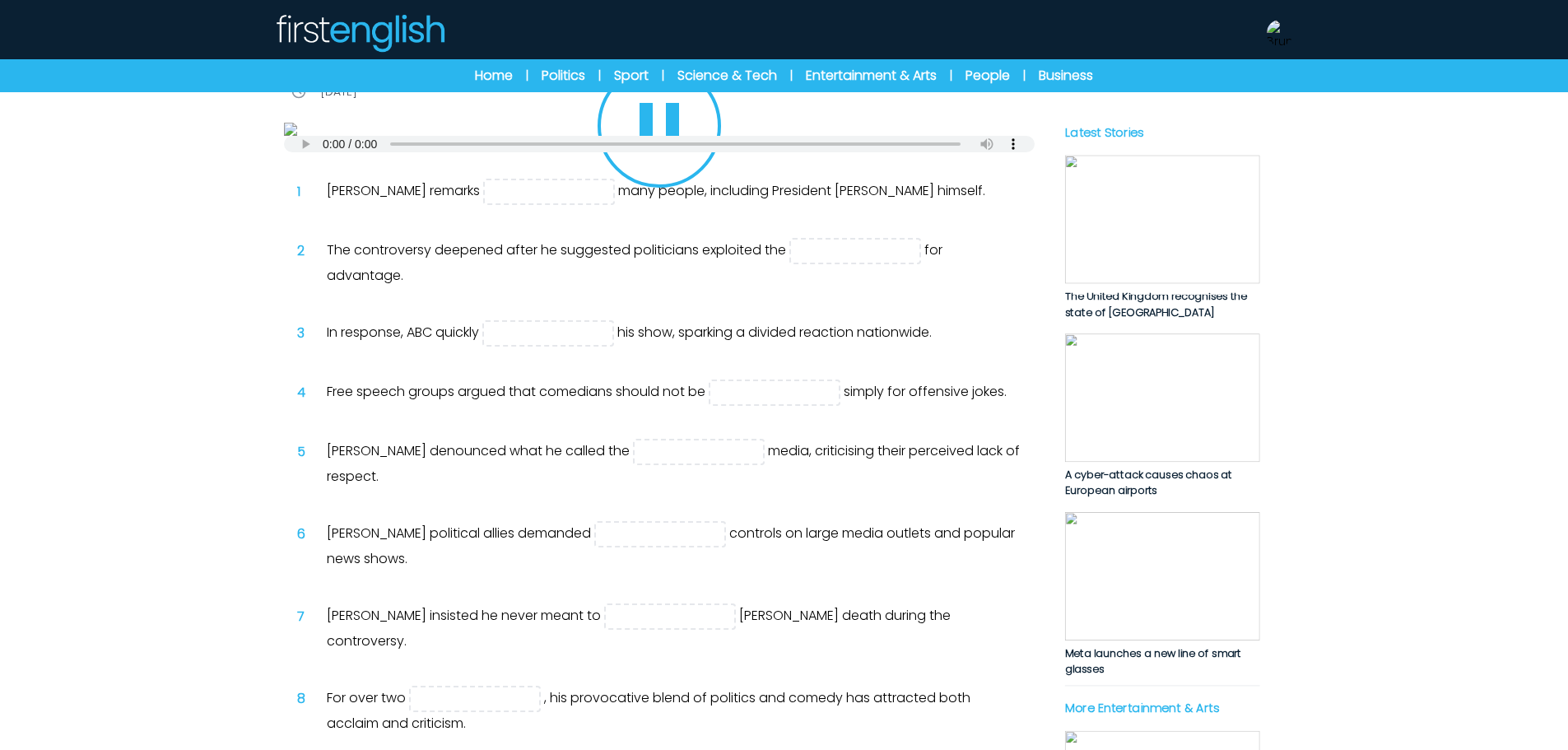
scroll to position [164, 0]
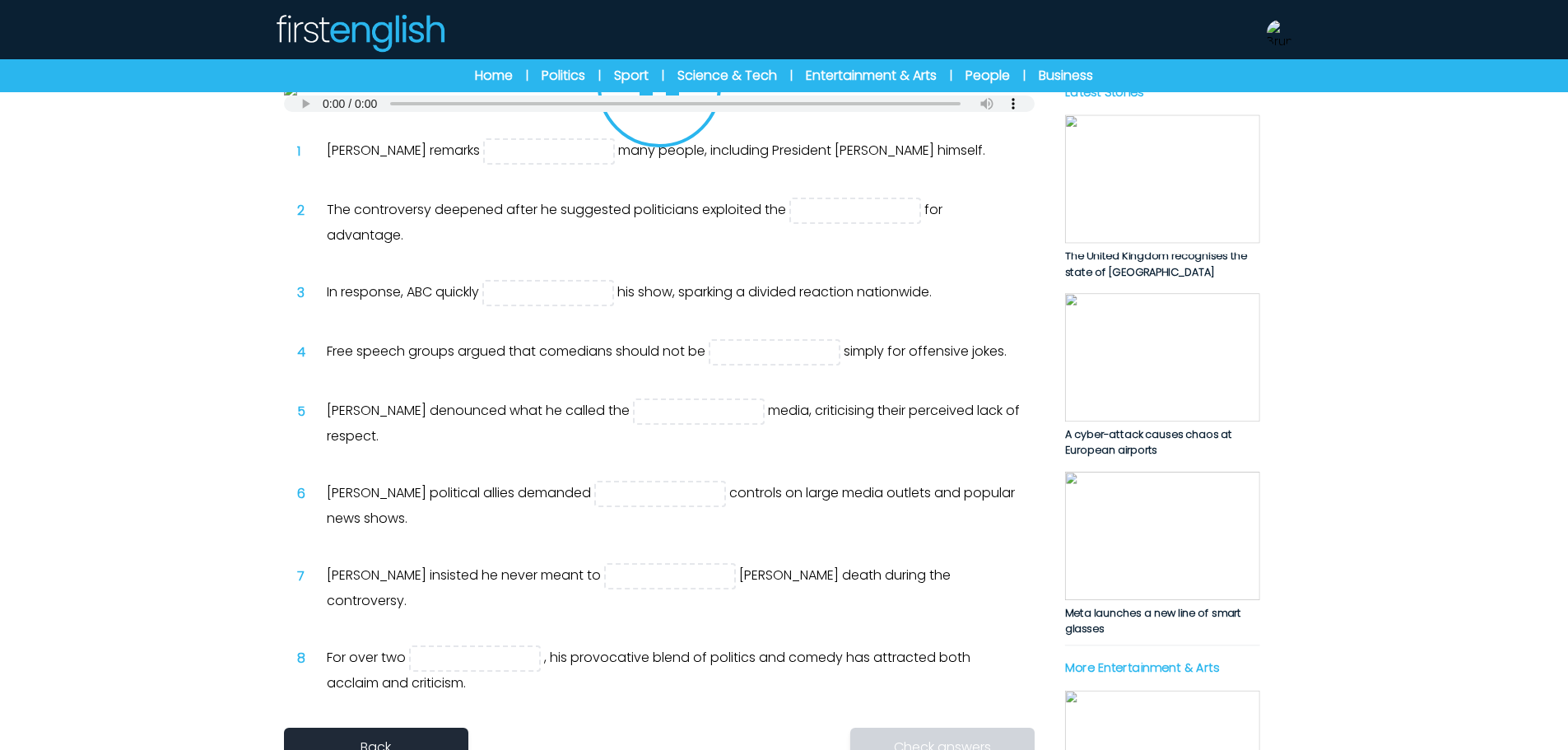
click at [653, 125] on icon "Play/Pause" at bounding box center [659, 86] width 79 height 79
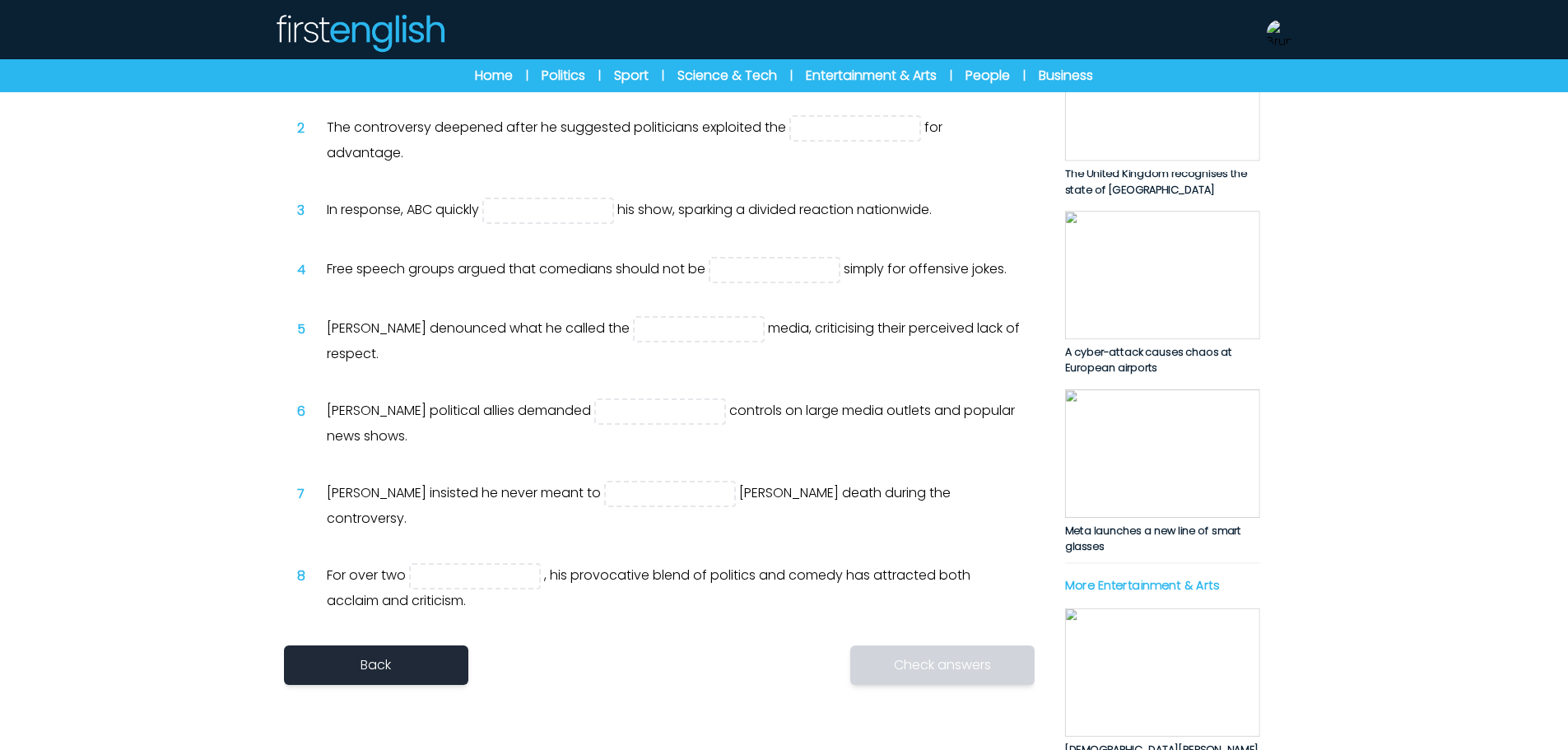
scroll to position [0, 0]
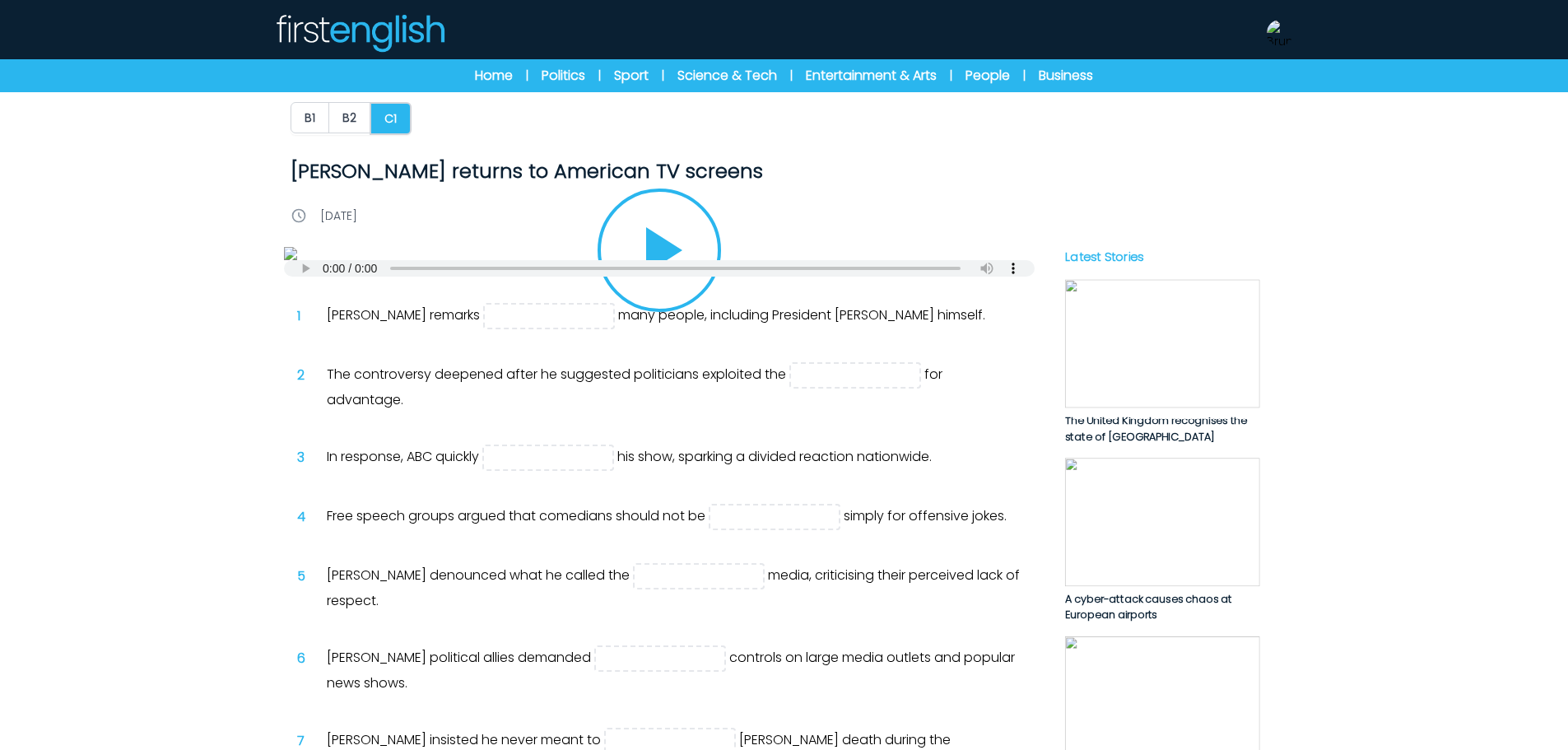
click at [1190, 347] on img at bounding box center [1162, 343] width 195 height 129
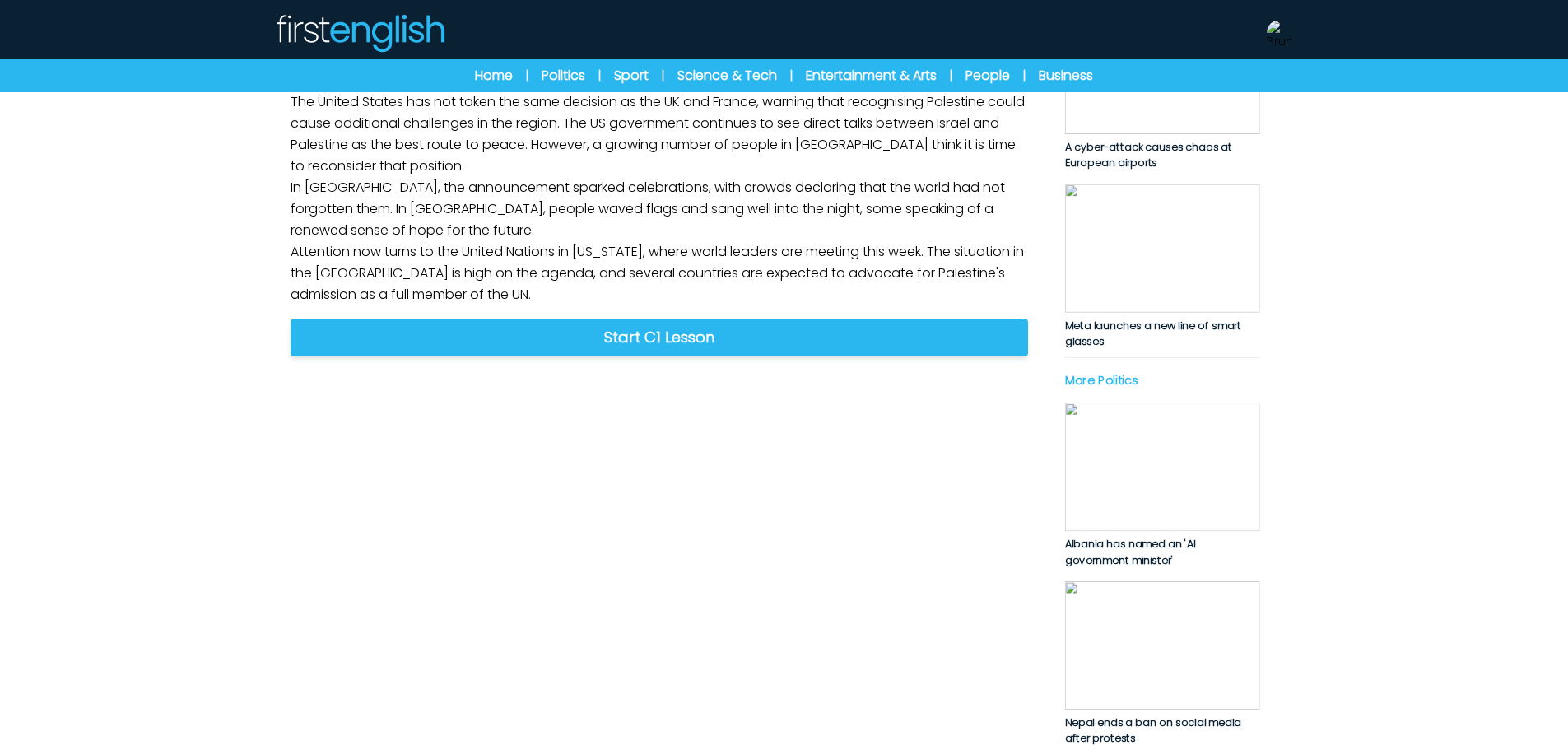
scroll to position [494, 0]
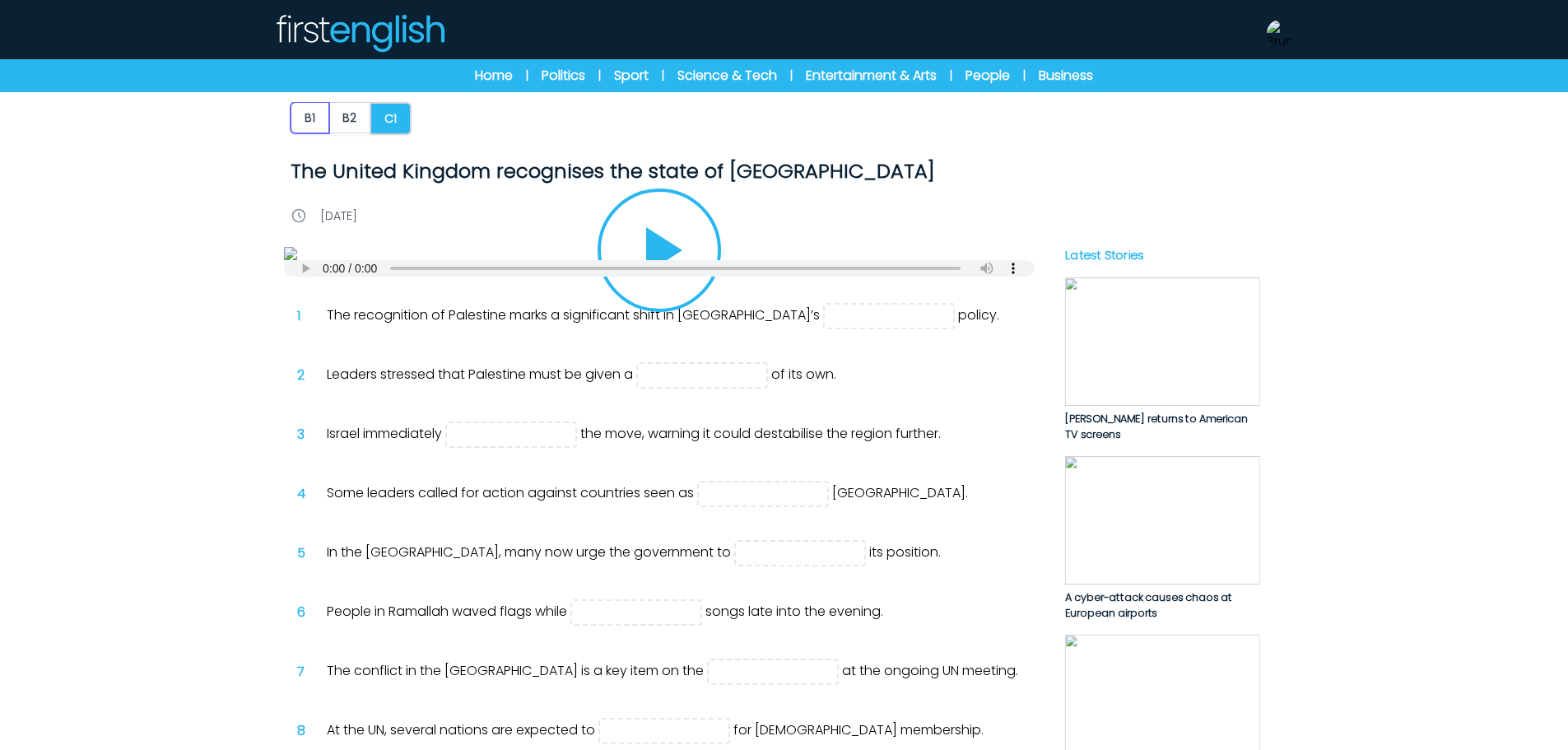
click at [321, 121] on button "B1" at bounding box center [310, 118] width 39 height 31
